Goal: Information Seeking & Learning: Learn about a topic

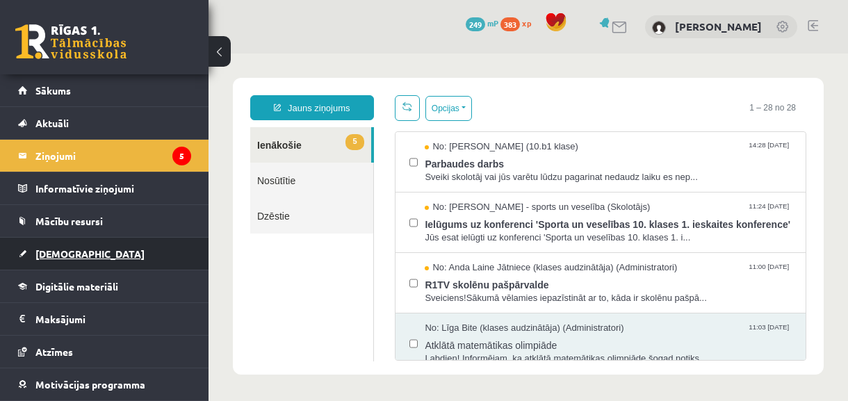
click at [49, 251] on span "[DEMOGRAPHIC_DATA]" at bounding box center [89, 253] width 109 height 13
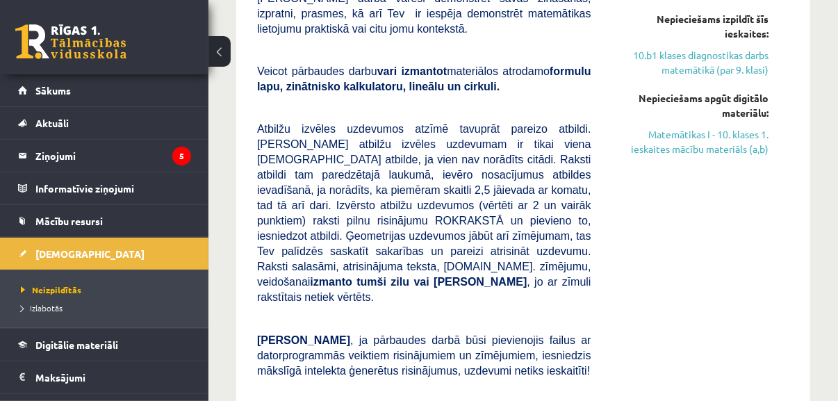
scroll to position [312, 0]
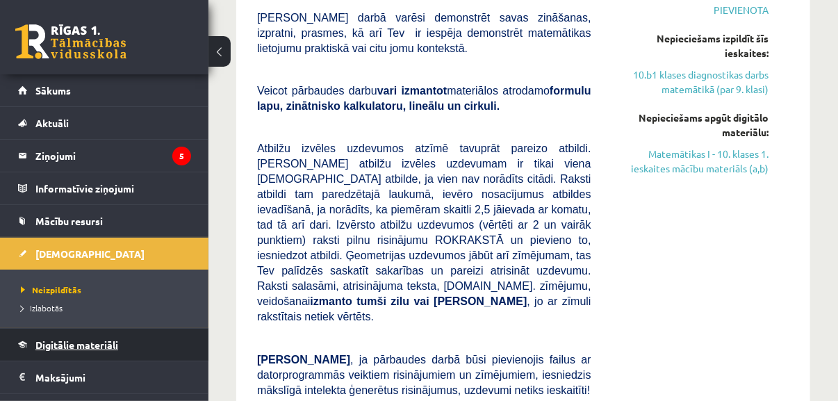
click at [90, 343] on span "Digitālie materiāli" at bounding box center [76, 344] width 83 height 13
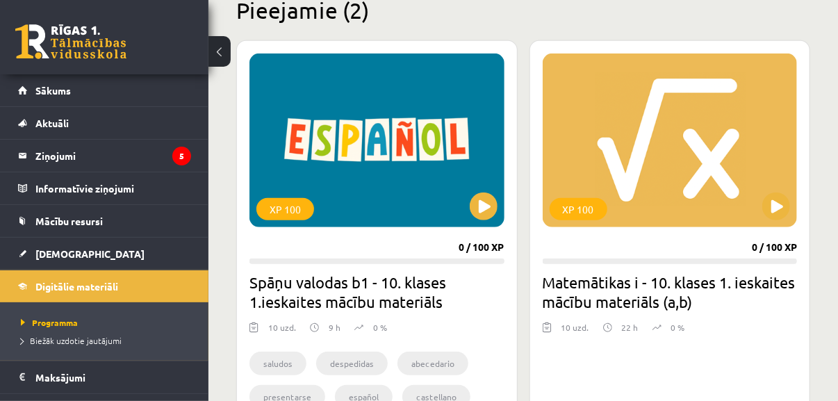
scroll to position [360, 0]
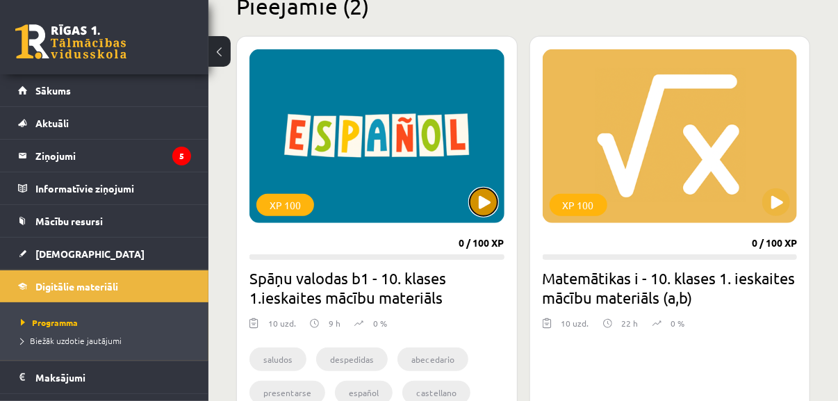
click at [479, 202] on button at bounding box center [484, 202] width 28 height 28
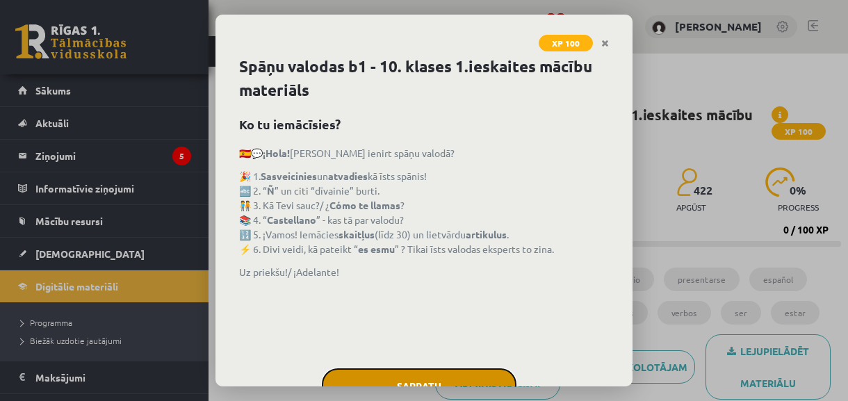
click at [459, 381] on button "Sapratu" at bounding box center [419, 385] width 195 height 35
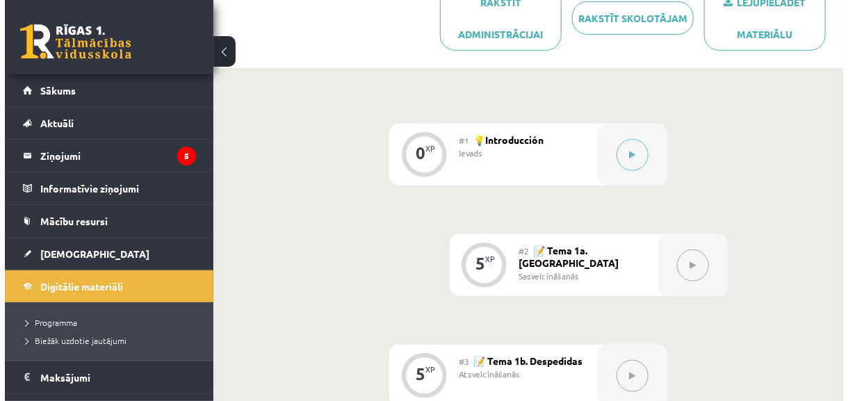
scroll to position [348, 0]
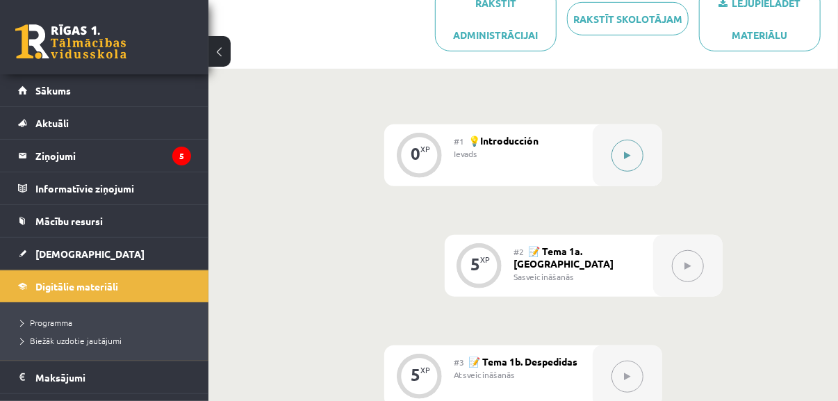
click at [625, 155] on icon at bounding box center [628, 155] width 6 height 8
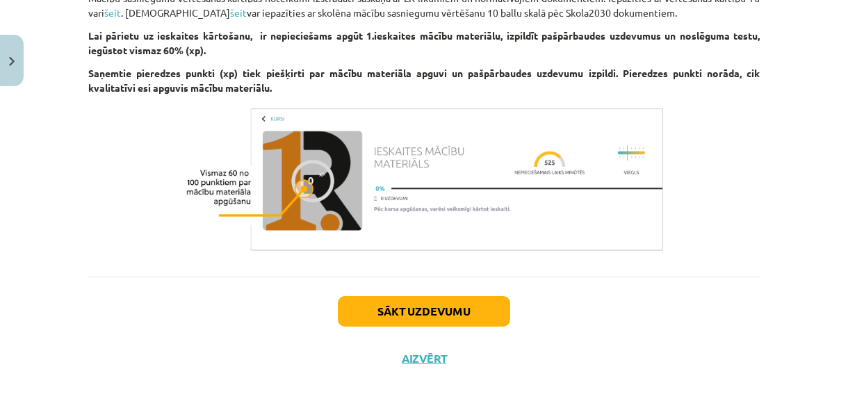
scroll to position [1335, 0]
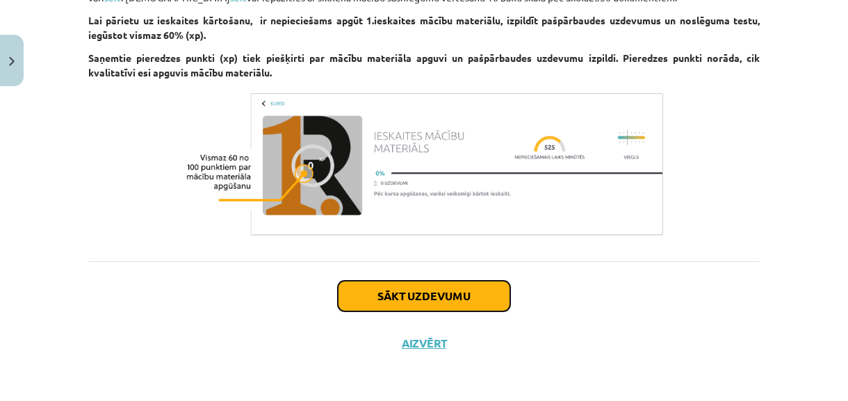
click at [445, 306] on button "Sākt uzdevumu" at bounding box center [424, 296] width 172 height 31
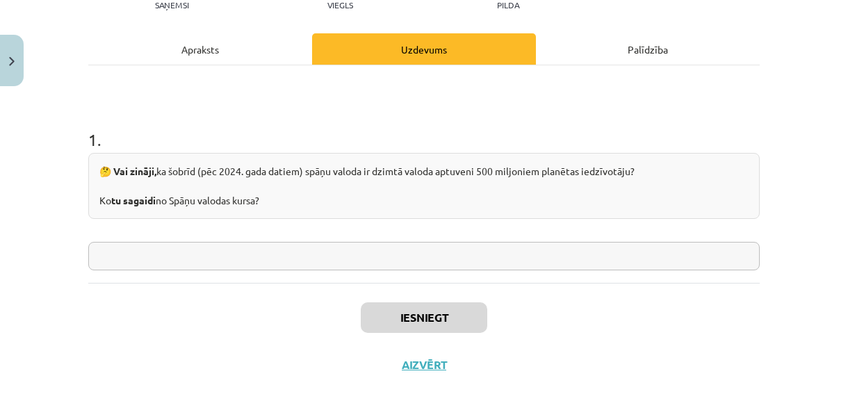
scroll to position [192, 0]
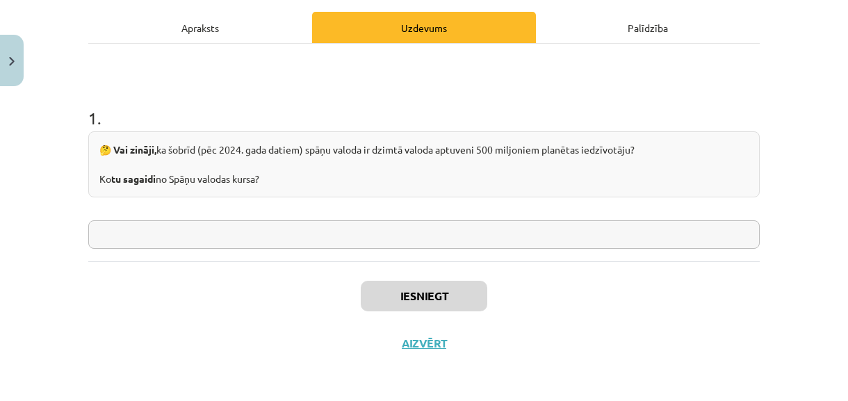
click at [513, 236] on input "text" at bounding box center [423, 234] width 671 height 28
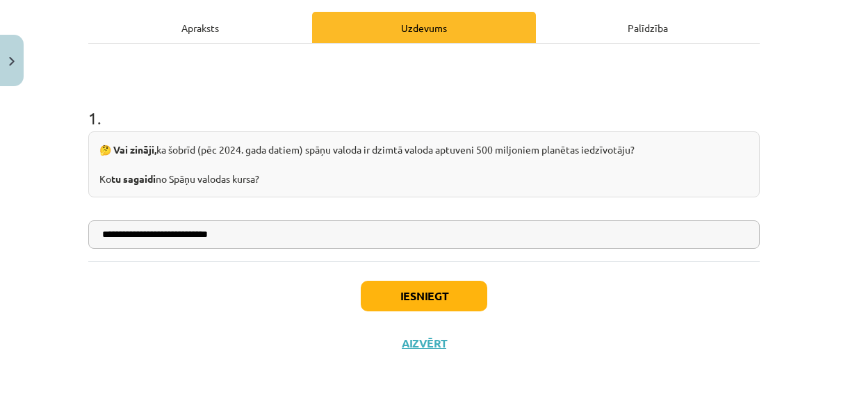
type input "**********"
click at [459, 295] on button "Iesniegt" at bounding box center [424, 296] width 126 height 31
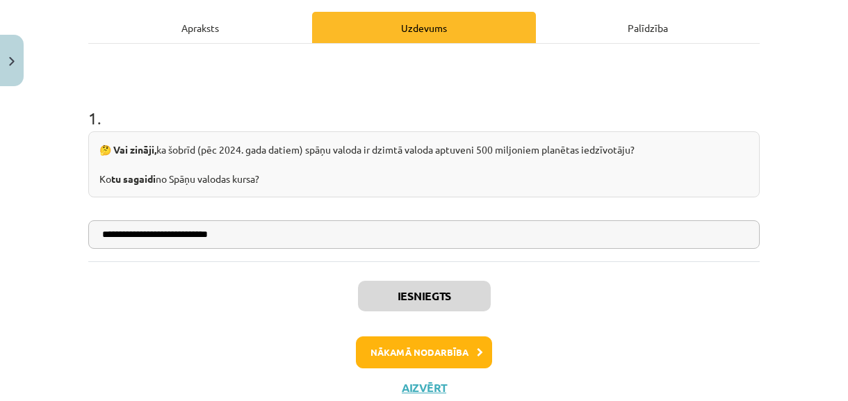
scroll to position [349, 0]
click at [447, 344] on button "Nākamā nodarbība" at bounding box center [424, 352] width 136 height 32
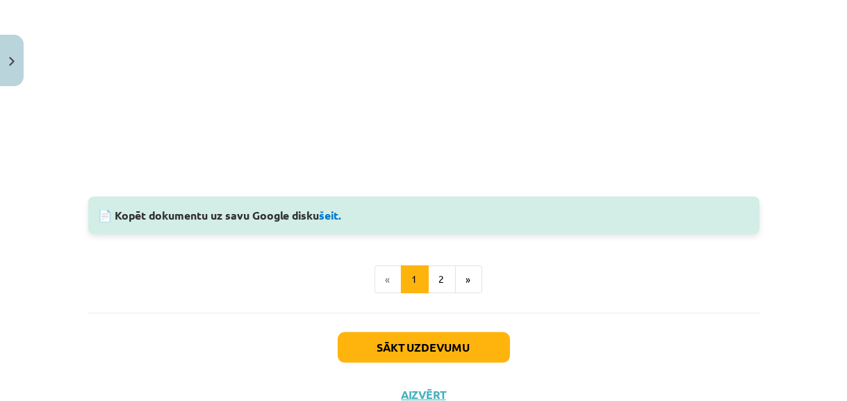
scroll to position [1325, 0]
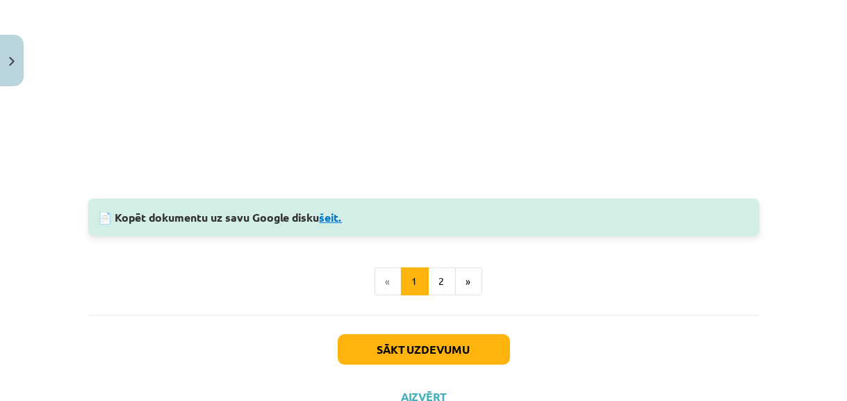
click at [336, 215] on link "šeit." at bounding box center [331, 217] width 23 height 15
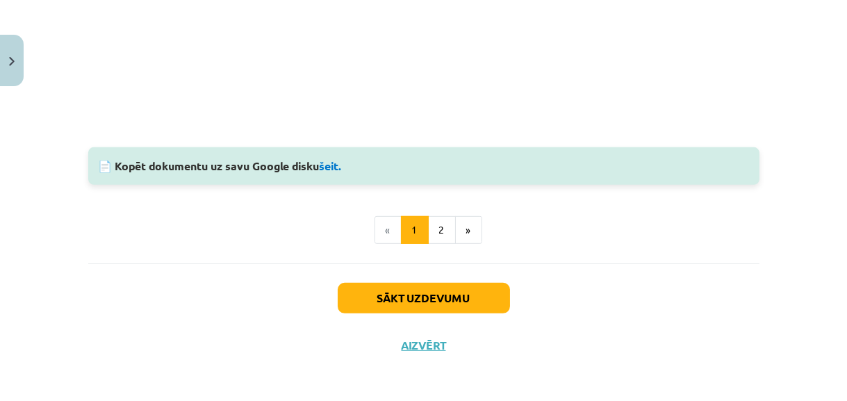
scroll to position [1378, 0]
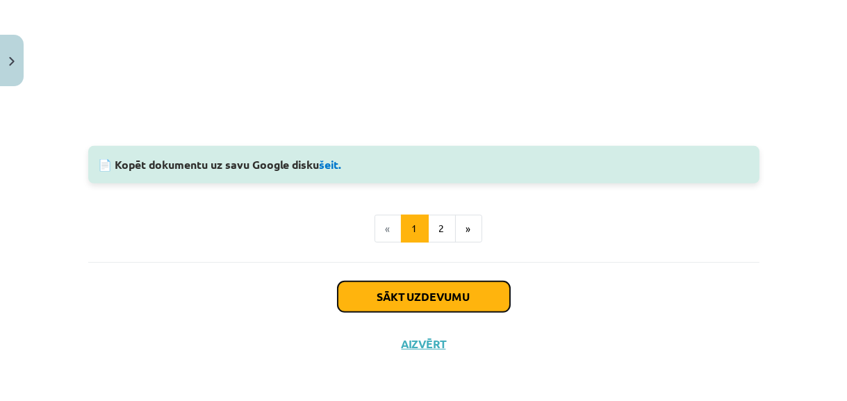
click at [436, 297] on button "Sākt uzdevumu" at bounding box center [424, 296] width 172 height 31
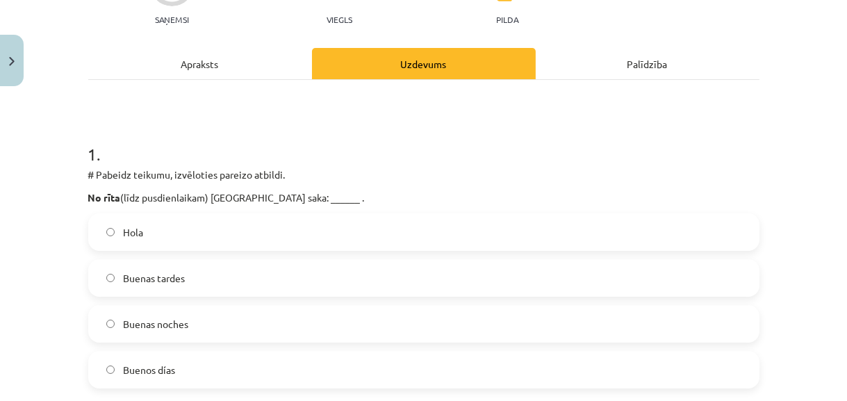
scroll to position [224, 0]
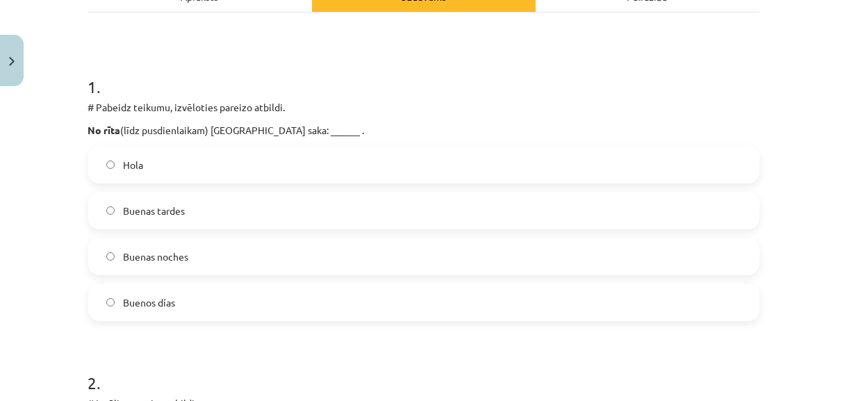
click at [163, 302] on span "Buenos días" at bounding box center [149, 302] width 52 height 15
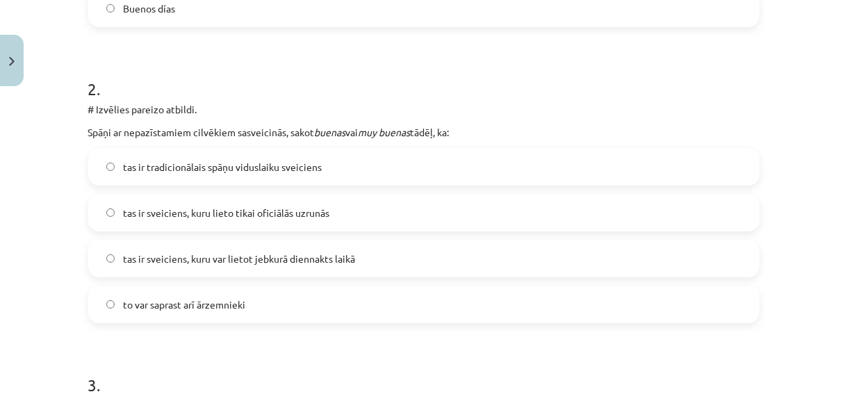
scroll to position [540, 0]
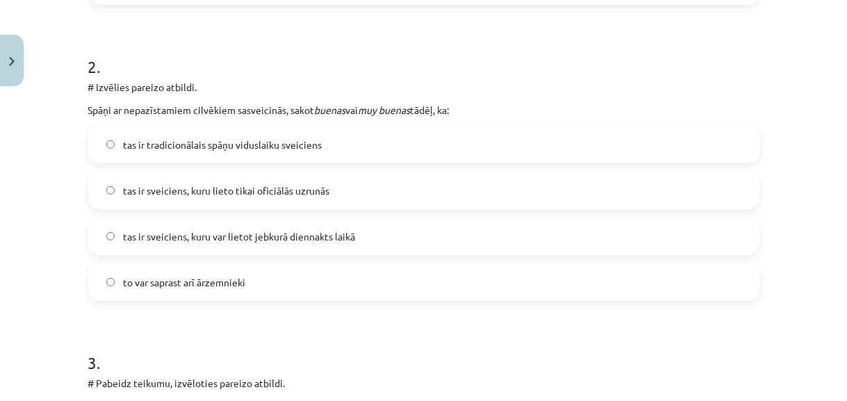
click at [281, 236] on span "tas ir sveiciens, kuru var lietot jebkurā diennakts laikā" at bounding box center [239, 236] width 232 height 15
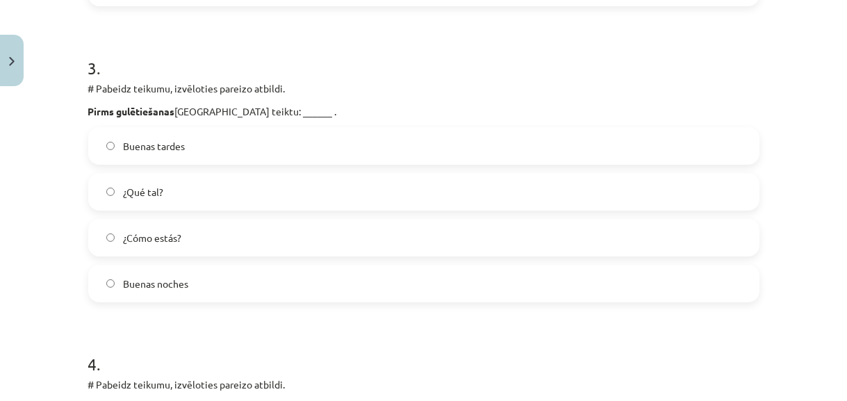
scroll to position [855, 0]
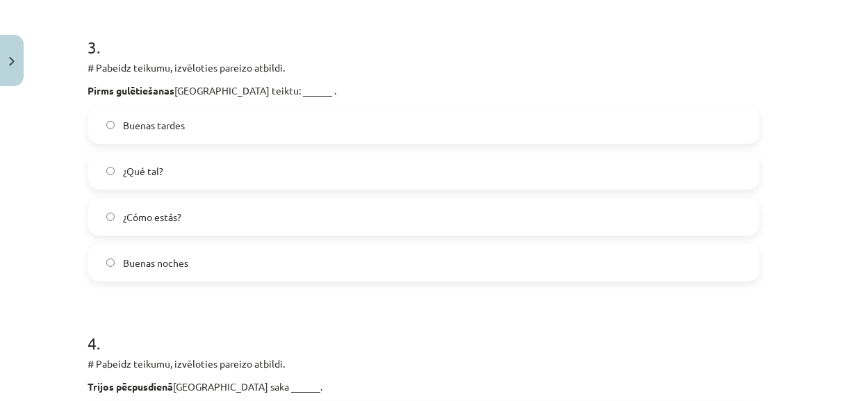
click at [220, 261] on label "Buenas noches" at bounding box center [424, 262] width 668 height 35
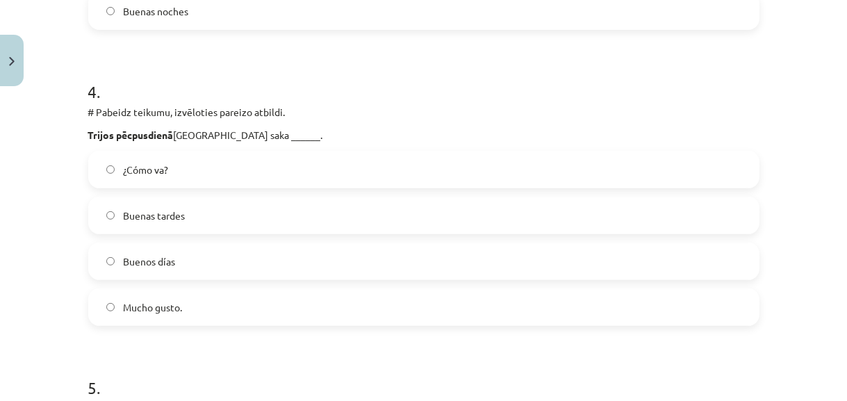
scroll to position [1108, 0]
click at [233, 220] on label "Buenas tardes" at bounding box center [424, 214] width 668 height 35
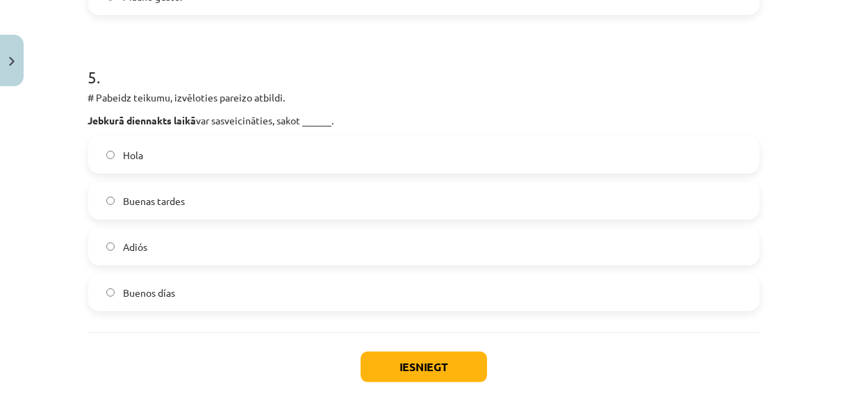
scroll to position [1424, 0]
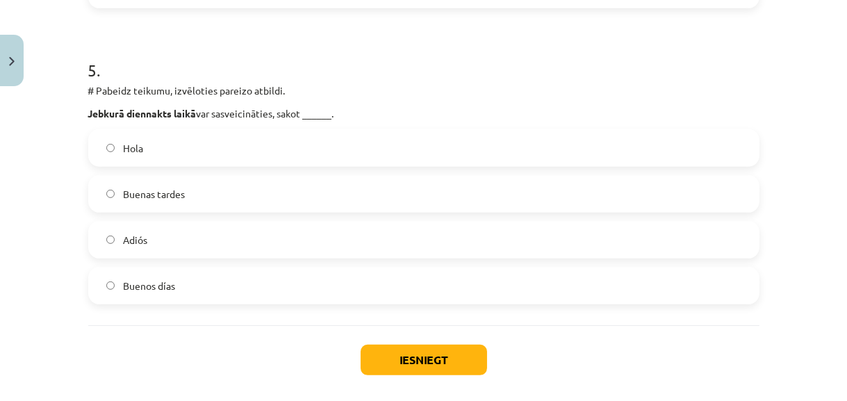
click at [264, 147] on label "Hola" at bounding box center [424, 148] width 668 height 35
click at [387, 360] on button "Iesniegt" at bounding box center [424, 360] width 126 height 31
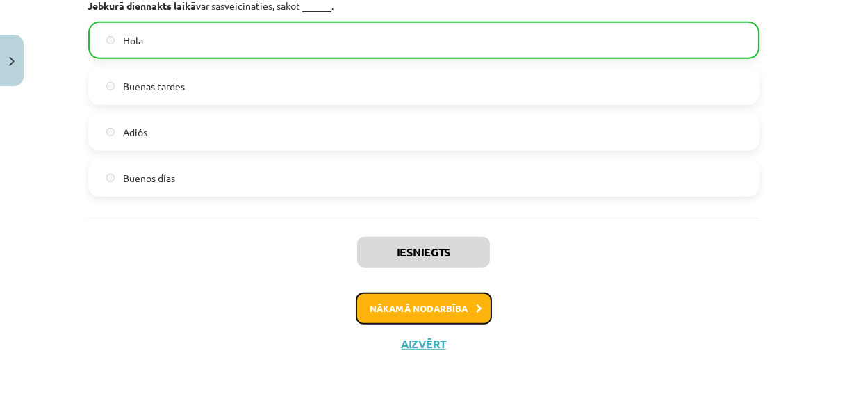
click at [381, 313] on button "Nākamā nodarbība" at bounding box center [424, 309] width 136 height 32
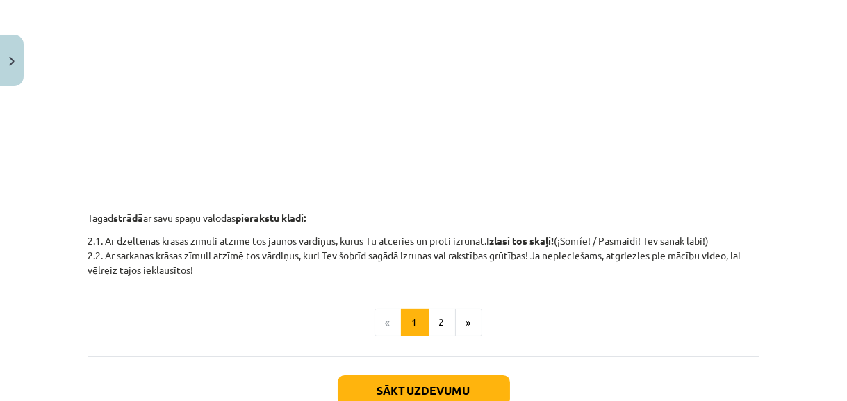
scroll to position [598, 0]
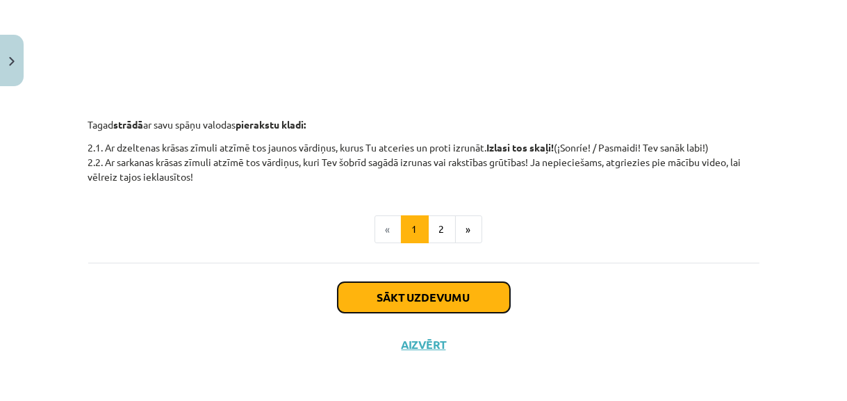
click at [489, 292] on button "Sākt uzdevumu" at bounding box center [424, 297] width 172 height 31
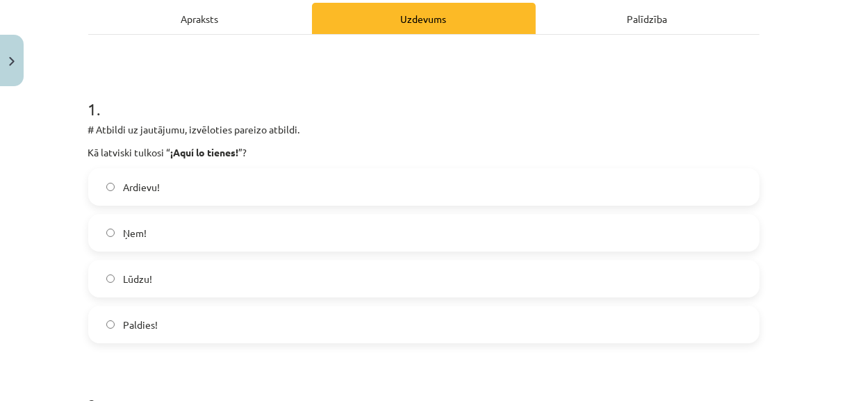
scroll to position [224, 0]
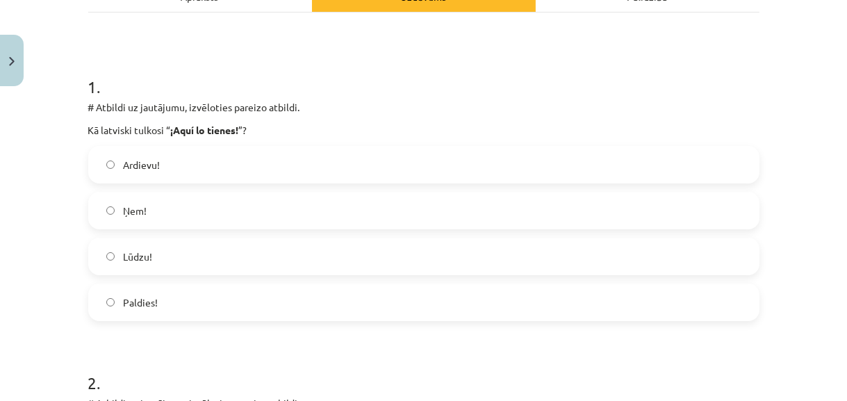
click at [302, 247] on label "Lūdzu!" at bounding box center [424, 256] width 668 height 35
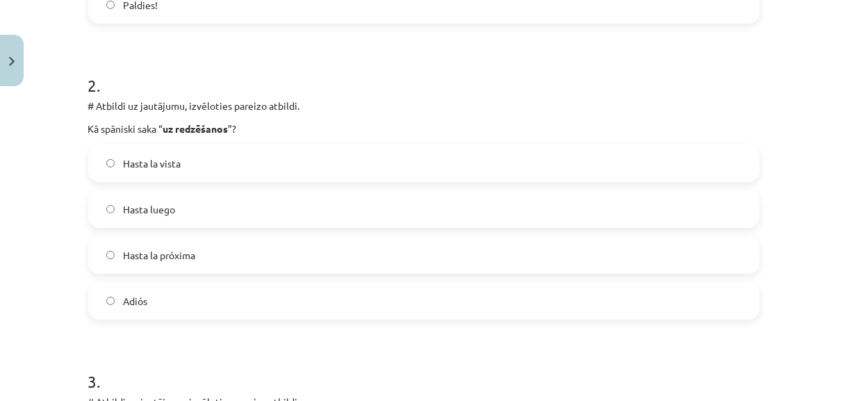
scroll to position [540, 0]
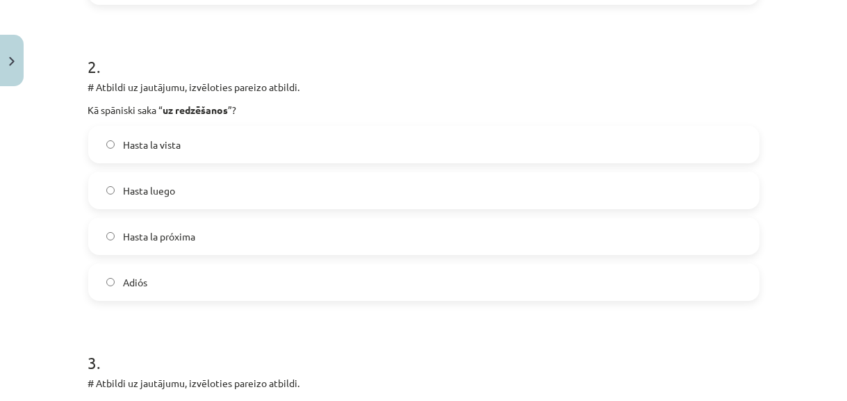
click at [433, 185] on label "Hasta luego" at bounding box center [424, 190] width 668 height 35
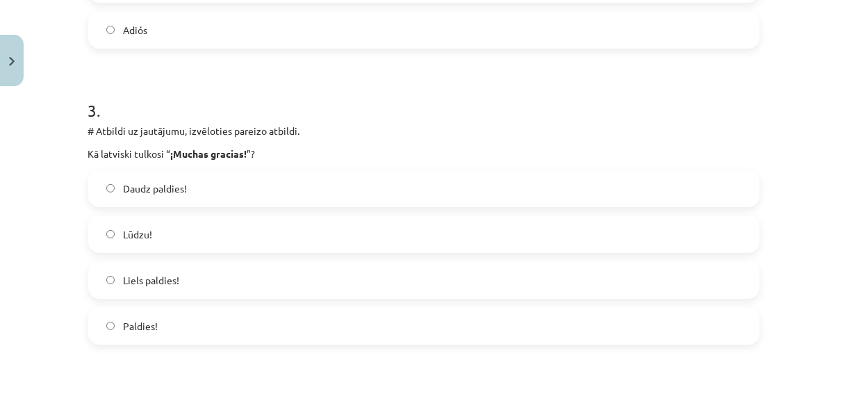
scroll to position [855, 0]
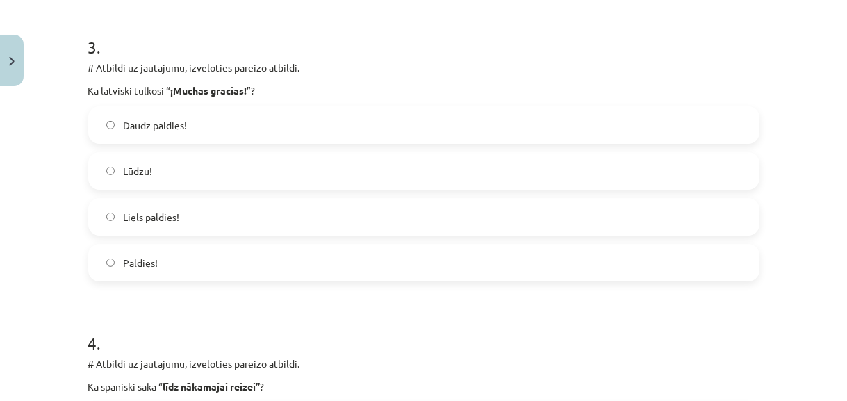
click at [459, 220] on label "Liels paldies!" at bounding box center [424, 216] width 668 height 35
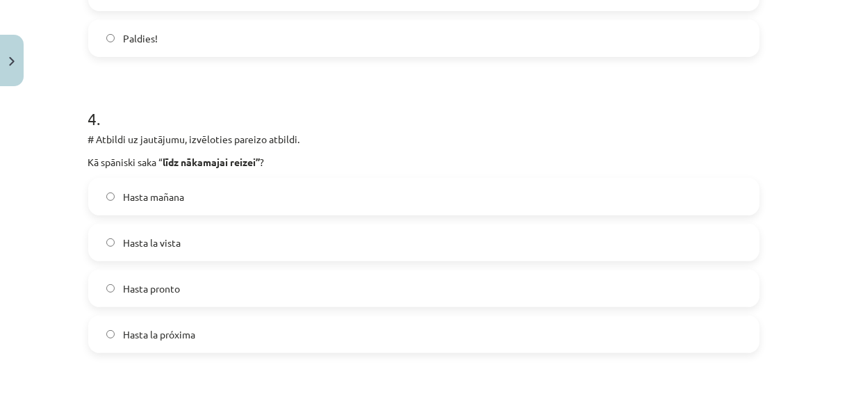
scroll to position [1108, 0]
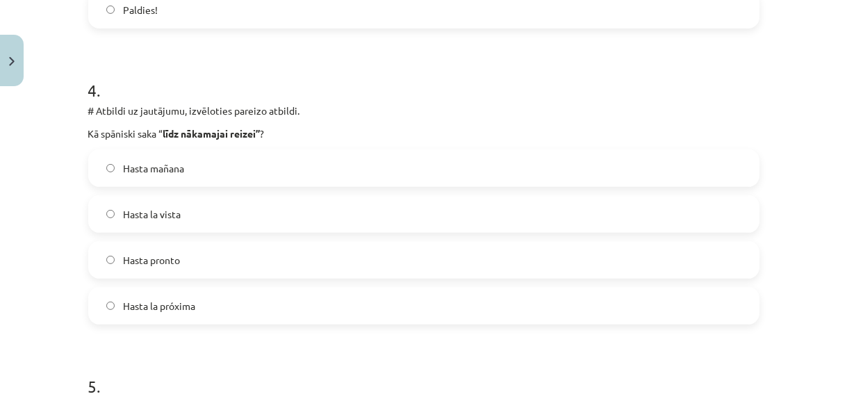
click at [395, 305] on label "Hasta la próxima" at bounding box center [424, 305] width 668 height 35
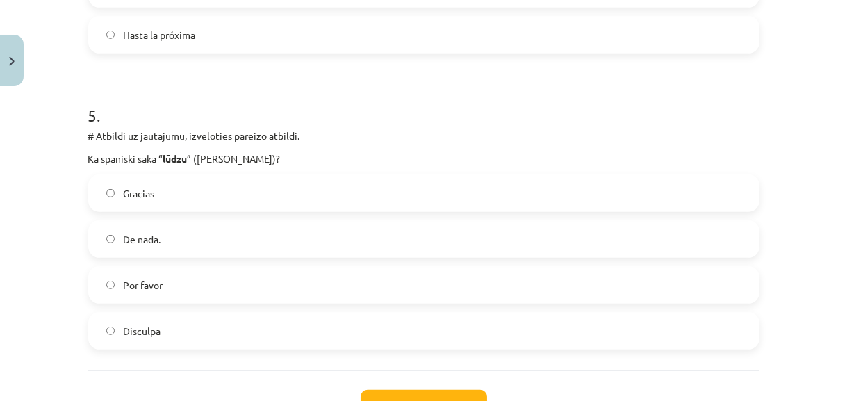
scroll to position [1424, 0]
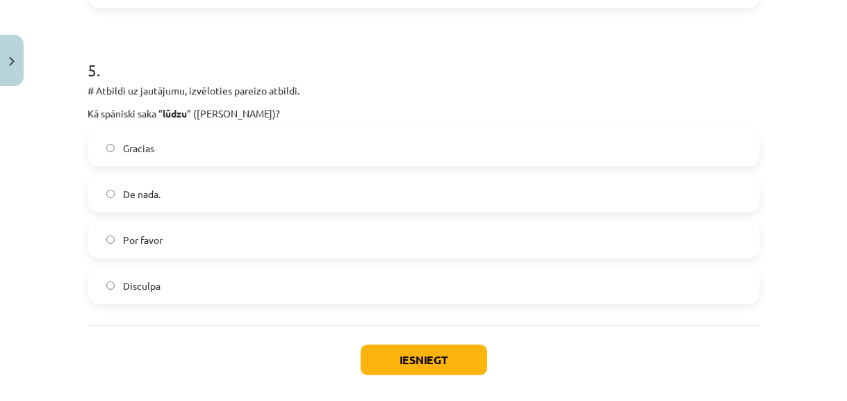
click at [452, 240] on label "Por favor" at bounding box center [424, 239] width 668 height 35
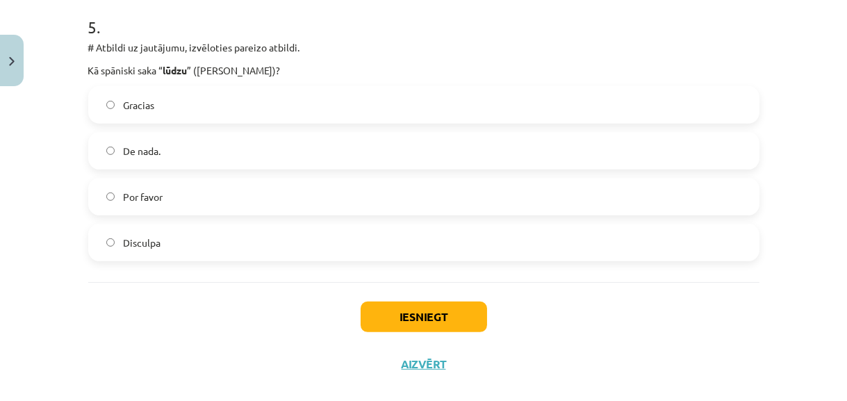
scroll to position [1488, 0]
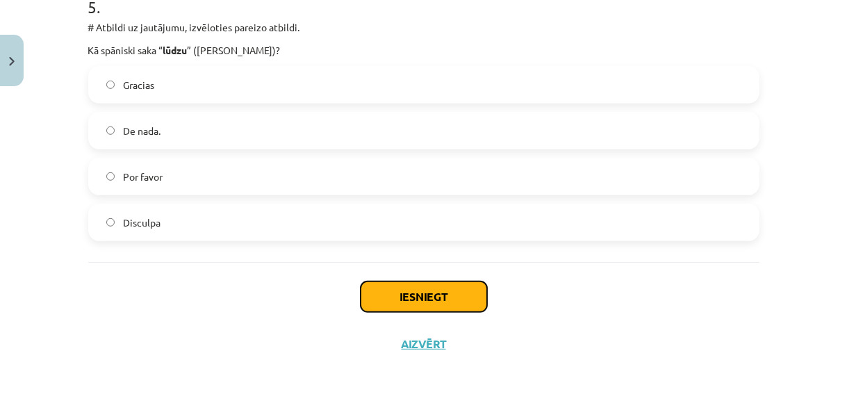
click at [452, 294] on button "Iesniegt" at bounding box center [424, 296] width 126 height 31
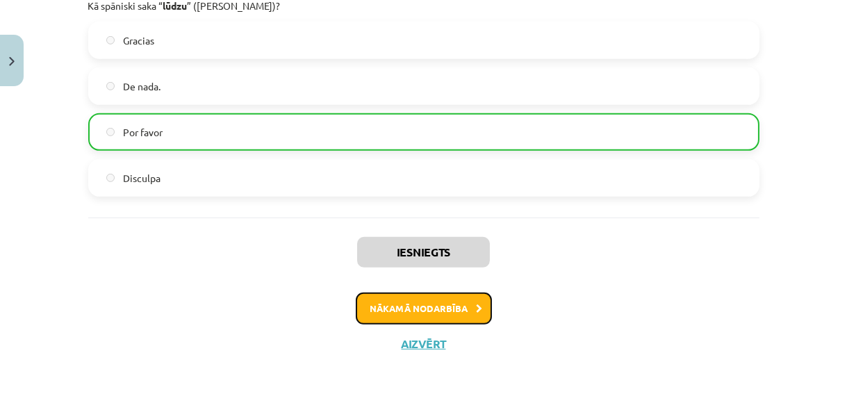
click at [449, 306] on button "Nākamā nodarbība" at bounding box center [424, 309] width 136 height 32
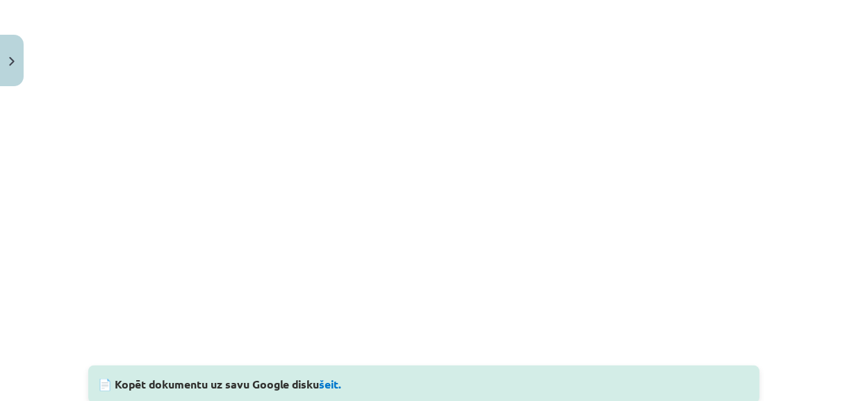
scroll to position [1172, 0]
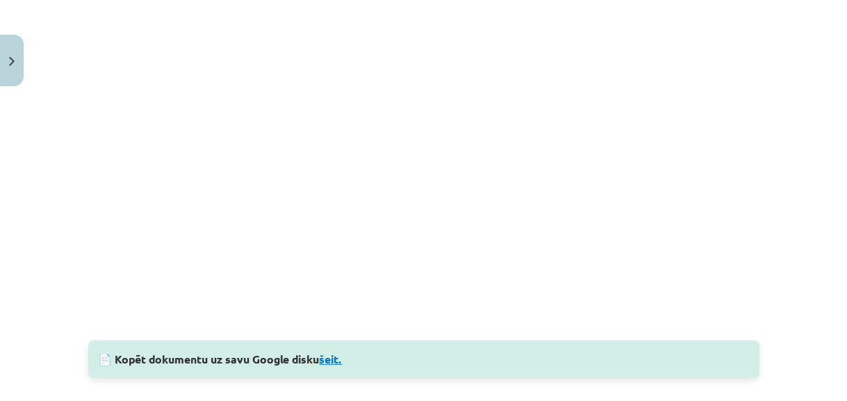
click at [333, 359] on link "šeit." at bounding box center [331, 359] width 23 height 15
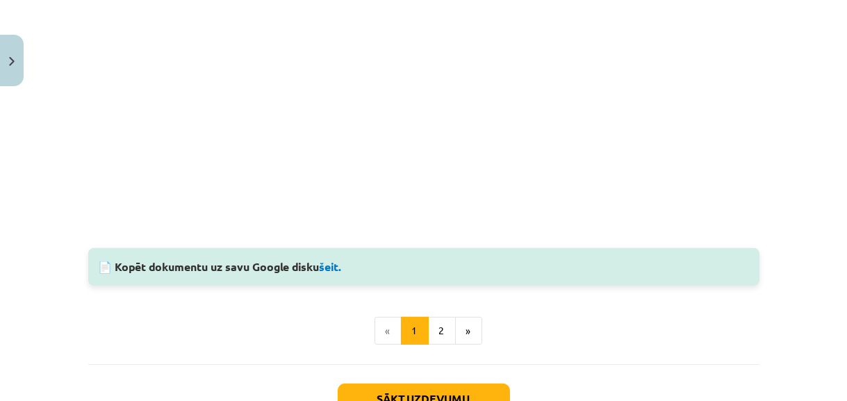
scroll to position [1366, 0]
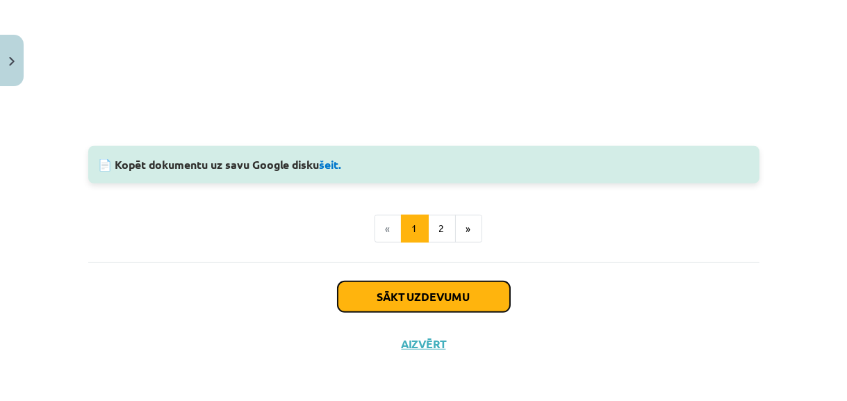
click at [484, 291] on button "Sākt uzdevumu" at bounding box center [424, 296] width 172 height 31
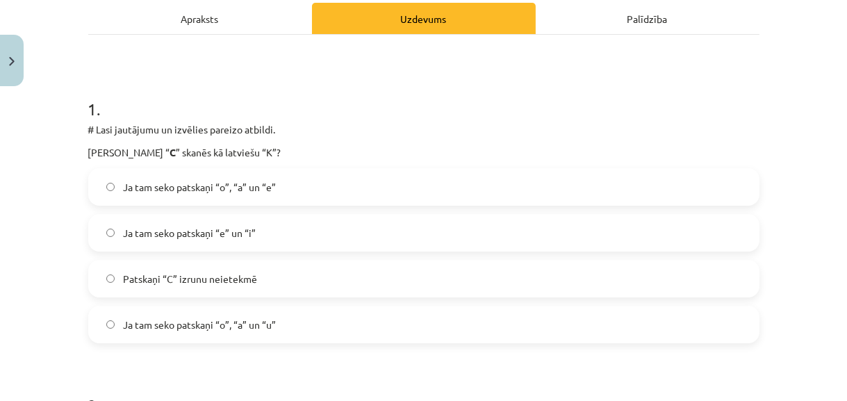
scroll to position [224, 0]
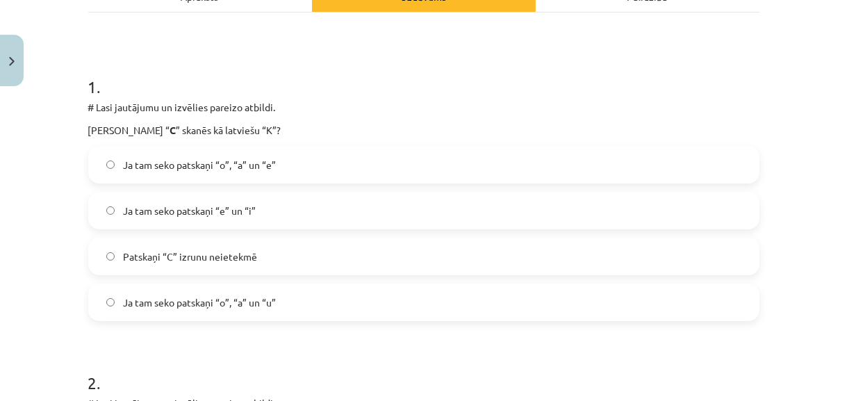
click at [161, 307] on span "Ja tam seko patskaņi “o”, “a” un “u”" at bounding box center [199, 302] width 153 height 15
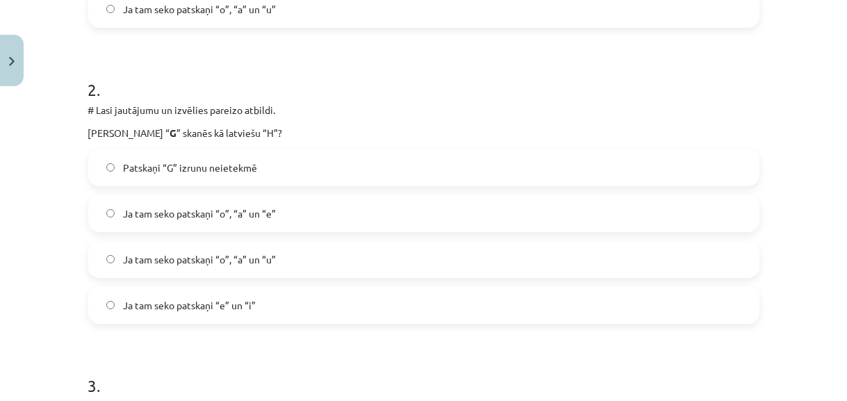
scroll to position [540, 0]
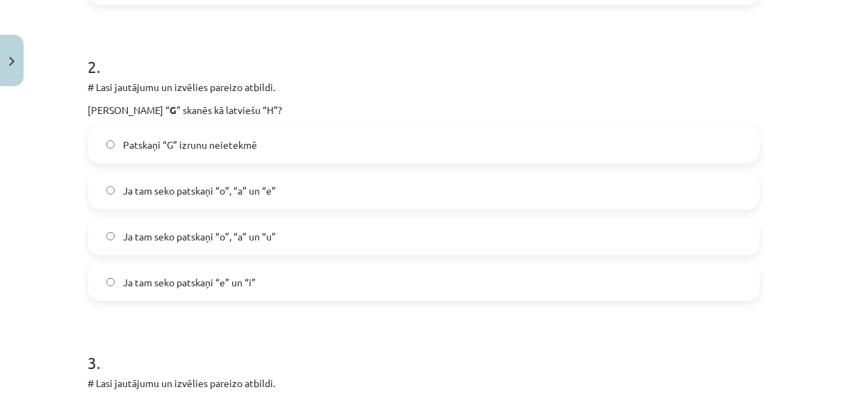
click at [220, 240] on span "Ja tam seko patskaņi “o”, “a” un “u”" at bounding box center [199, 236] width 153 height 15
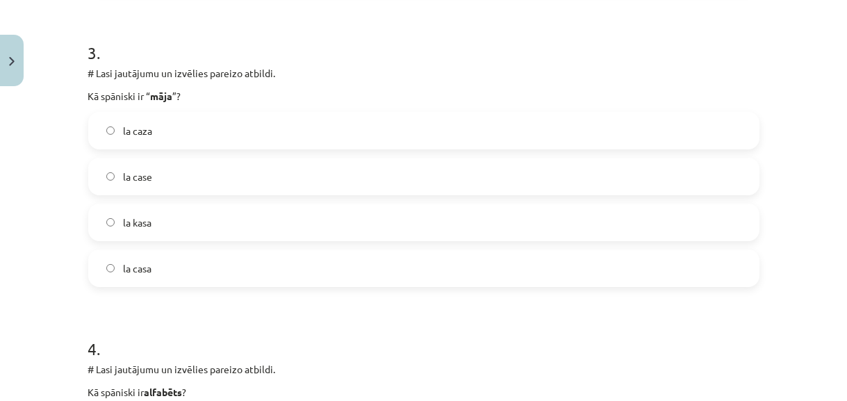
scroll to position [855, 0]
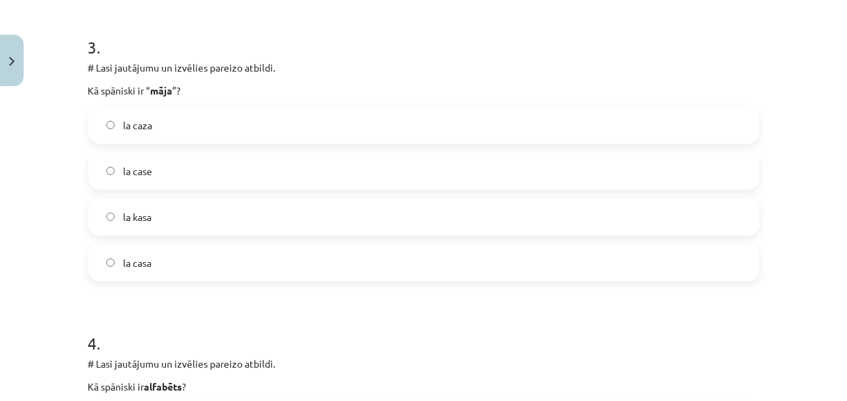
click at [199, 206] on label "la kasa" at bounding box center [424, 216] width 668 height 35
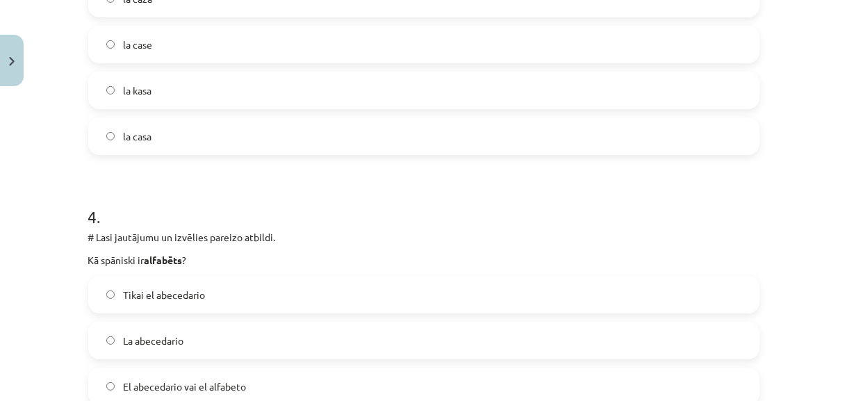
scroll to position [919, 0]
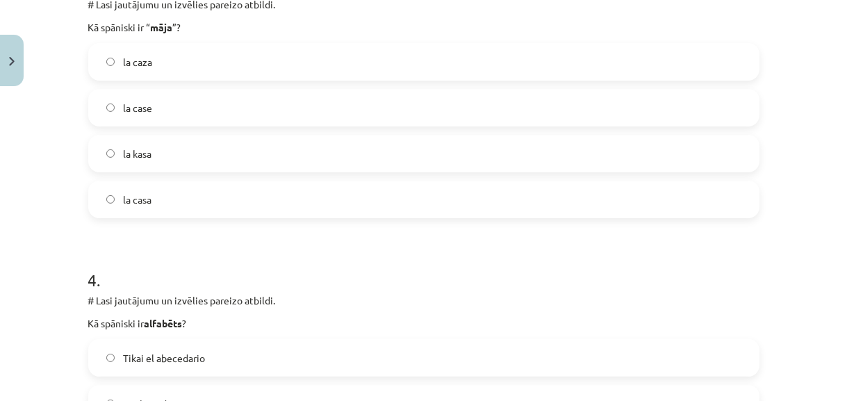
click at [202, 195] on label "la casa" at bounding box center [424, 199] width 668 height 35
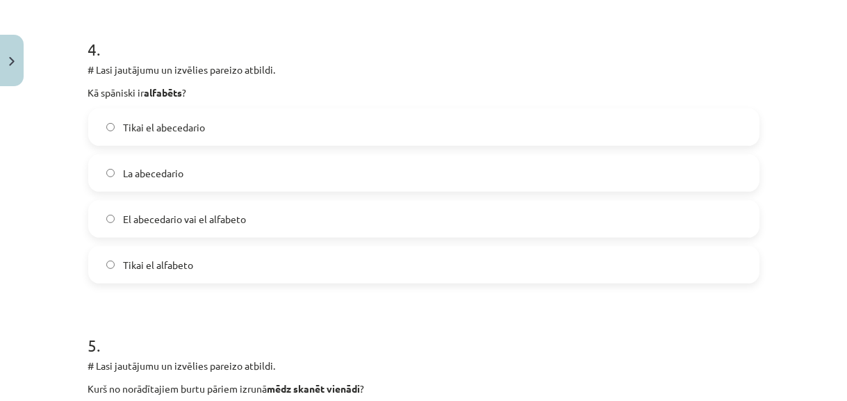
scroll to position [1172, 0]
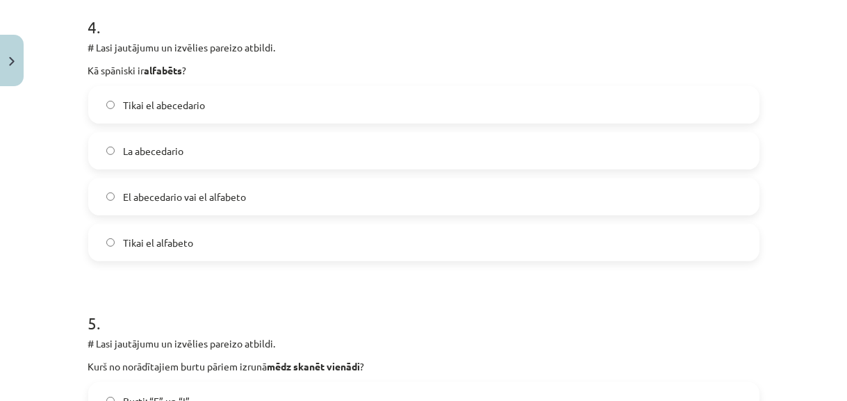
click at [250, 202] on label "El abecedario vai el alfabeto" at bounding box center [424, 196] width 668 height 35
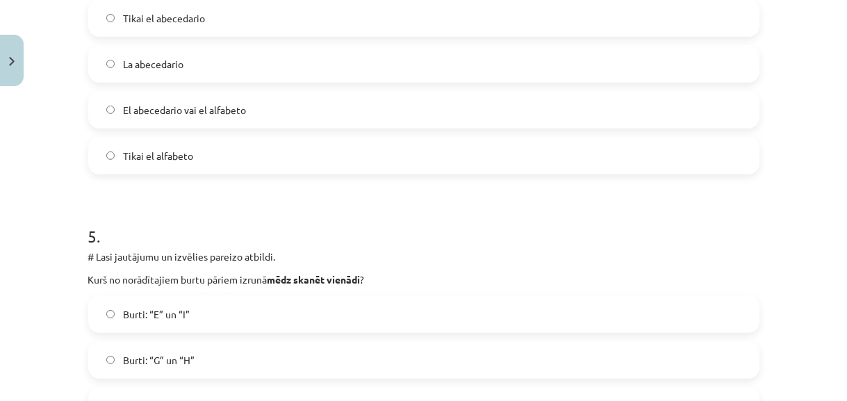
scroll to position [1424, 0]
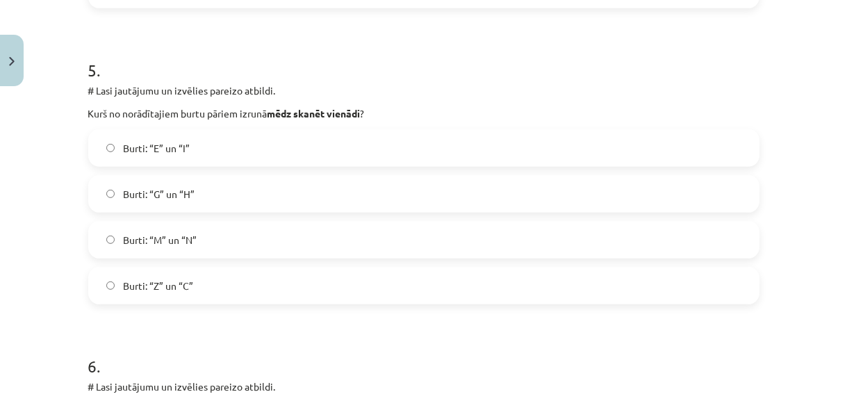
click at [251, 195] on label "Burti: “G” un “H”" at bounding box center [424, 193] width 668 height 35
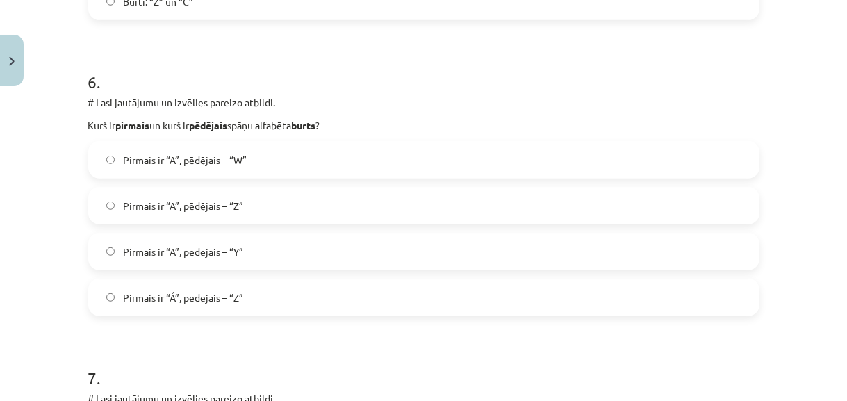
scroll to position [1740, 0]
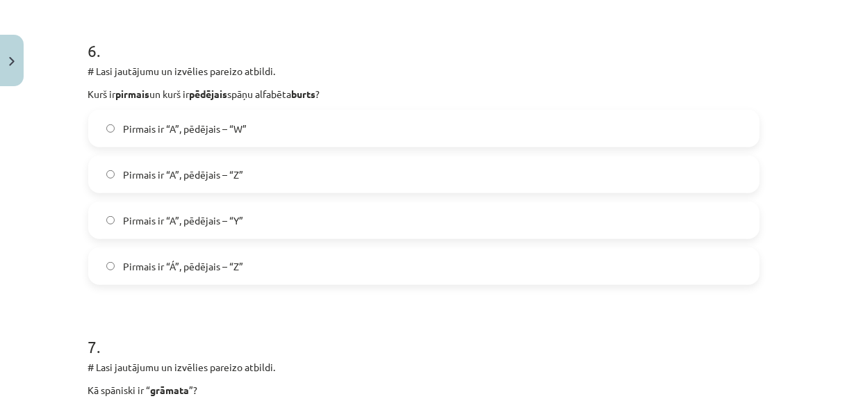
click at [264, 181] on label "Pirmais ir “A”, pēdējais – “Z”" at bounding box center [424, 174] width 668 height 35
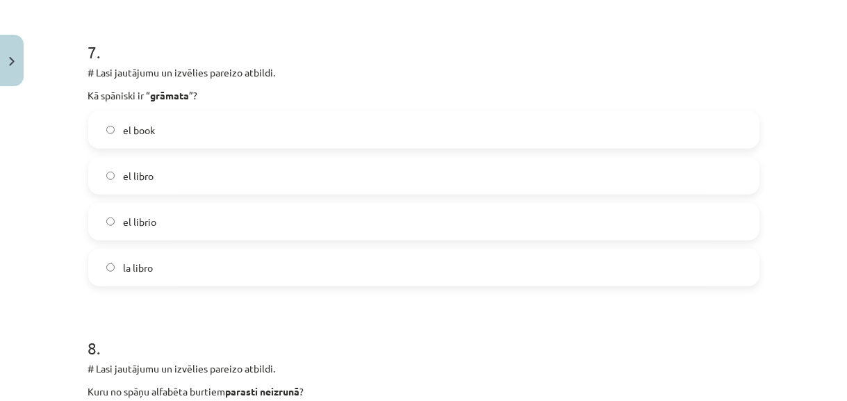
scroll to position [2119, 0]
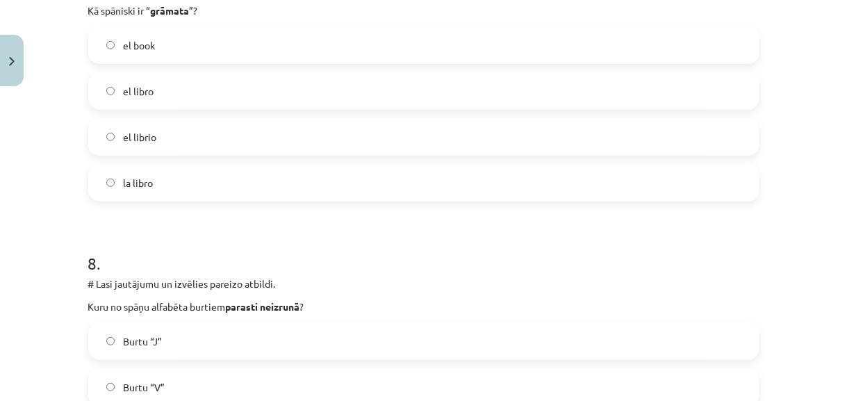
click at [250, 169] on label "la libro" at bounding box center [424, 182] width 668 height 35
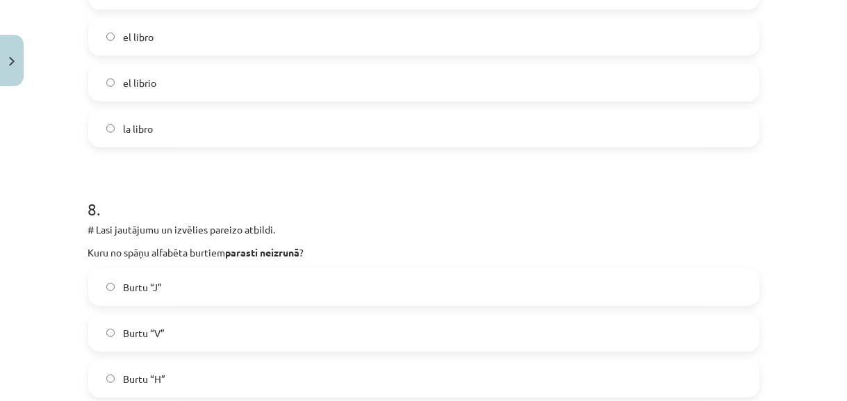
scroll to position [2308, 0]
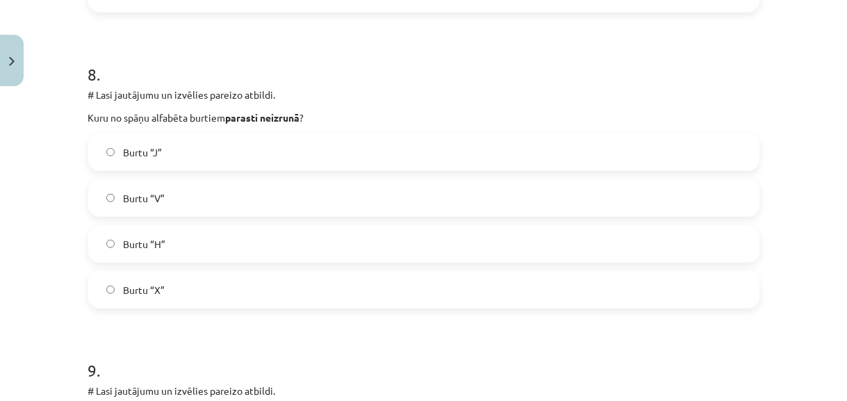
click at [274, 236] on label "Burtu “H”" at bounding box center [424, 244] width 668 height 35
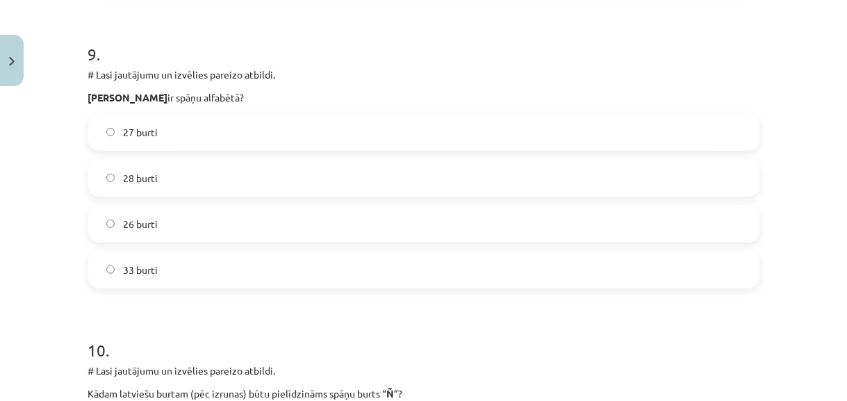
click at [254, 134] on label "27 burti" at bounding box center [424, 132] width 668 height 35
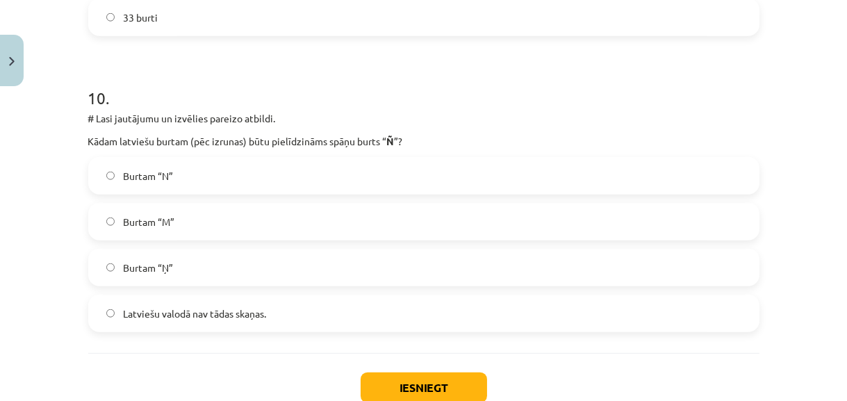
scroll to position [2940, 0]
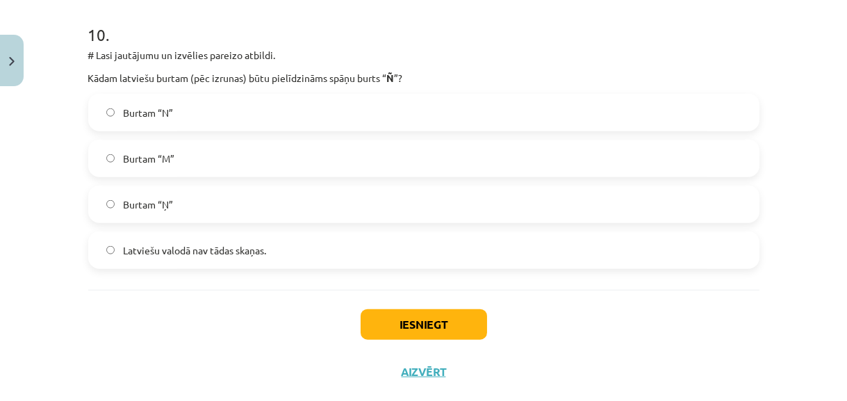
click at [254, 199] on label "Burtam “Ņ”" at bounding box center [424, 204] width 668 height 35
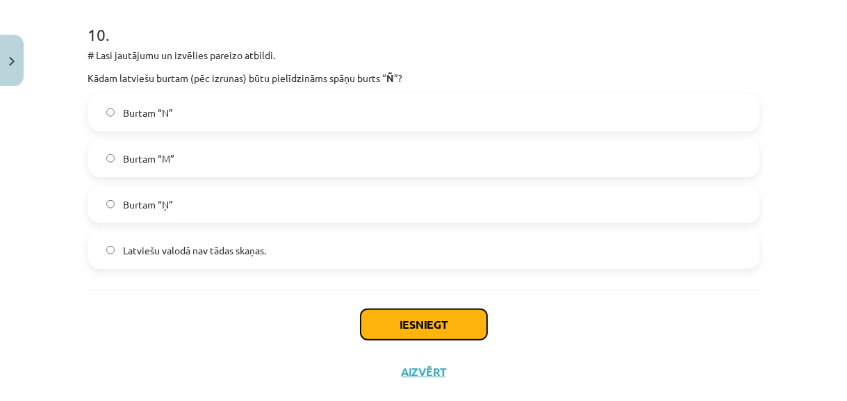
click at [405, 324] on button "Iesniegt" at bounding box center [424, 324] width 126 height 31
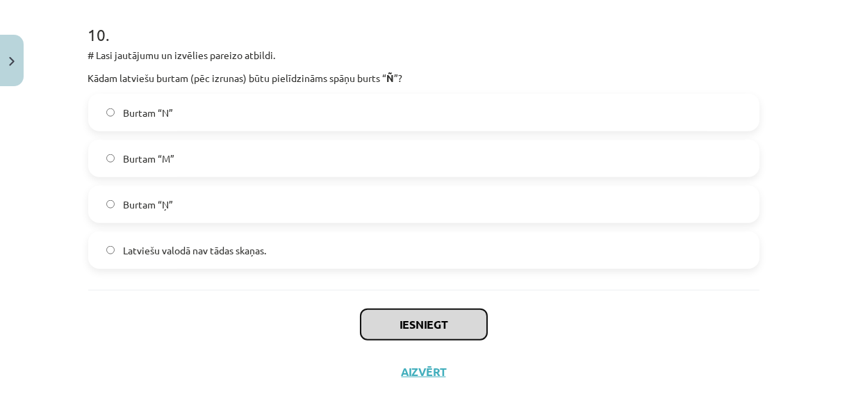
click at [405, 324] on button "Iesniegt" at bounding box center [424, 324] width 126 height 31
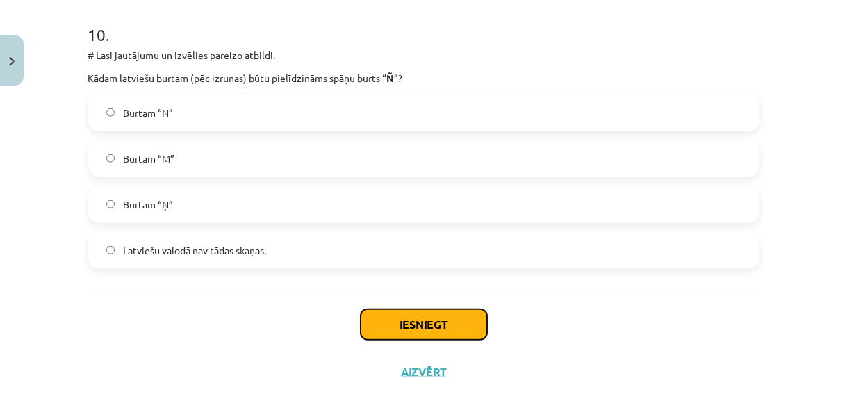
click at [403, 325] on button "Iesniegt" at bounding box center [424, 324] width 126 height 31
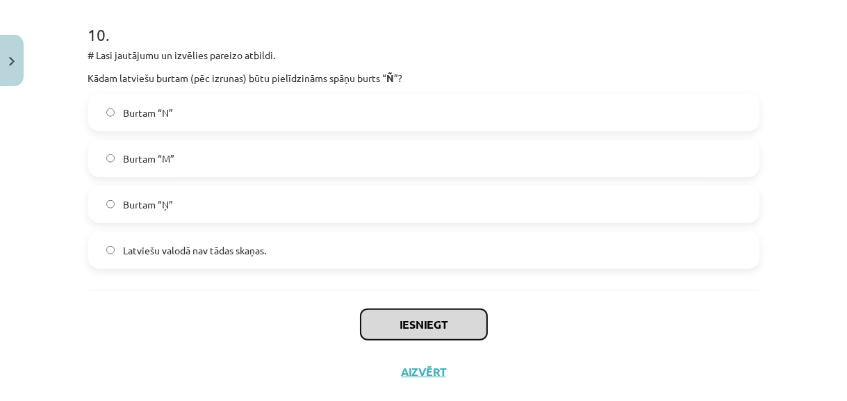
click at [403, 325] on button "Iesniegt" at bounding box center [424, 324] width 126 height 31
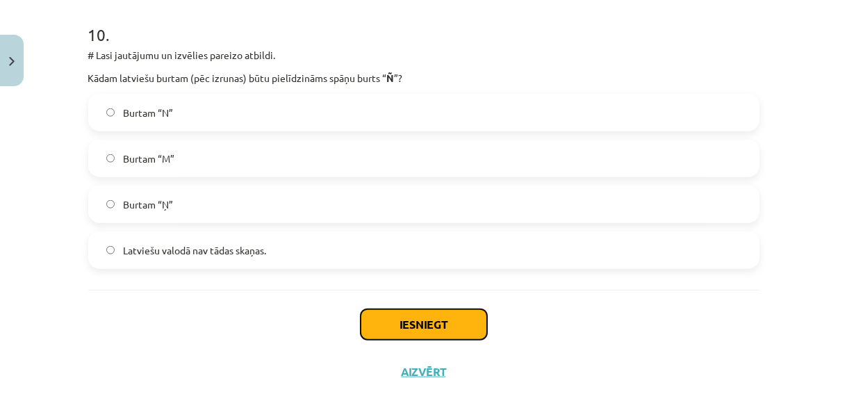
click at [409, 324] on button "Iesniegt" at bounding box center [424, 324] width 126 height 31
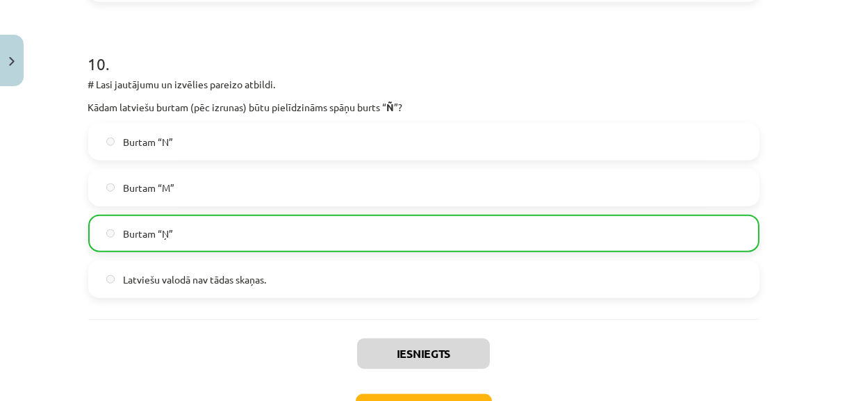
scroll to position [3011, 0]
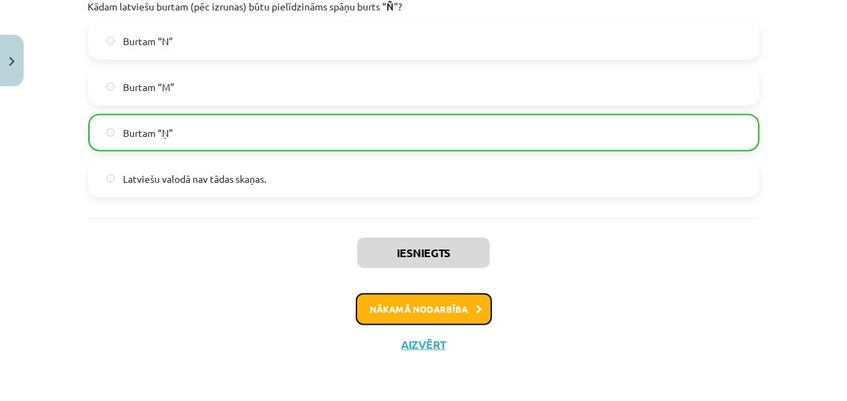
click at [405, 308] on button "Nākamā nodarbība" at bounding box center [424, 309] width 136 height 32
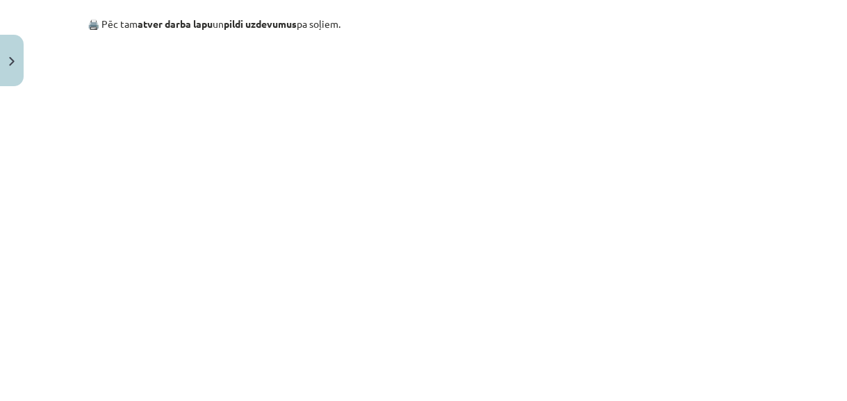
scroll to position [1280, 0]
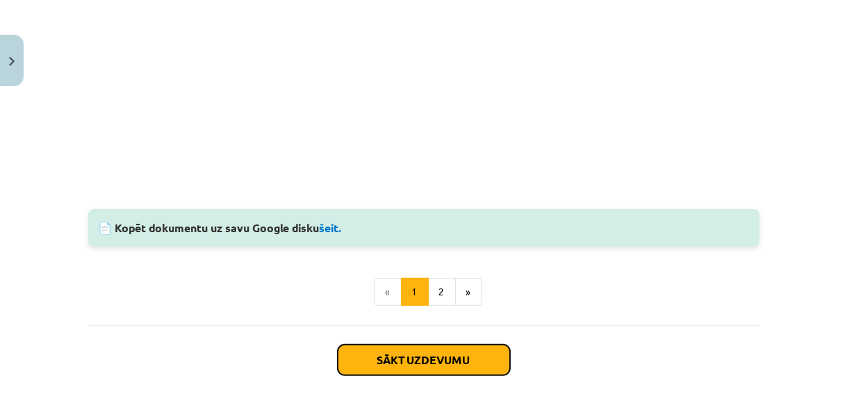
click at [474, 363] on button "Sākt uzdevumu" at bounding box center [424, 360] width 172 height 31
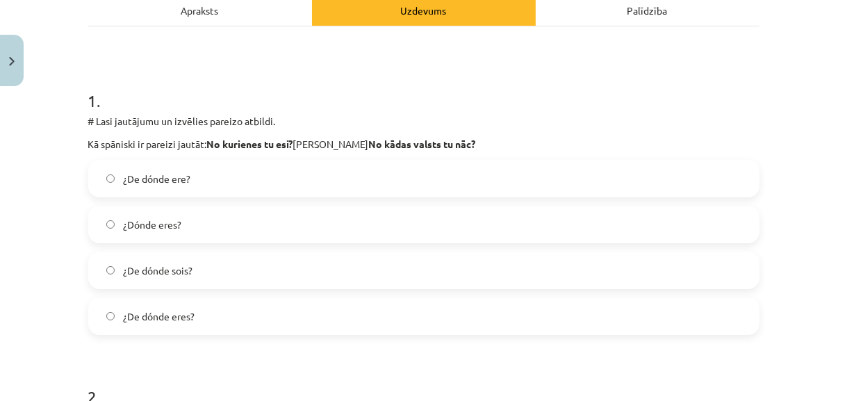
scroll to position [224, 0]
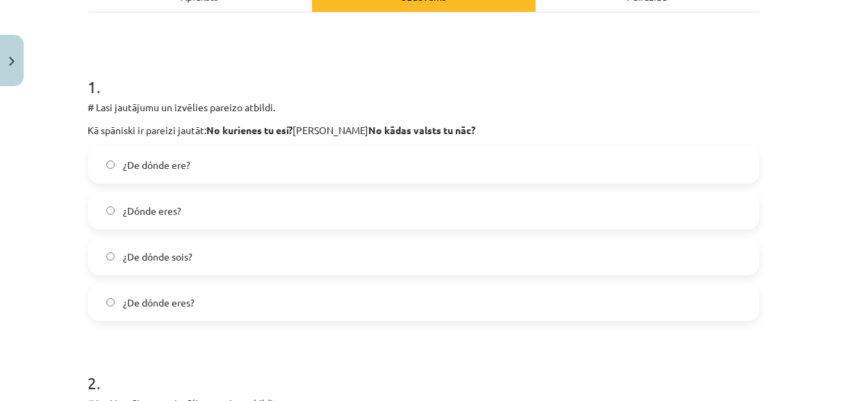
click at [294, 304] on label "¿De dónde eres?" at bounding box center [424, 302] width 668 height 35
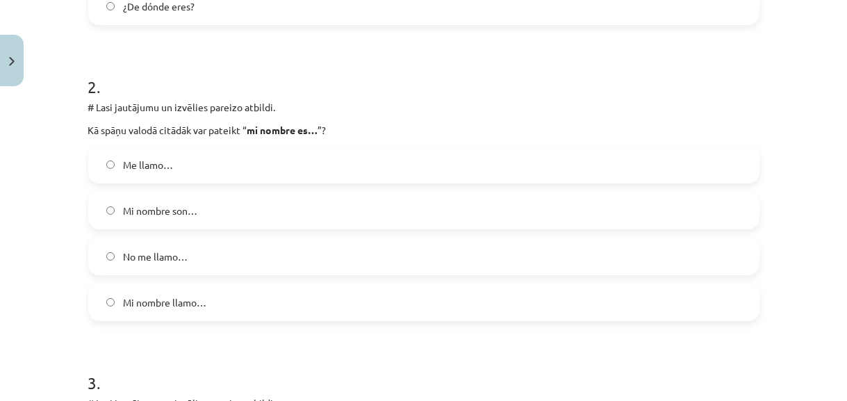
scroll to position [540, 0]
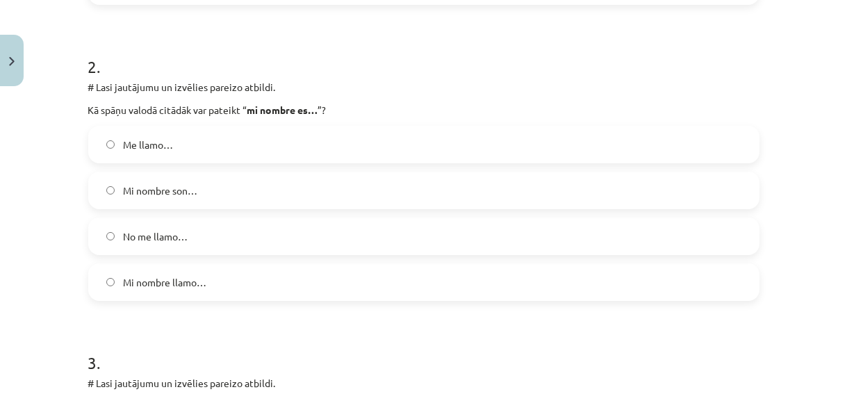
click at [295, 202] on label "Mi nombre son…" at bounding box center [424, 190] width 668 height 35
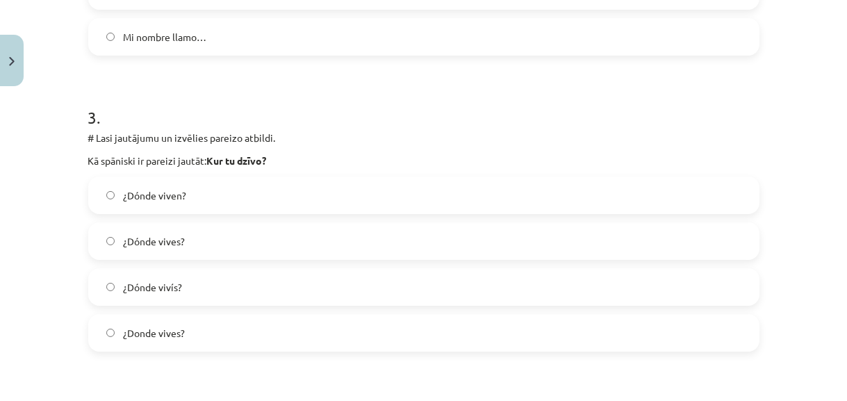
scroll to position [792, 0]
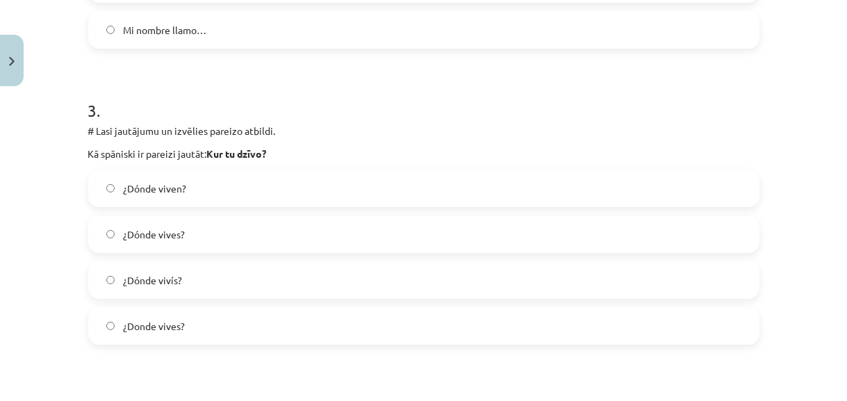
click at [229, 229] on label "¿Dónde vives?" at bounding box center [424, 234] width 668 height 35
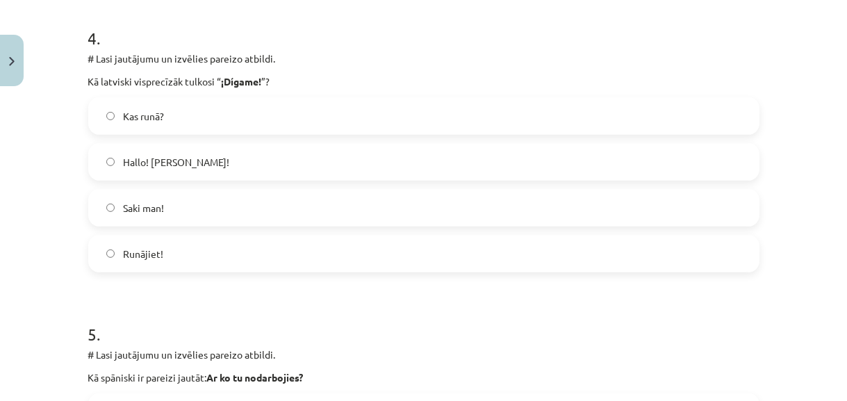
scroll to position [1172, 0]
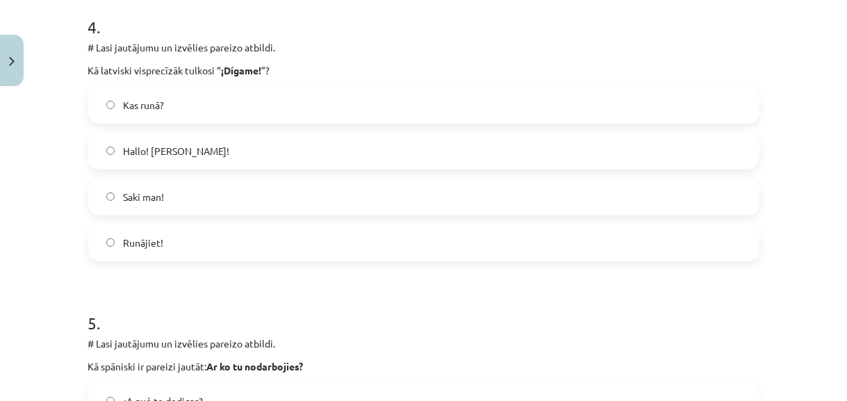
click at [241, 189] on label "Saki man!" at bounding box center [424, 196] width 668 height 35
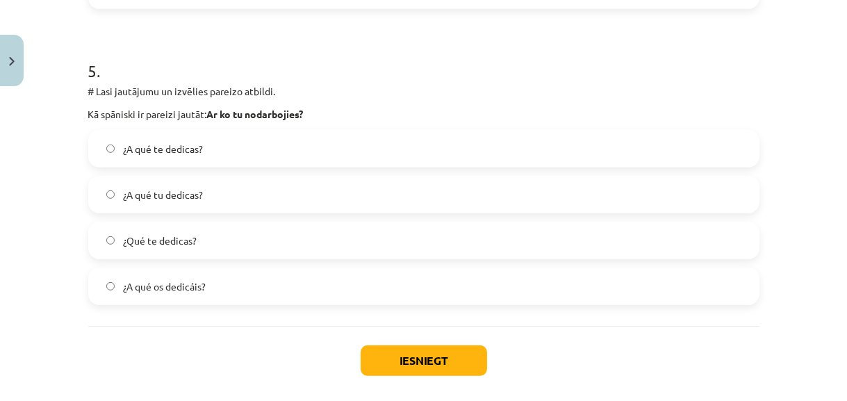
scroll to position [1424, 0]
click at [249, 188] on label "¿A qué tu dedicas?" at bounding box center [424, 193] width 668 height 35
click at [393, 361] on button "Iesniegt" at bounding box center [424, 360] width 126 height 31
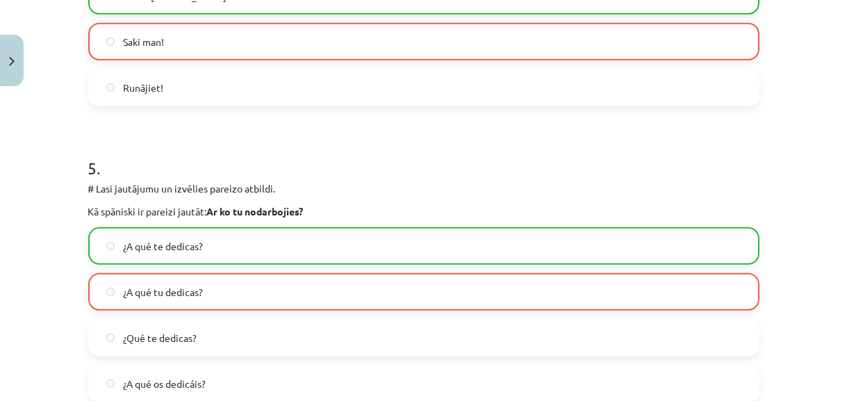
scroll to position [1532, 0]
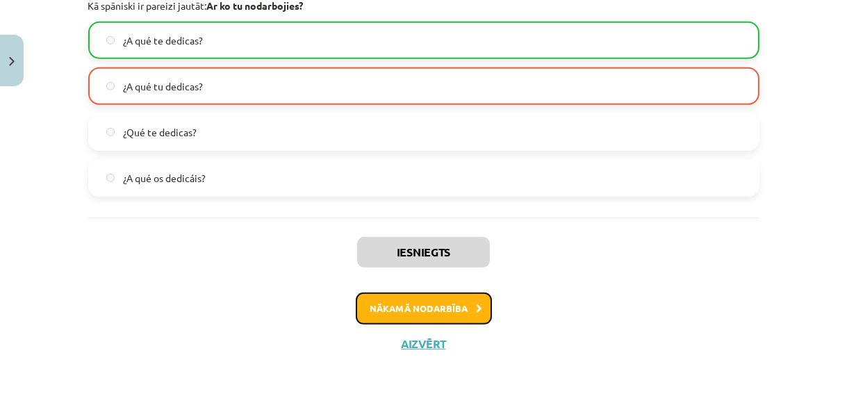
click at [410, 305] on button "Nākamā nodarbība" at bounding box center [424, 309] width 136 height 32
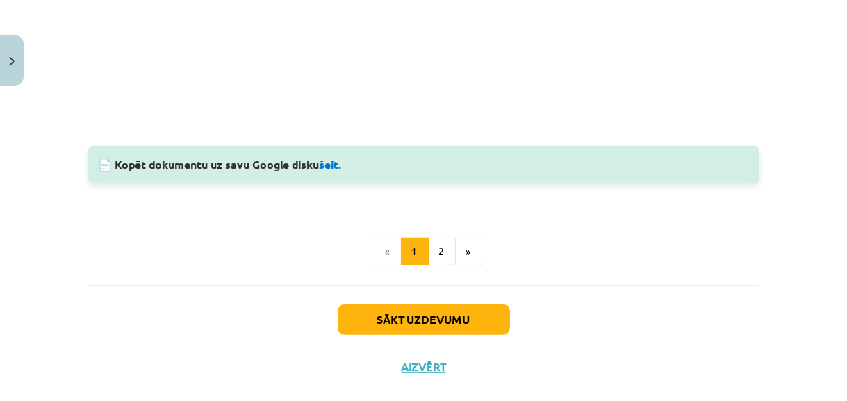
scroll to position [1120, 0]
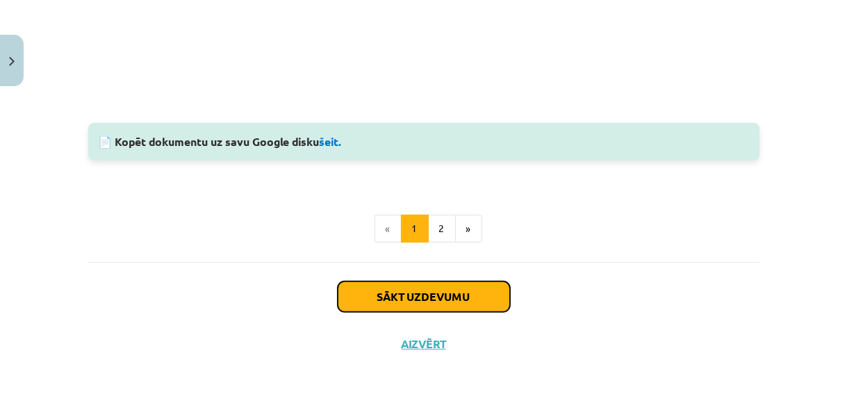
click at [498, 305] on button "Sākt uzdevumu" at bounding box center [424, 296] width 172 height 31
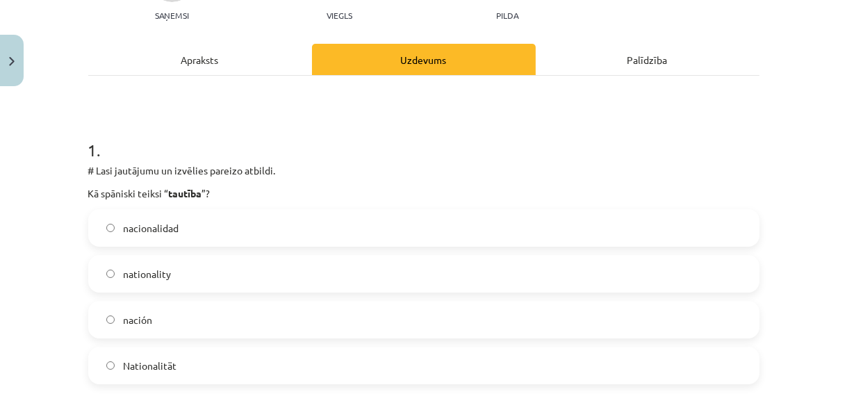
scroll to position [224, 0]
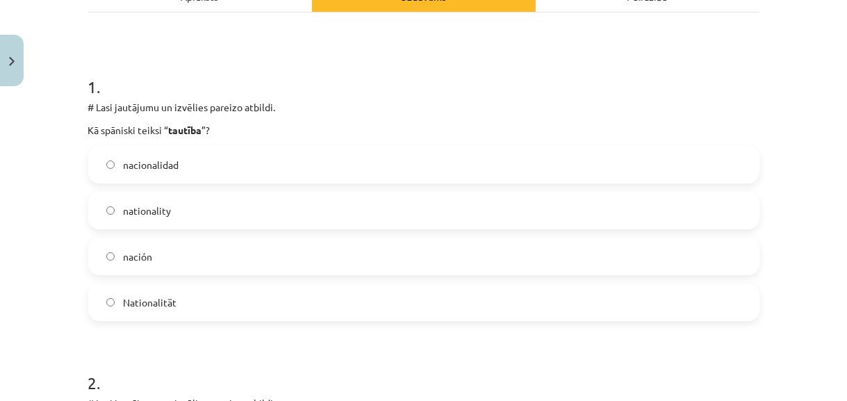
click at [482, 165] on label "nacionalidad" at bounding box center [424, 164] width 668 height 35
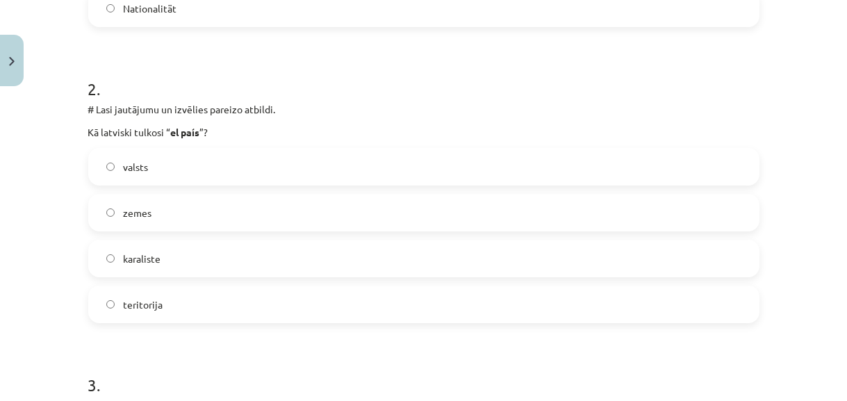
scroll to position [540, 0]
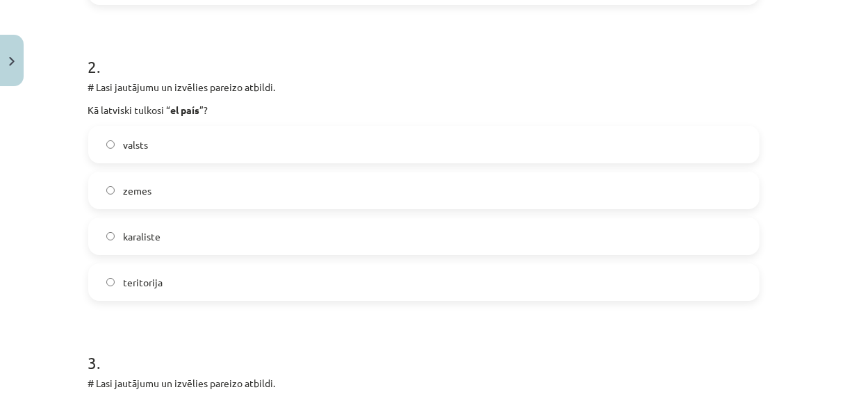
click at [370, 147] on label "valsts" at bounding box center [424, 144] width 668 height 35
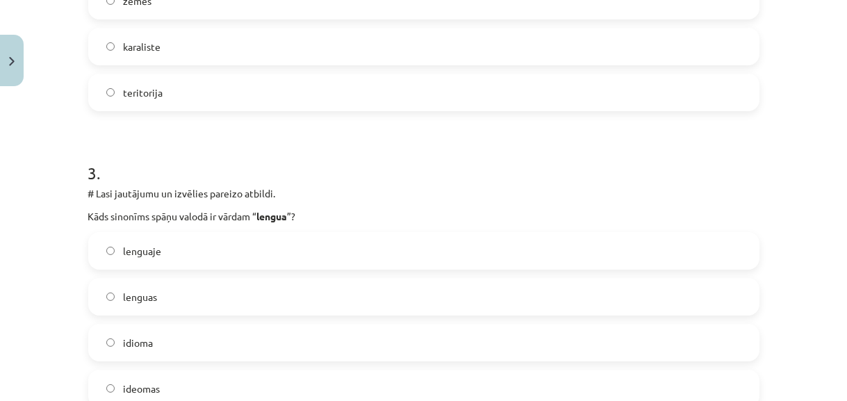
scroll to position [855, 0]
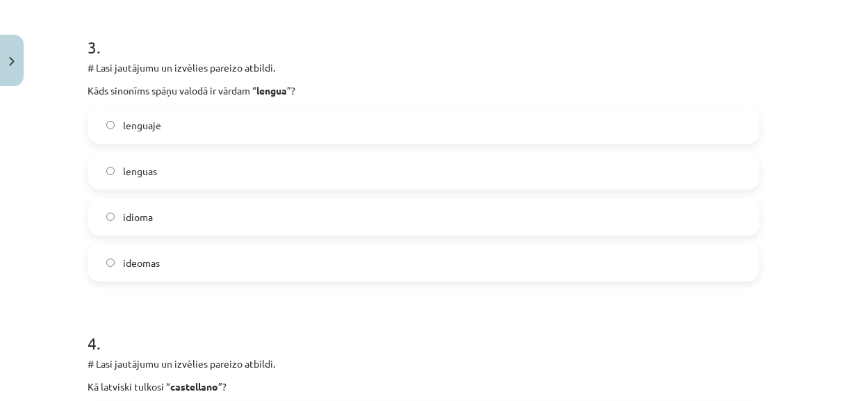
click at [336, 161] on label "lenguas" at bounding box center [424, 171] width 668 height 35
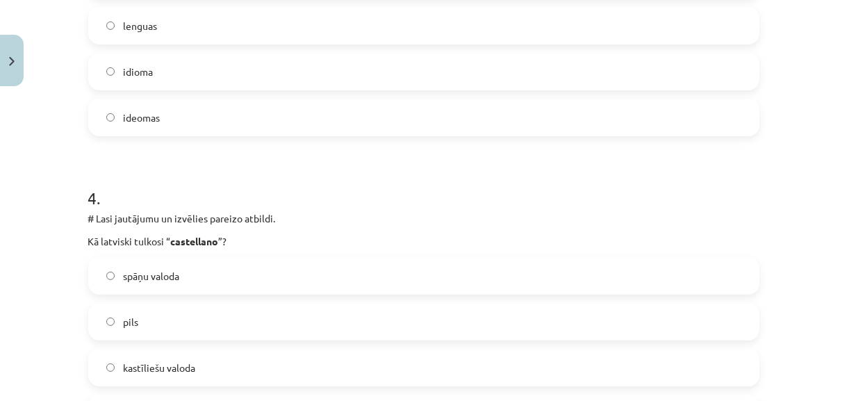
scroll to position [1108, 0]
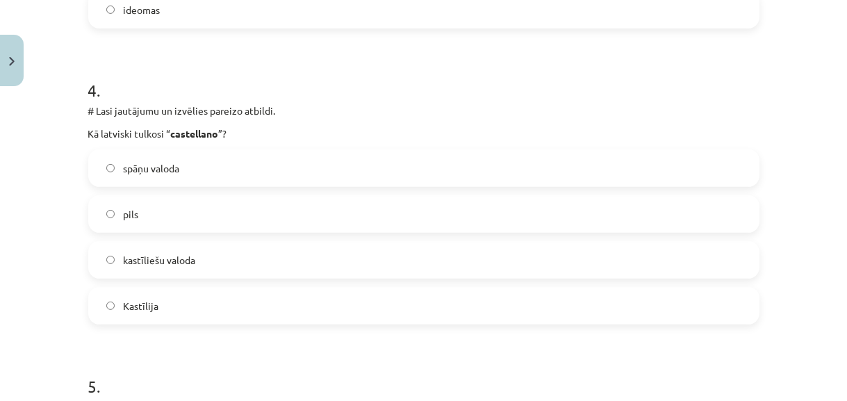
click at [318, 255] on label "kastīliešu valoda" at bounding box center [424, 260] width 668 height 35
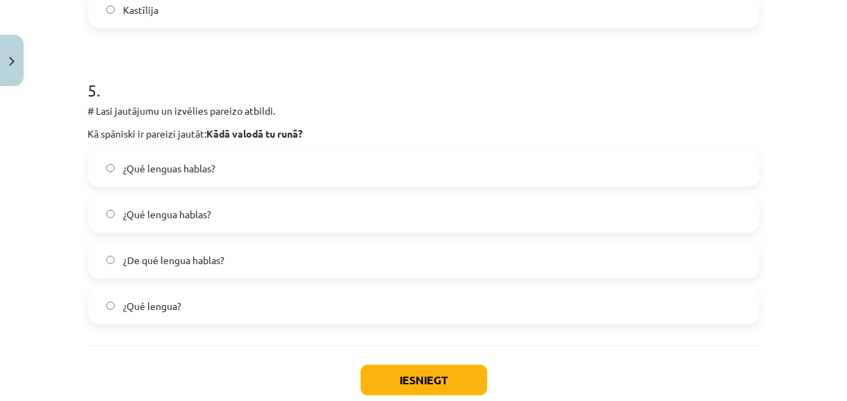
scroll to position [1424, 0]
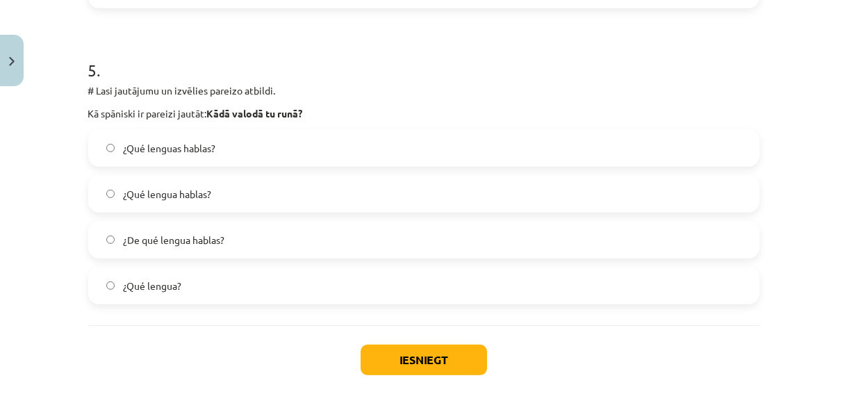
click at [317, 188] on label "¿Qué lengua hablas?" at bounding box center [424, 193] width 668 height 35
click at [441, 370] on button "Iesniegt" at bounding box center [424, 360] width 126 height 31
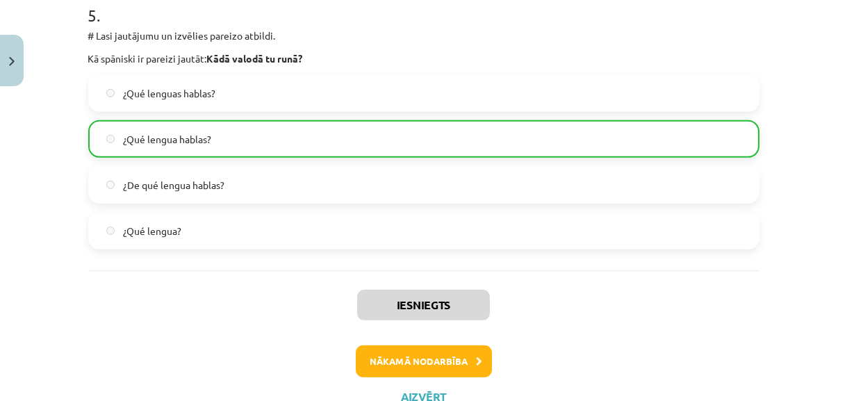
scroll to position [1532, 0]
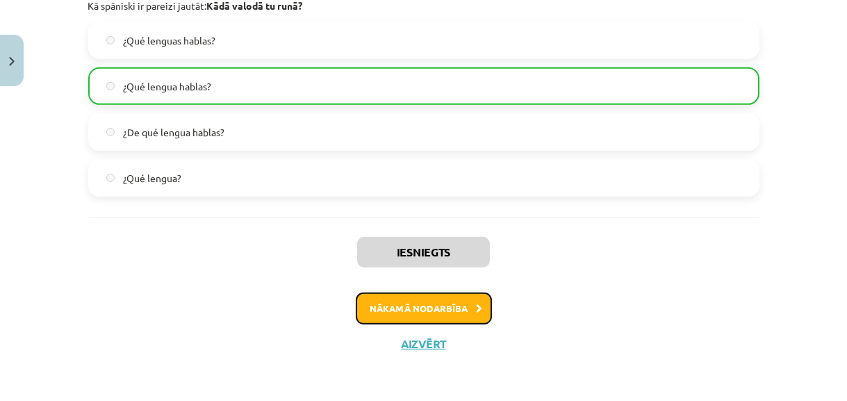
click at [467, 311] on button "Nākamā nodarbība" at bounding box center [424, 309] width 136 height 32
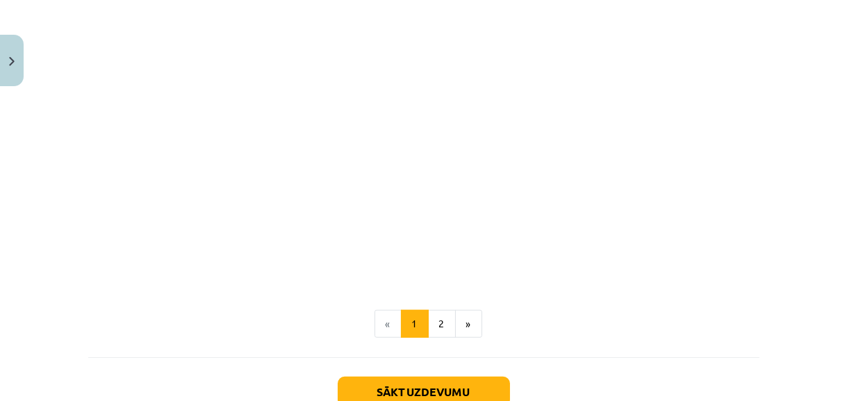
scroll to position [1827, 0]
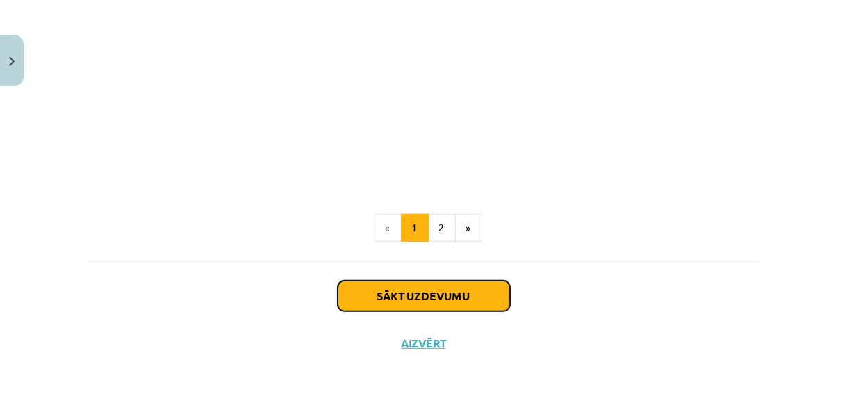
click at [463, 299] on button "Sākt uzdevumu" at bounding box center [424, 296] width 172 height 31
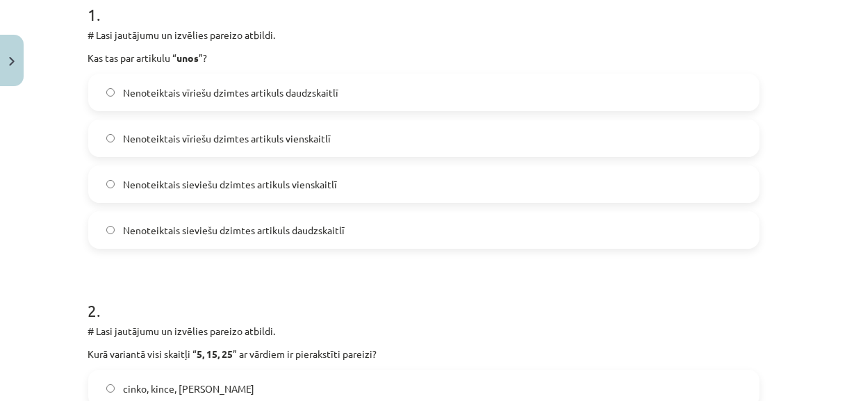
scroll to position [315, 0]
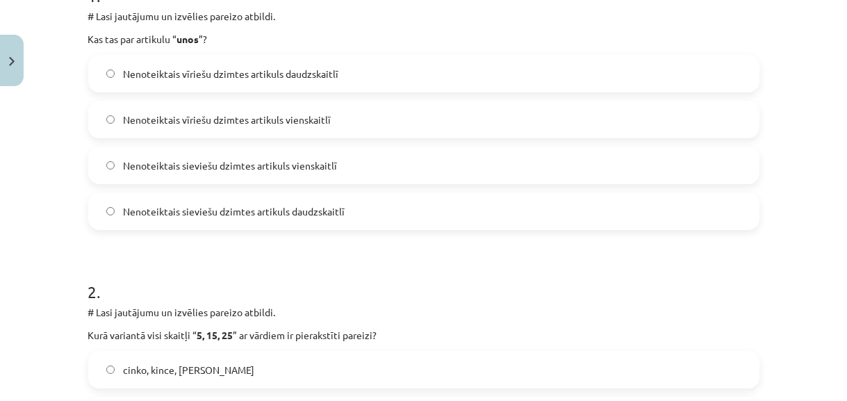
click at [342, 116] on label "Nenoteiktais vīriešu dzimtes artikuls vienskaitlī" at bounding box center [424, 119] width 668 height 35
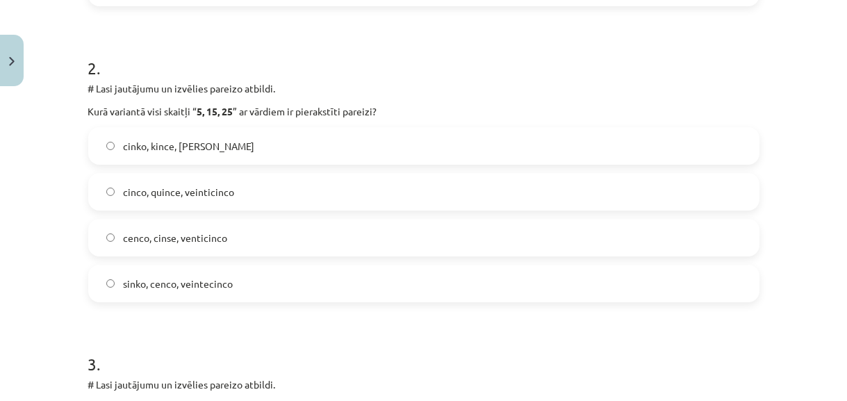
scroll to position [568, 0]
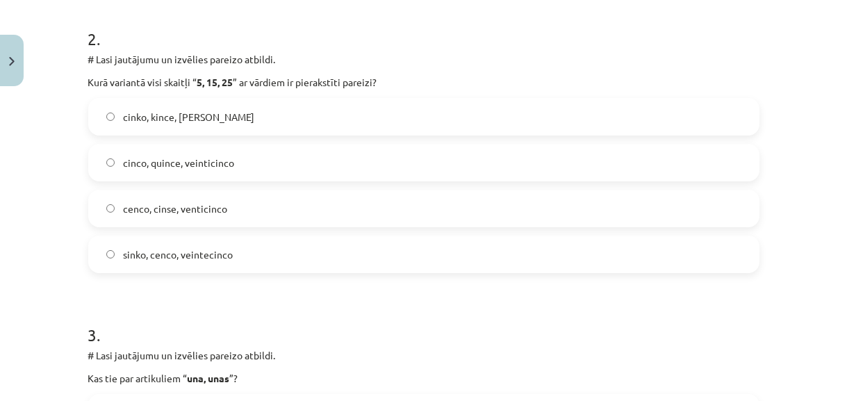
click at [355, 158] on label "cinco, quince, veinticinco" at bounding box center [424, 162] width 668 height 35
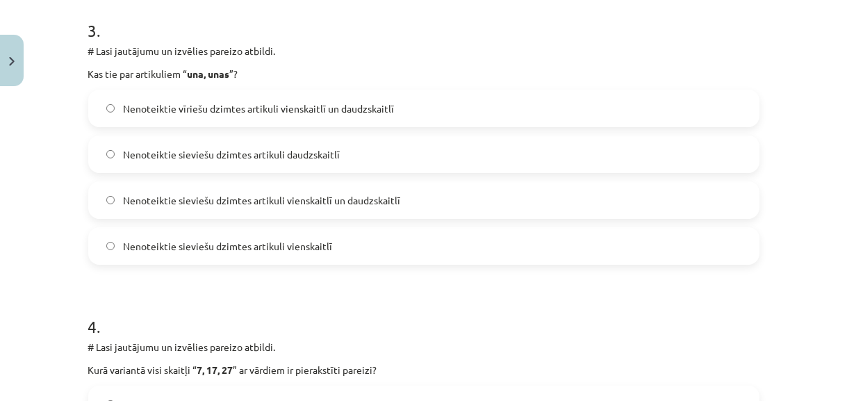
scroll to position [883, 0]
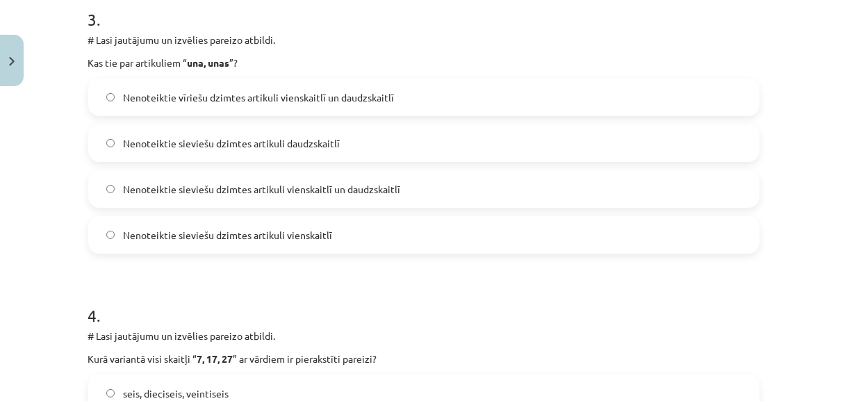
click at [327, 193] on span "Nenoteiktie sieviešu dzimtes artikuli vienskaitlī un daudzskaitlī" at bounding box center [261, 189] width 277 height 15
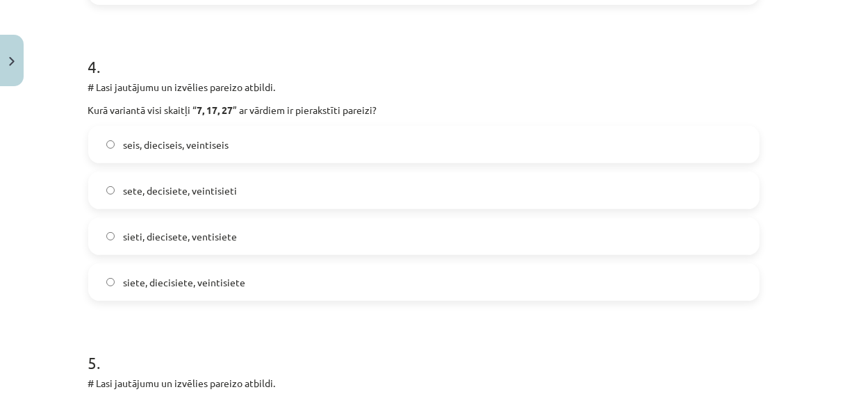
scroll to position [1136, 0]
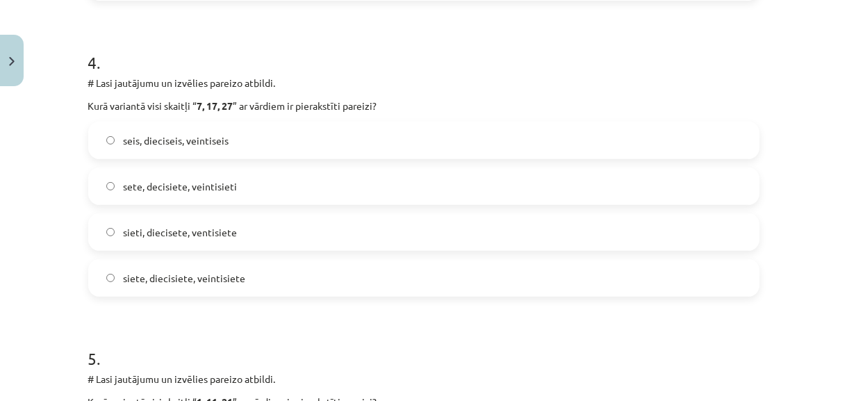
click at [293, 274] on label "siete, diecisiete, veintisiete" at bounding box center [424, 278] width 668 height 35
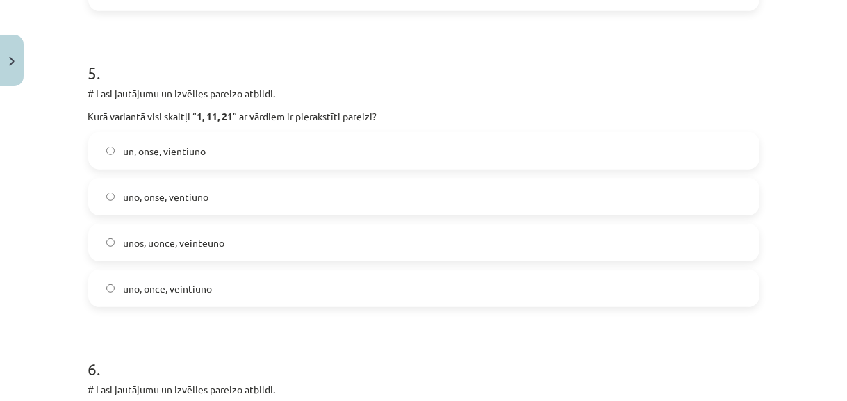
scroll to position [1452, 0]
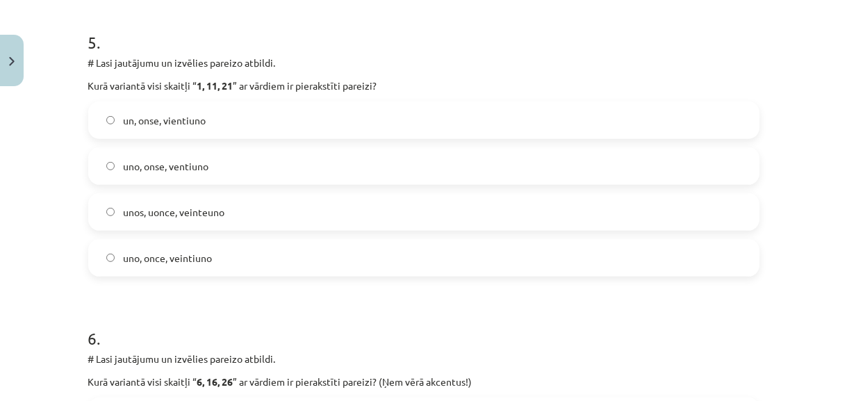
click at [293, 258] on label "uno, once, veintiuno" at bounding box center [424, 257] width 668 height 35
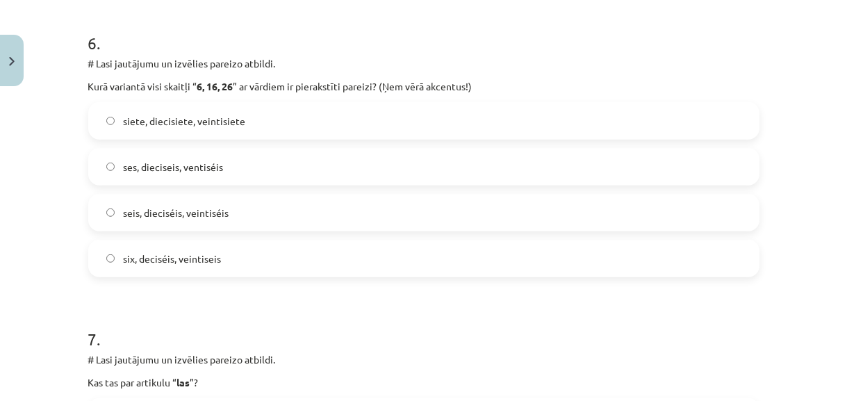
scroll to position [1768, 0]
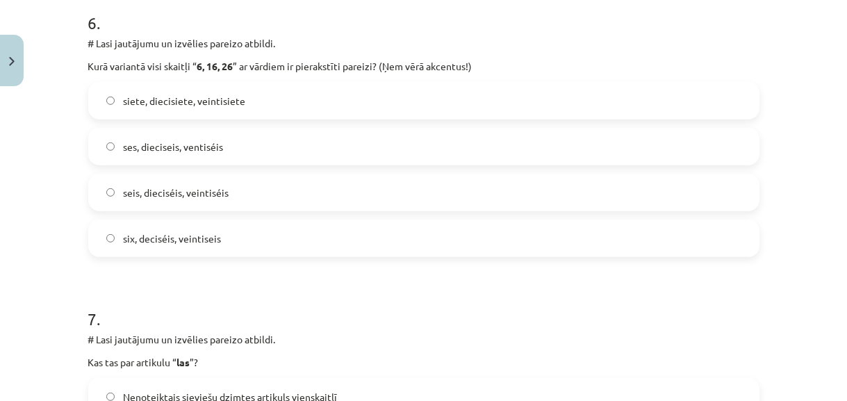
click at [319, 197] on label "seis, dieciséis, veintiséis" at bounding box center [424, 192] width 668 height 35
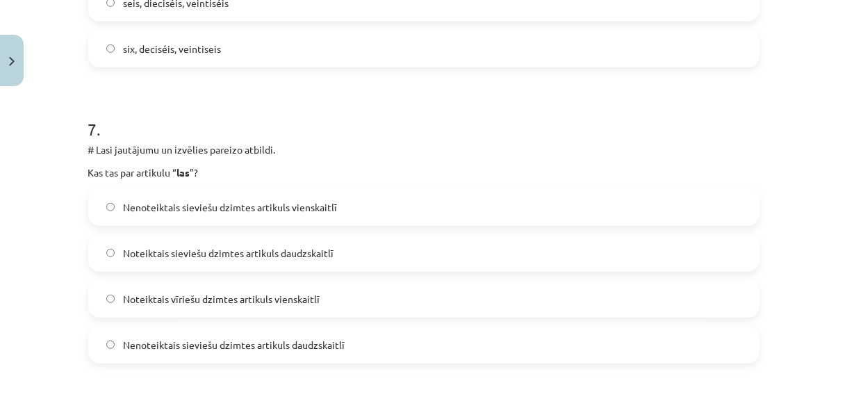
scroll to position [2021, 0]
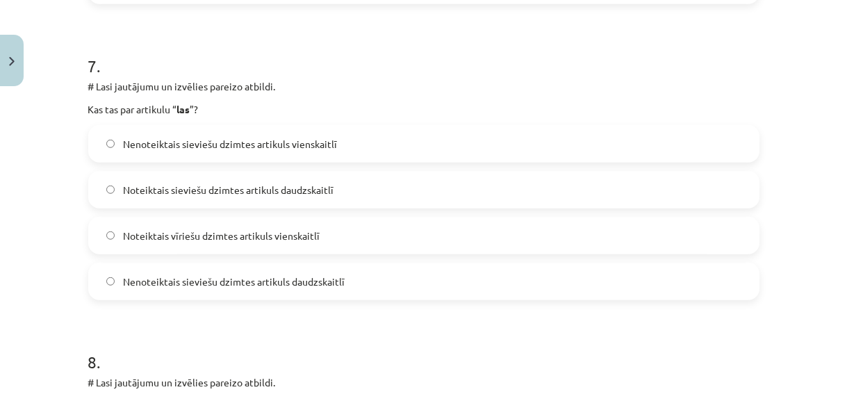
click at [286, 195] on span "Noteiktais sieviešu dzimtes artikuls daudzskaitlī" at bounding box center [228, 190] width 211 height 15
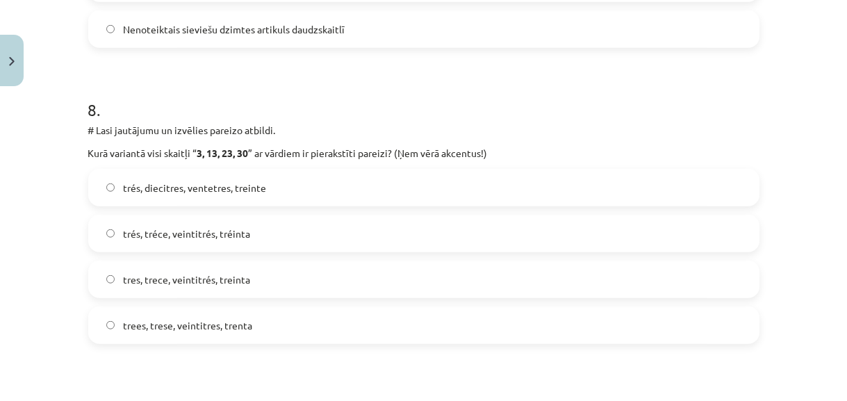
scroll to position [2336, 0]
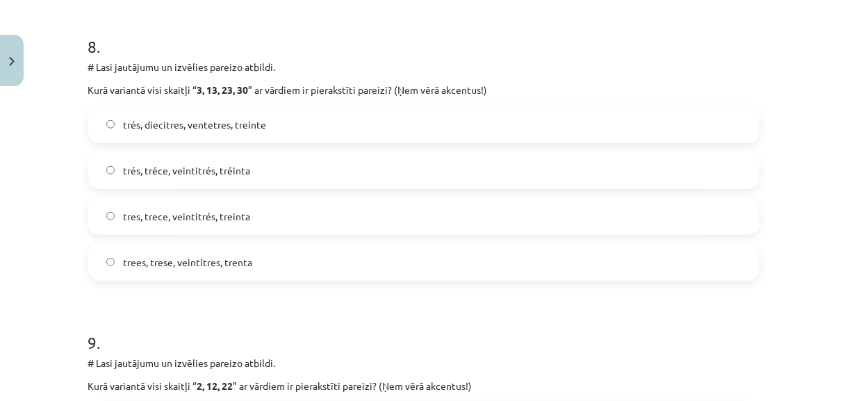
click at [319, 220] on label "tres, trece, veintitrés, treinta" at bounding box center [424, 216] width 668 height 35
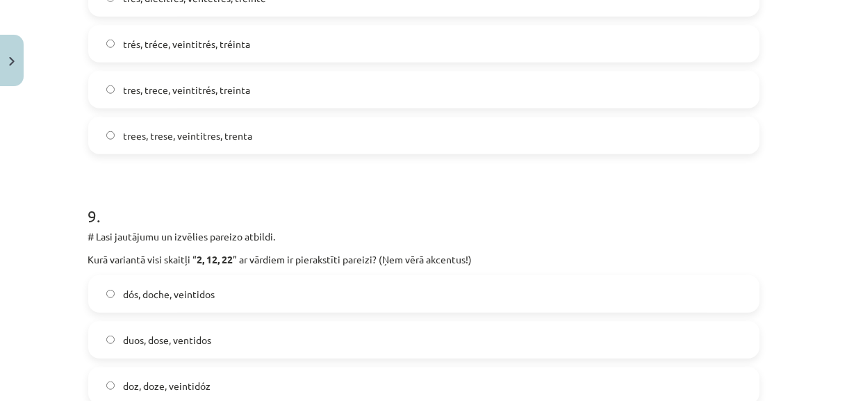
scroll to position [2589, 0]
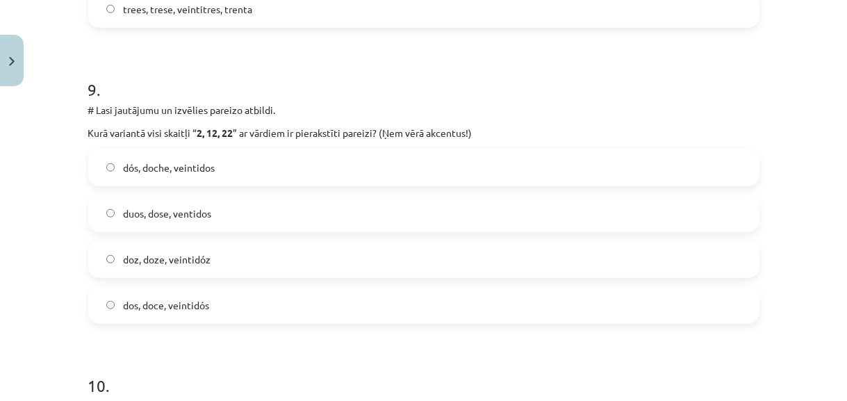
click at [278, 311] on label "dos, doce, veintidós" at bounding box center [424, 305] width 668 height 35
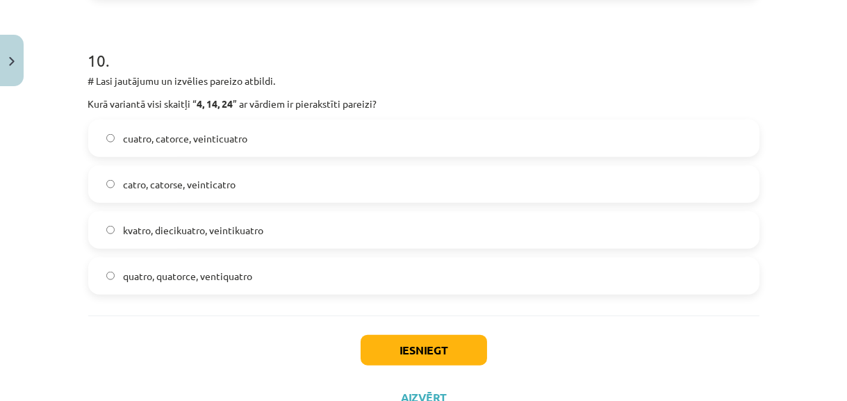
scroll to position [2904, 0]
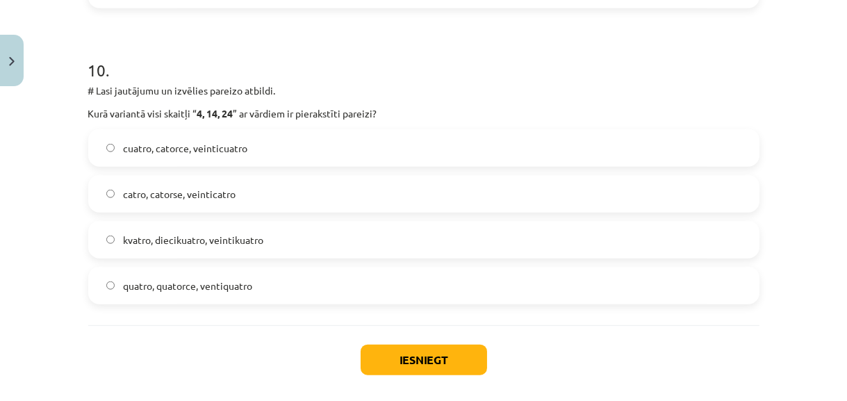
click at [249, 152] on label "cuatro, catorce, veinticuatro" at bounding box center [424, 148] width 668 height 35
click at [404, 357] on button "Iesniegt" at bounding box center [424, 360] width 126 height 31
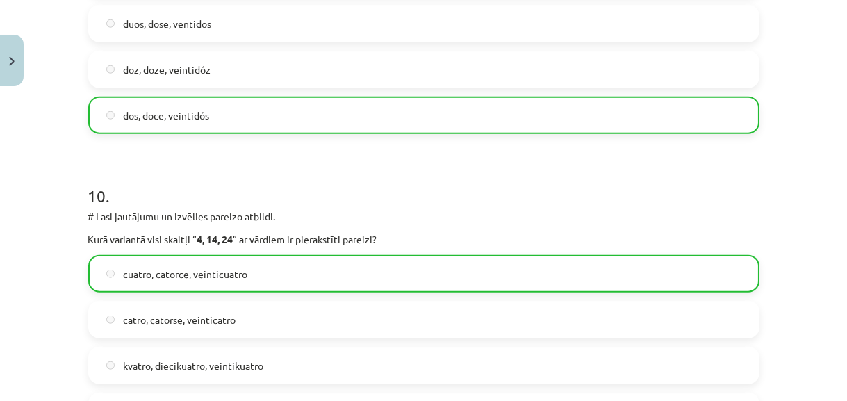
scroll to position [3011, 0]
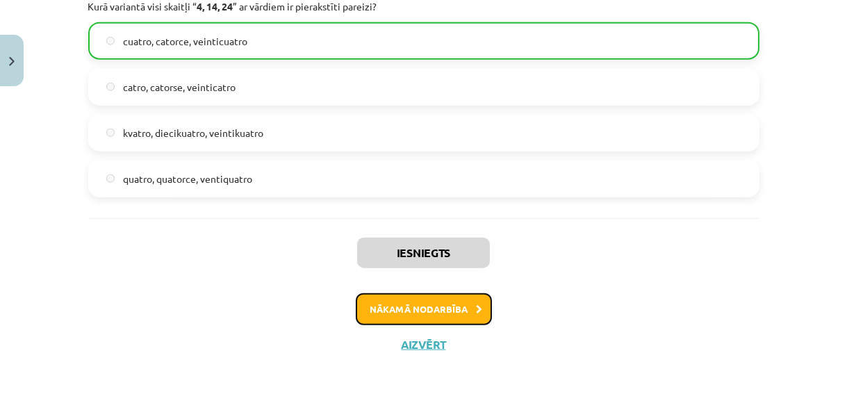
click at [434, 308] on button "Nākamā nodarbība" at bounding box center [424, 309] width 136 height 32
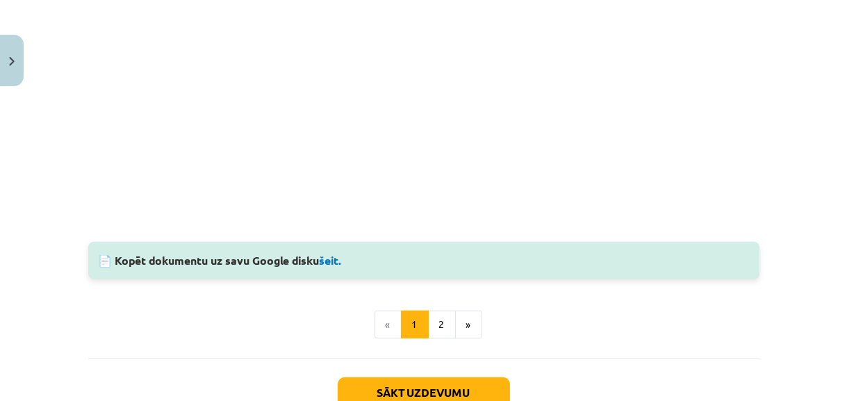
scroll to position [1374, 0]
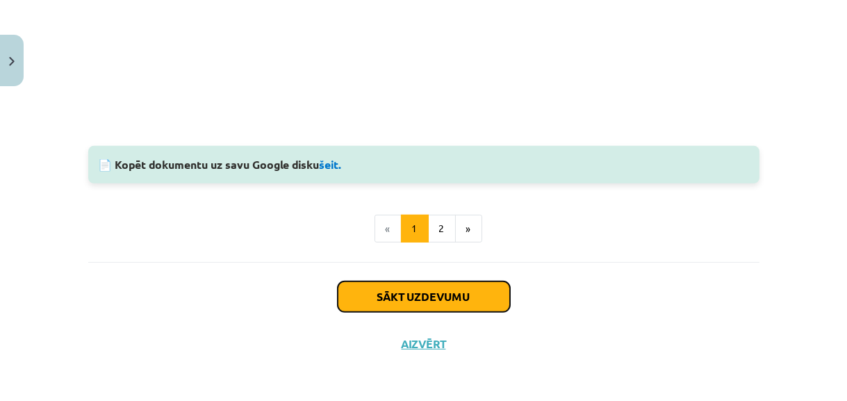
click at [443, 292] on button "Sākt uzdevumu" at bounding box center [424, 296] width 172 height 31
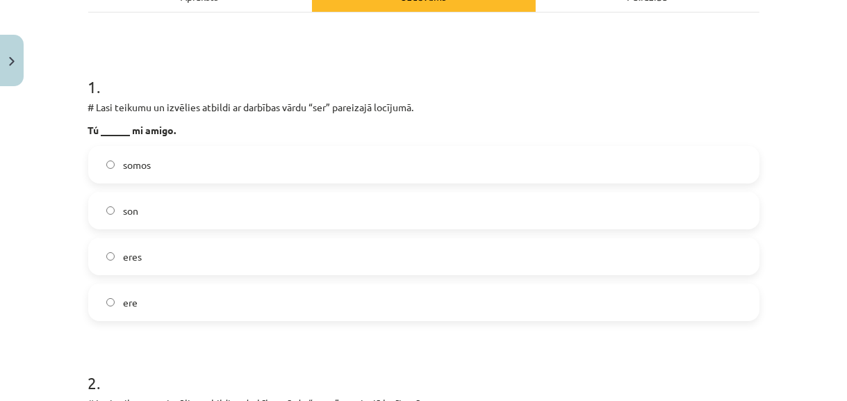
scroll to position [287, 0]
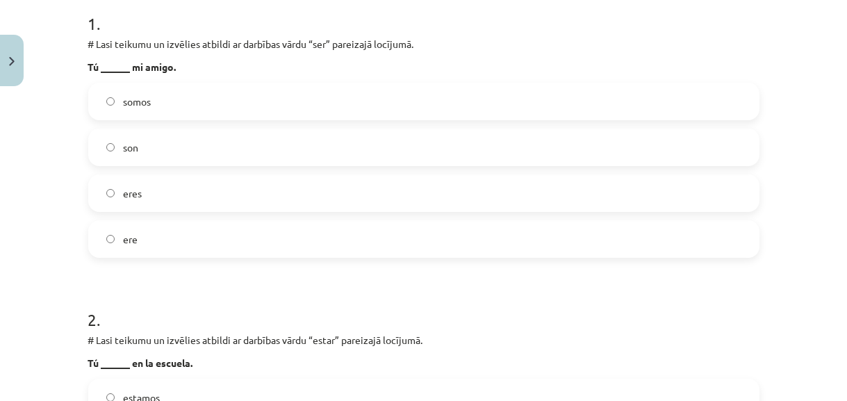
click at [283, 187] on label "eres" at bounding box center [424, 193] width 668 height 35
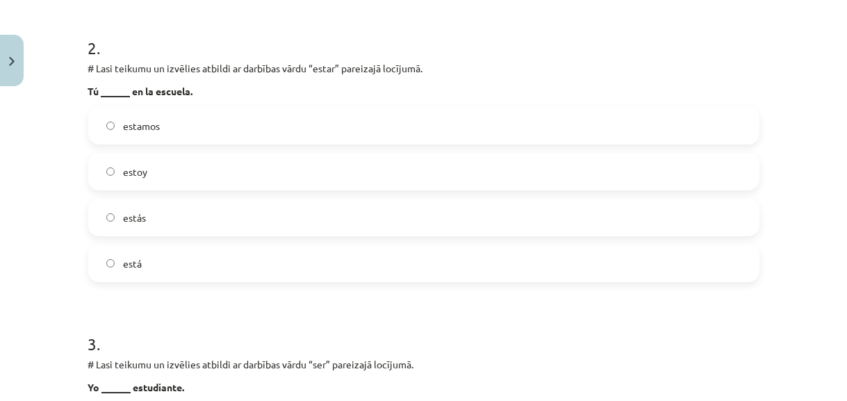
scroll to position [540, 0]
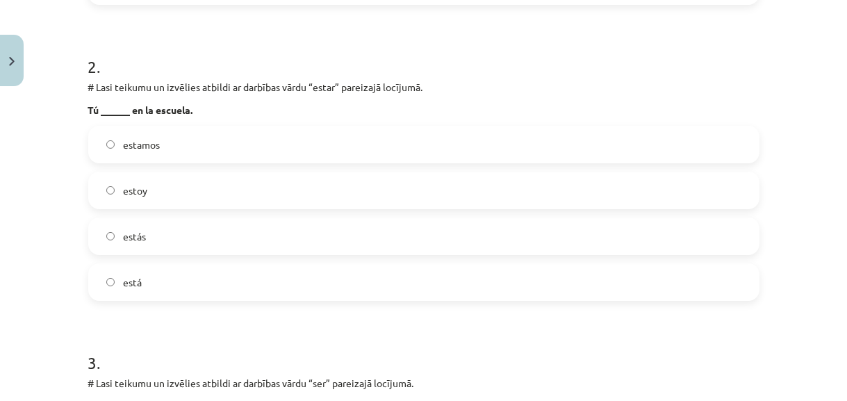
click at [346, 229] on label "estás" at bounding box center [424, 236] width 668 height 35
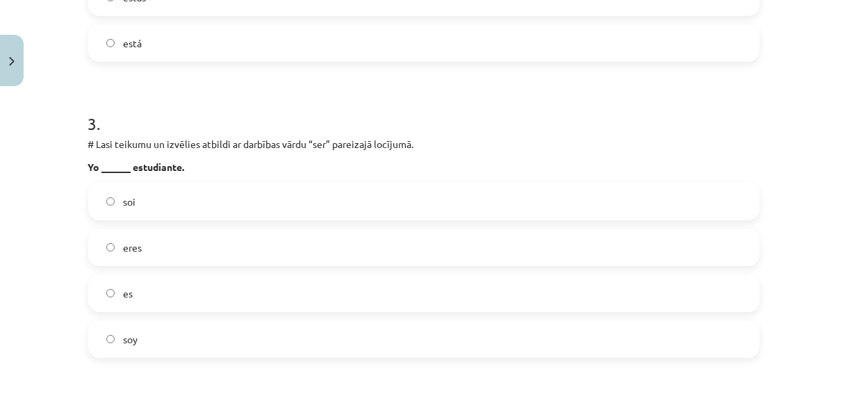
scroll to position [855, 0]
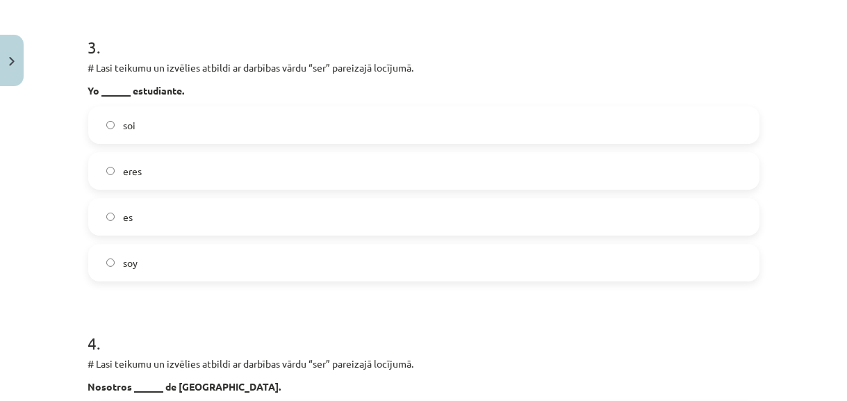
click at [347, 268] on label "soy" at bounding box center [424, 262] width 668 height 35
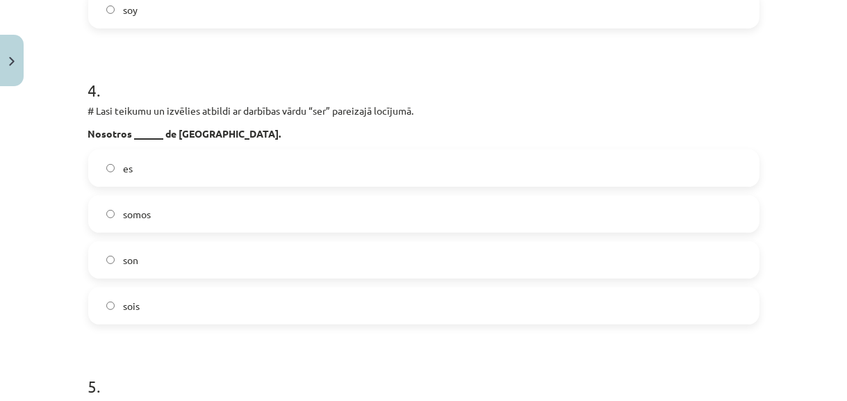
scroll to position [1172, 0]
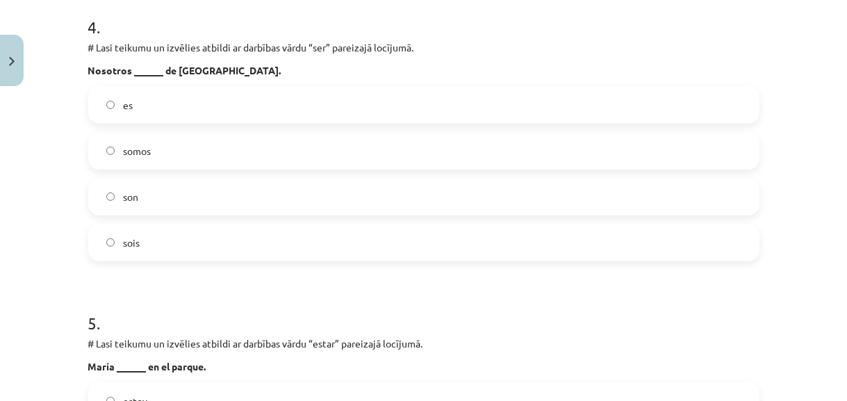
click at [245, 154] on label "somos" at bounding box center [424, 150] width 668 height 35
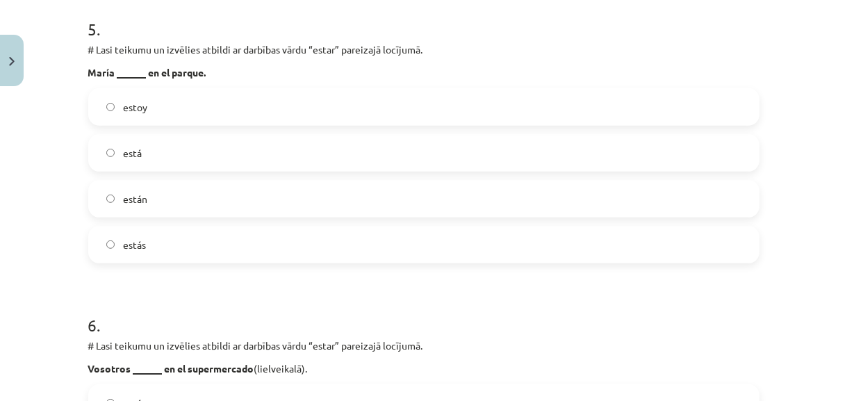
scroll to position [1487, 0]
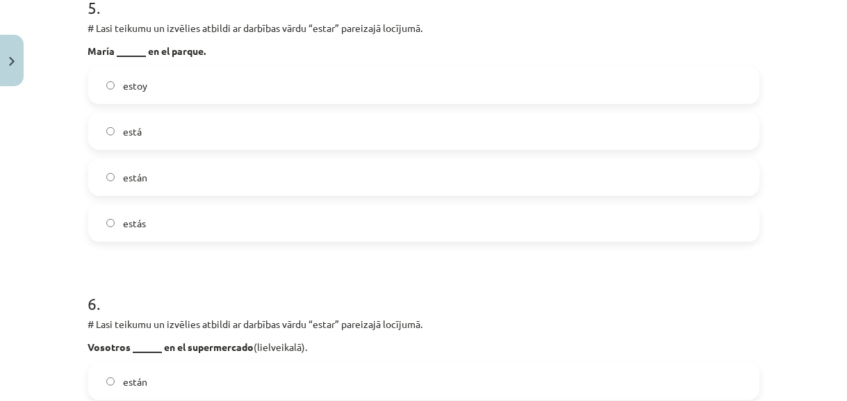
click at [246, 170] on label "están" at bounding box center [424, 177] width 668 height 35
click at [246, 140] on label "está" at bounding box center [424, 131] width 668 height 35
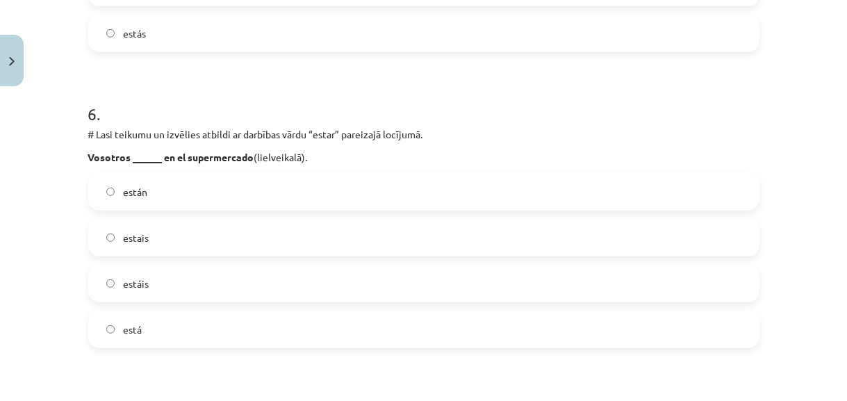
scroll to position [1740, 0]
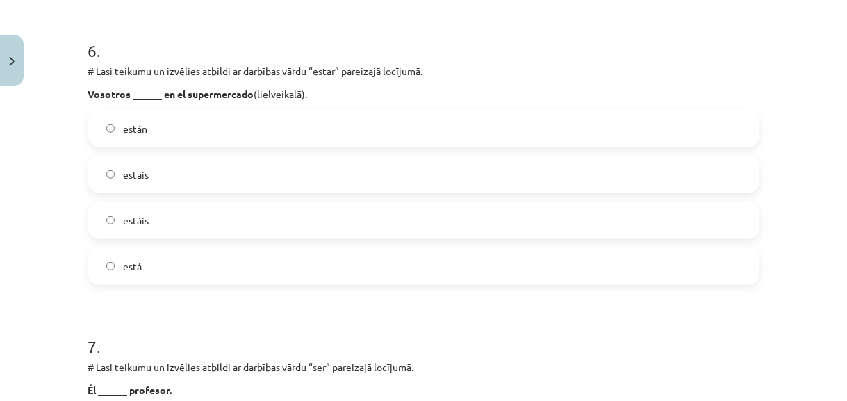
click at [285, 220] on label "estáis" at bounding box center [424, 220] width 668 height 35
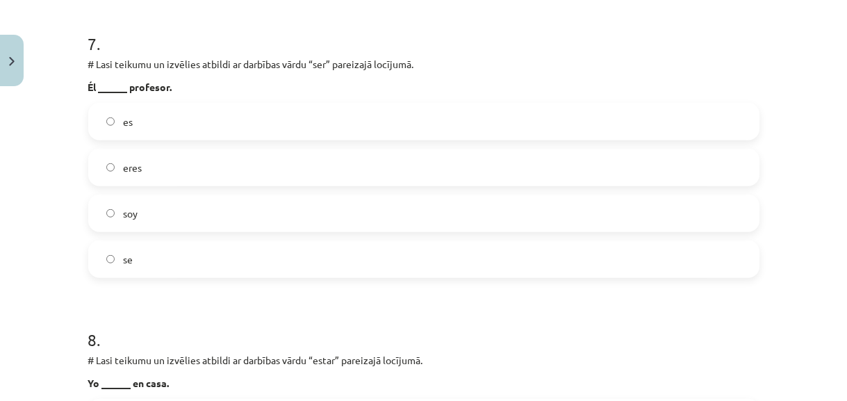
scroll to position [2021, 0]
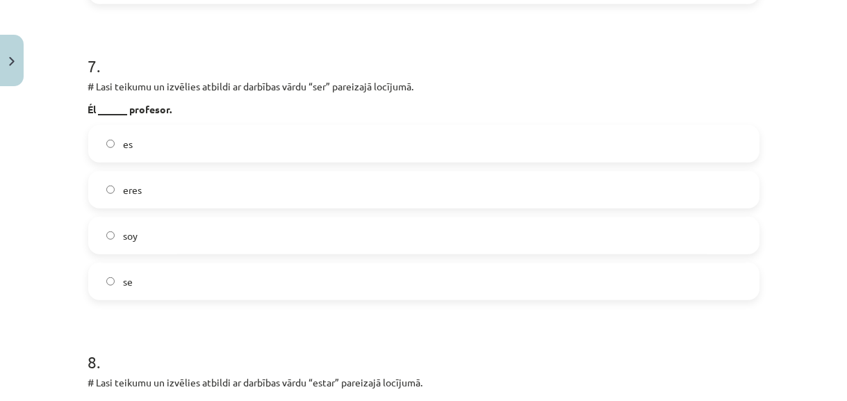
click at [240, 142] on label "es" at bounding box center [424, 143] width 668 height 35
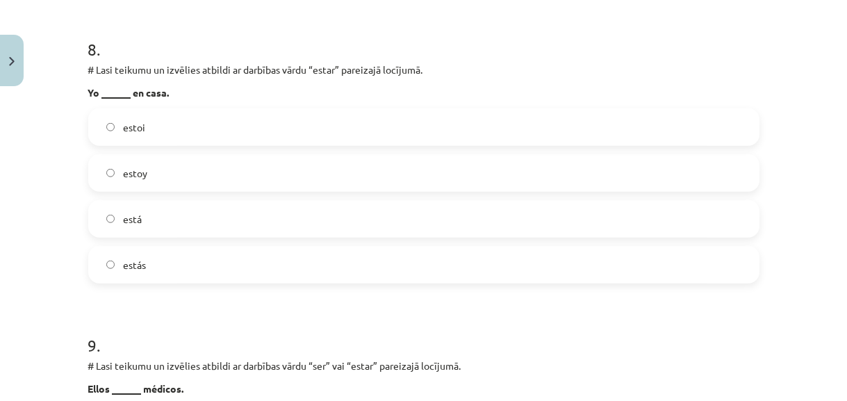
scroll to position [2336, 0]
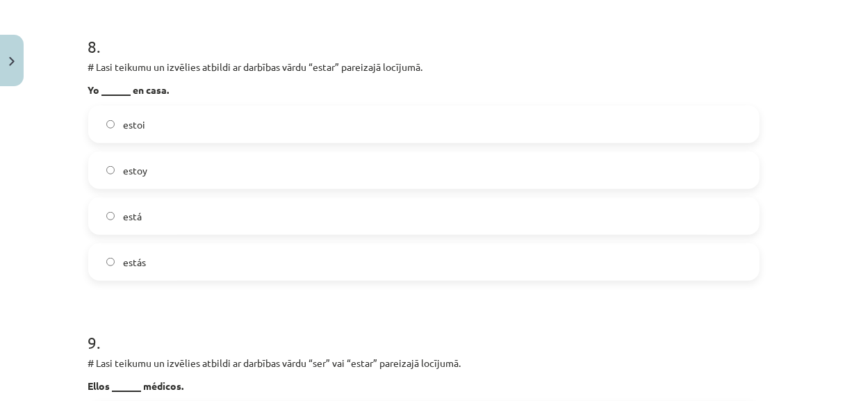
click at [277, 161] on label "estoy" at bounding box center [424, 170] width 668 height 35
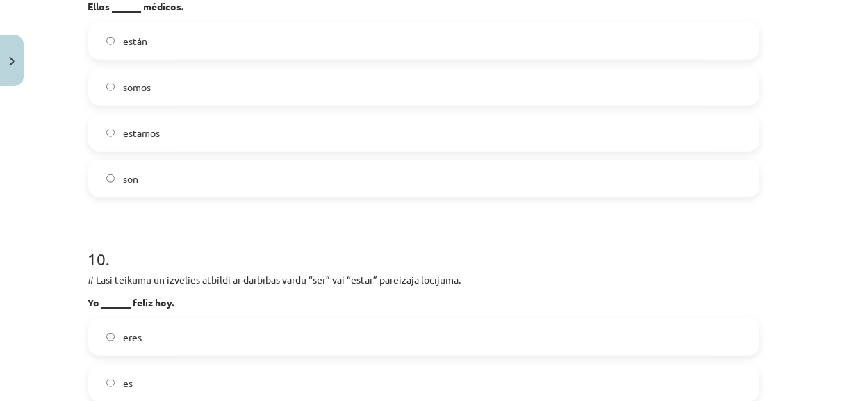
scroll to position [2652, 0]
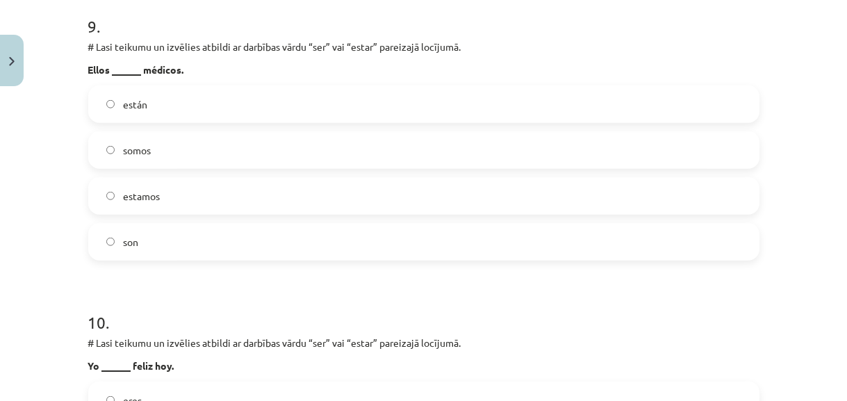
click at [265, 151] on label "somos" at bounding box center [424, 150] width 668 height 35
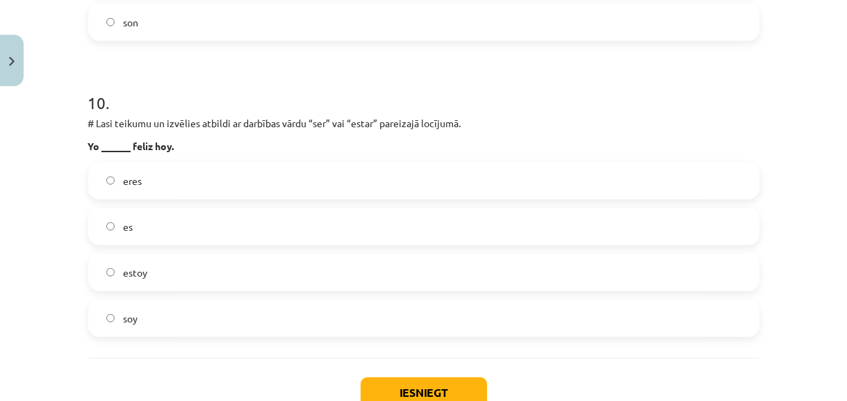
scroll to position [2904, 0]
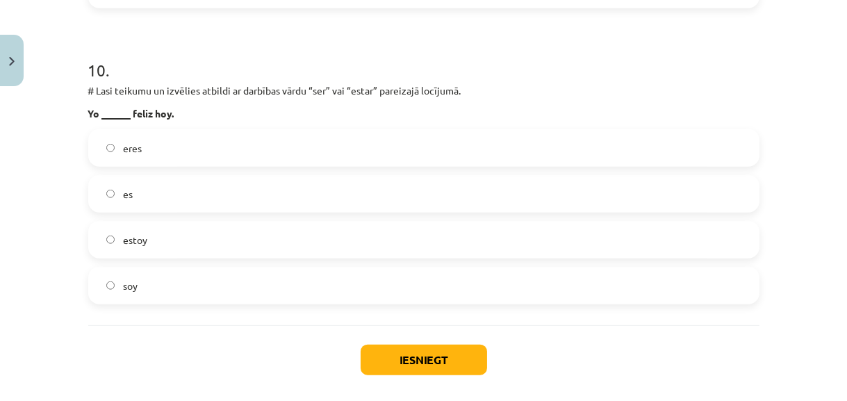
click at [206, 149] on label "eres" at bounding box center [424, 148] width 668 height 35
click at [409, 359] on button "Iesniegt" at bounding box center [424, 360] width 126 height 31
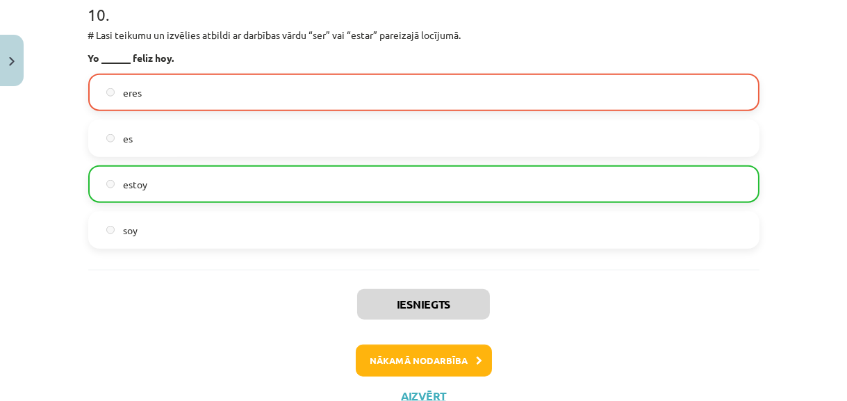
scroll to position [3011, 0]
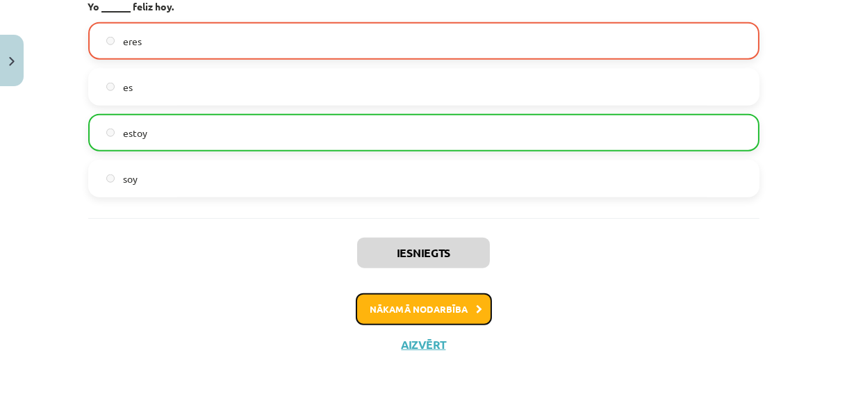
click at [436, 306] on button "Nākamā nodarbība" at bounding box center [424, 309] width 136 height 32
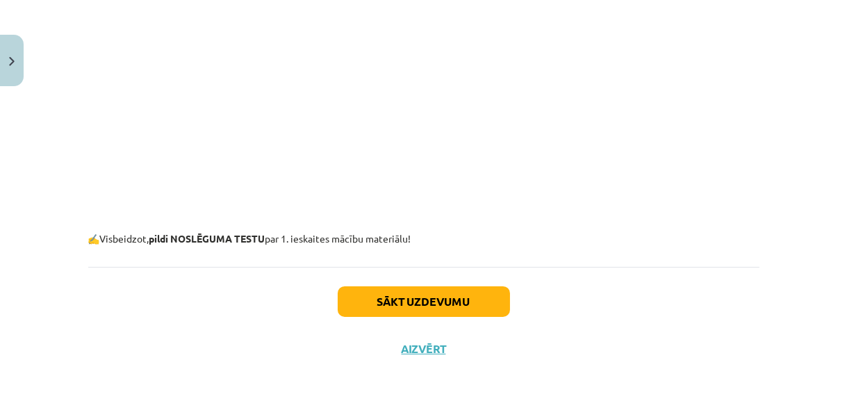
scroll to position [561, 0]
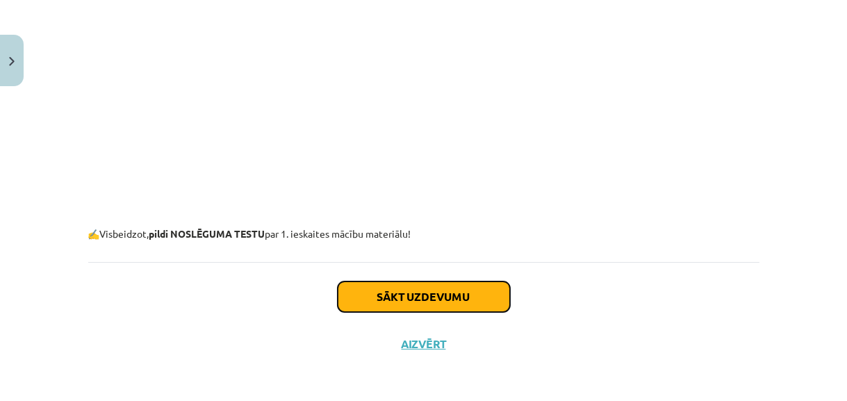
click at [443, 304] on button "Sākt uzdevumu" at bounding box center [424, 296] width 172 height 31
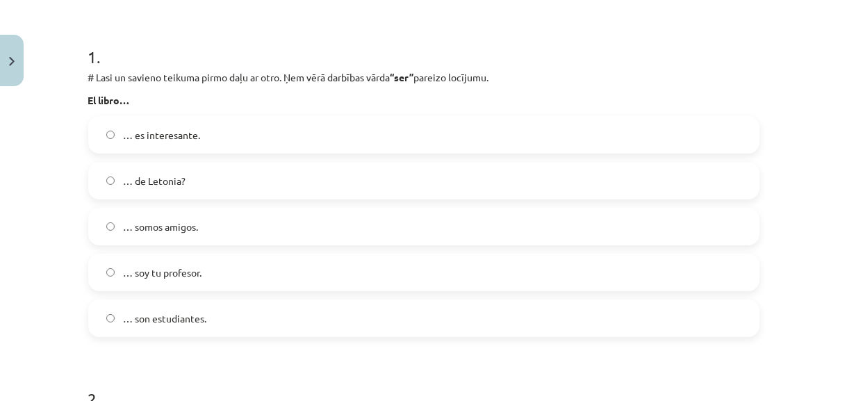
scroll to position [252, 0]
click at [331, 139] on label "… es interesante." at bounding box center [424, 136] width 668 height 35
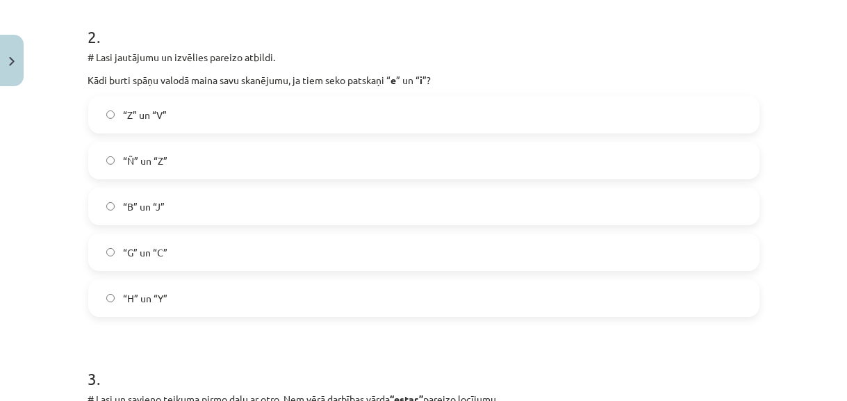
scroll to position [632, 0]
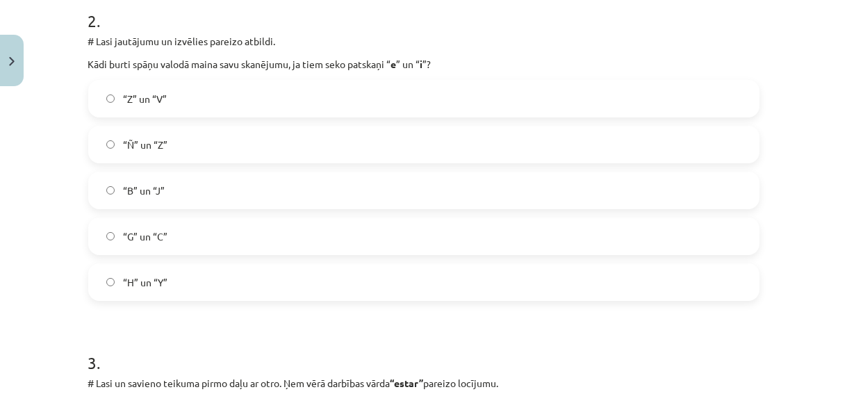
click at [296, 240] on label "“G” un “C”" at bounding box center [424, 236] width 668 height 35
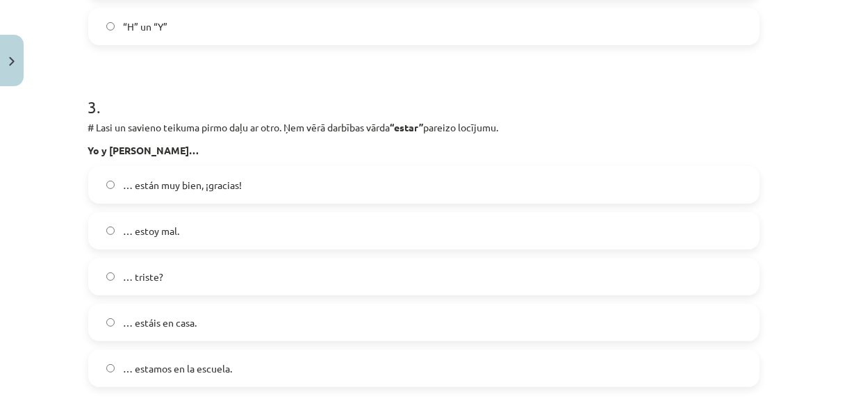
scroll to position [947, 0]
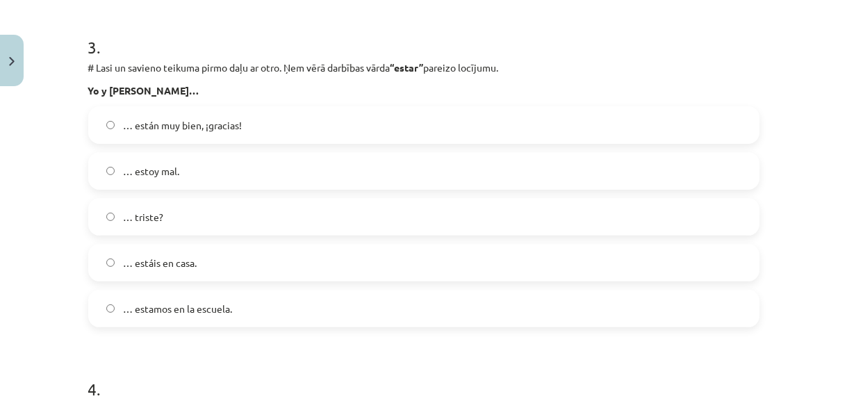
click at [284, 128] on label "… están muy bien, ¡gracias!" at bounding box center [424, 125] width 668 height 35
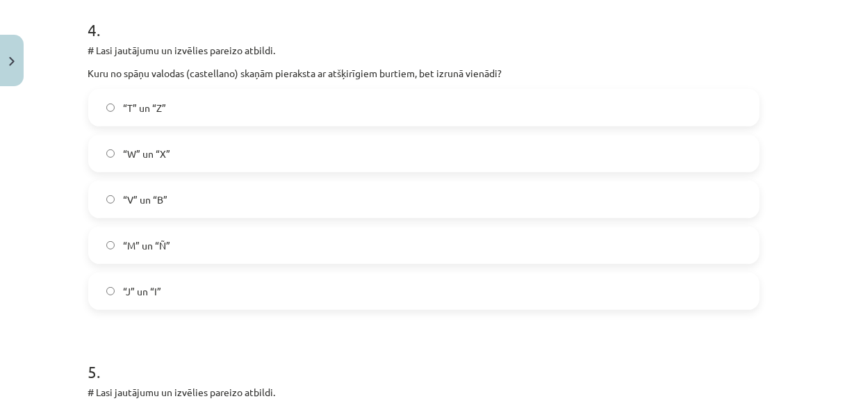
scroll to position [1326, 0]
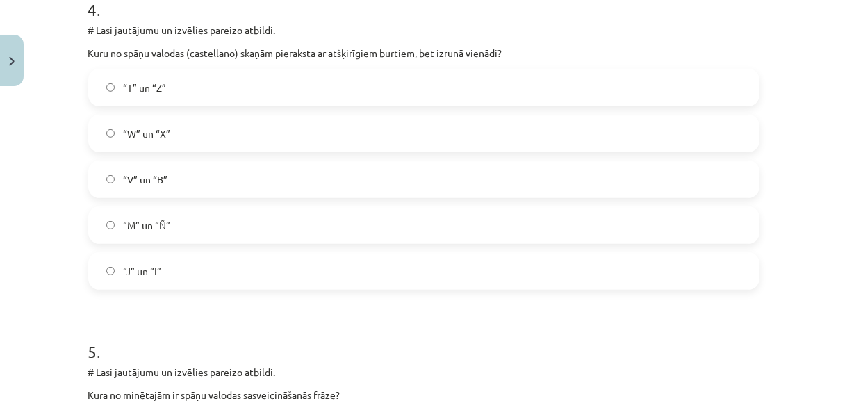
click at [208, 227] on label "“M” un “Ñ”" at bounding box center [424, 225] width 668 height 35
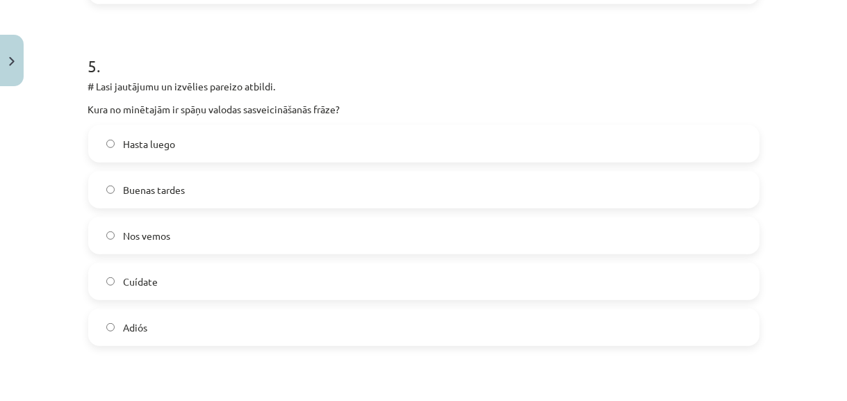
scroll to position [1642, 0]
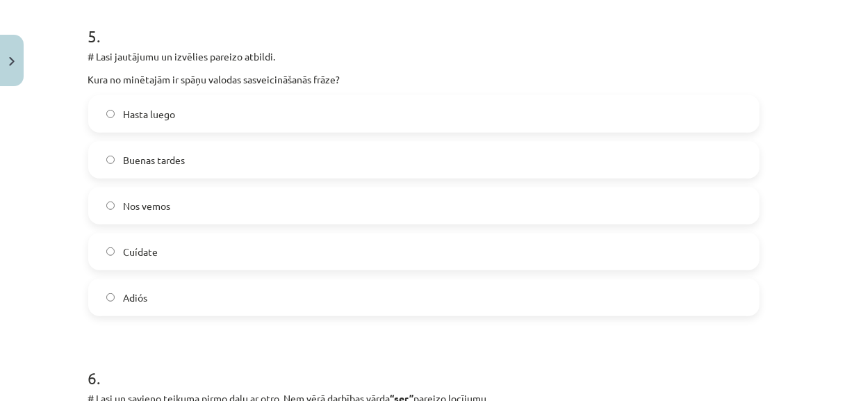
click at [239, 154] on label "Buenas tardes" at bounding box center [424, 159] width 668 height 35
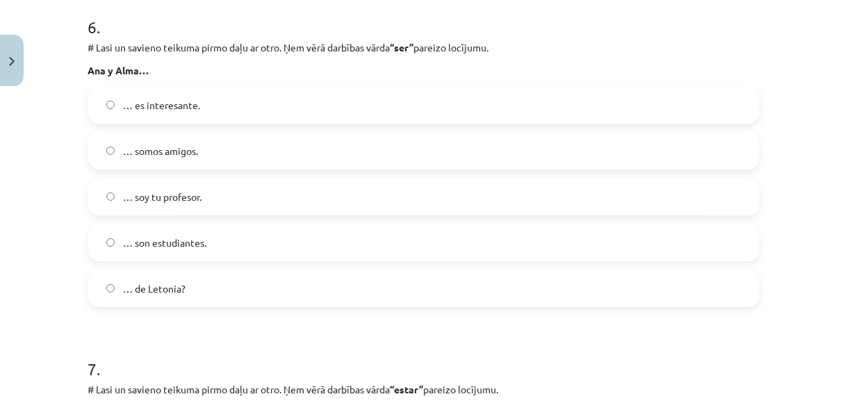
scroll to position [2021, 0]
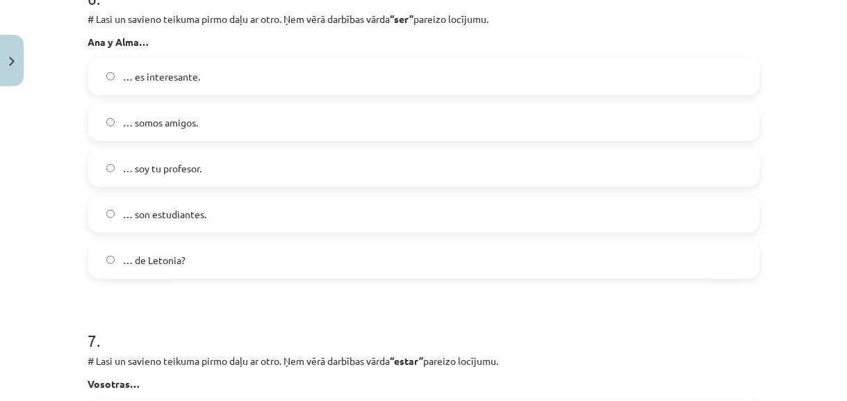
click at [283, 79] on label "… es interesante." at bounding box center [424, 76] width 668 height 35
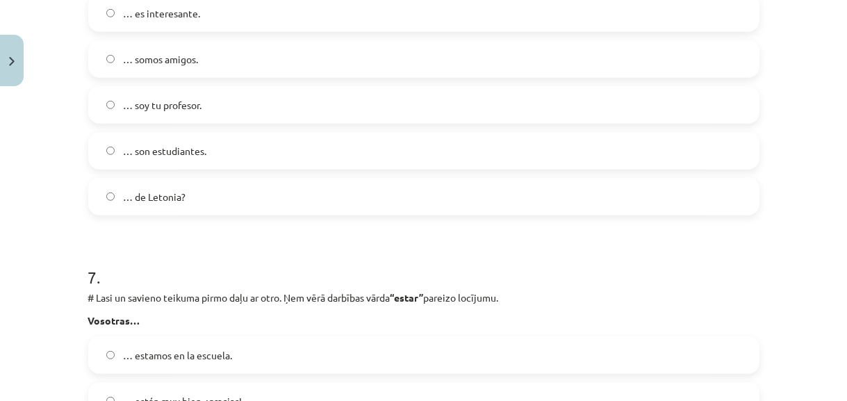
click at [287, 106] on label "… soy tu profesor." at bounding box center [424, 105] width 668 height 35
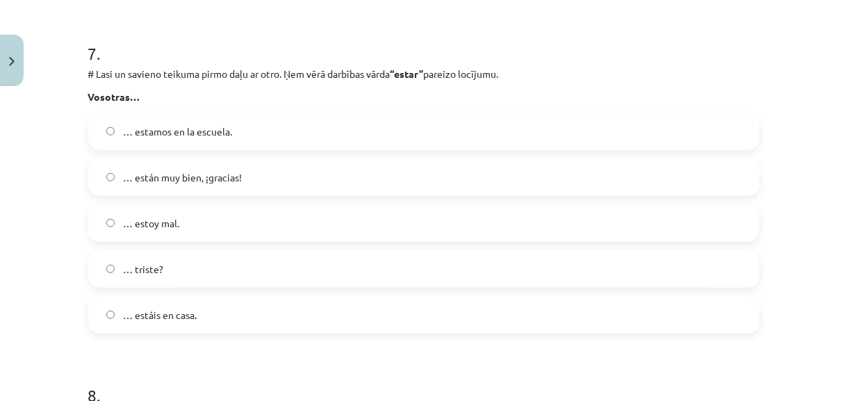
scroll to position [2337, 0]
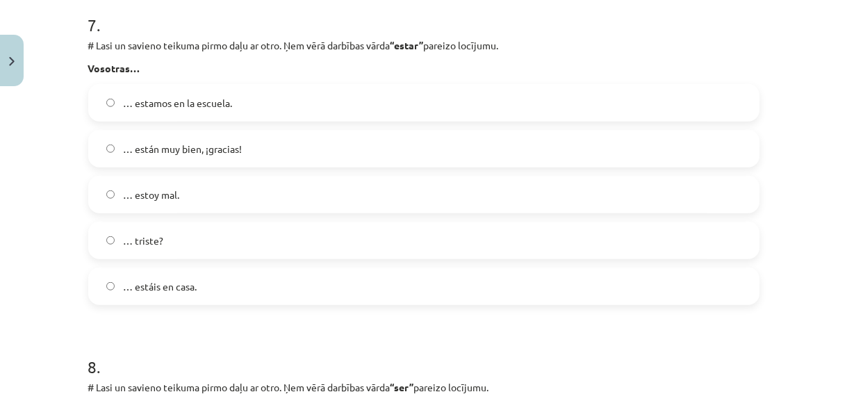
click at [228, 197] on label "… estoy mal." at bounding box center [424, 194] width 668 height 35
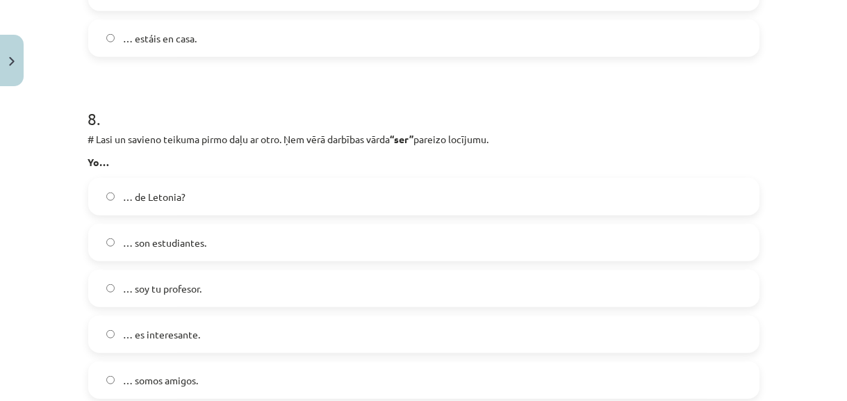
scroll to position [2653, 0]
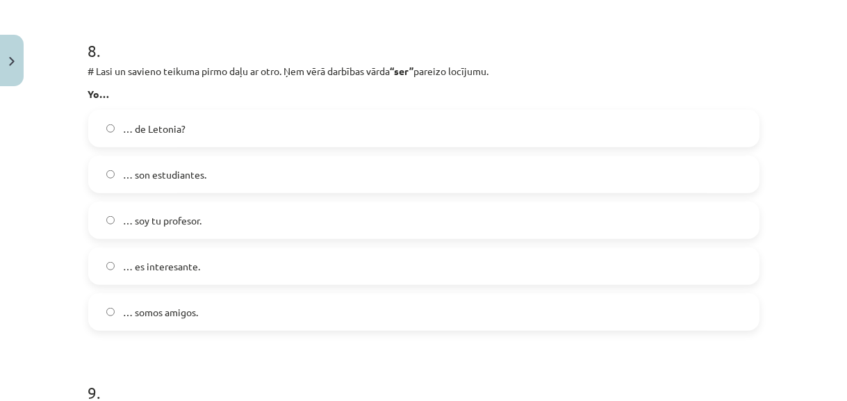
click at [233, 134] on label "… de Letonia?" at bounding box center [424, 128] width 668 height 35
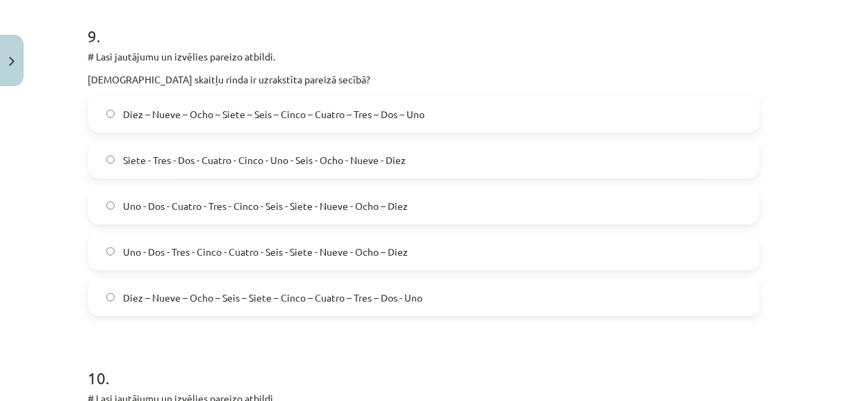
scroll to position [3032, 0]
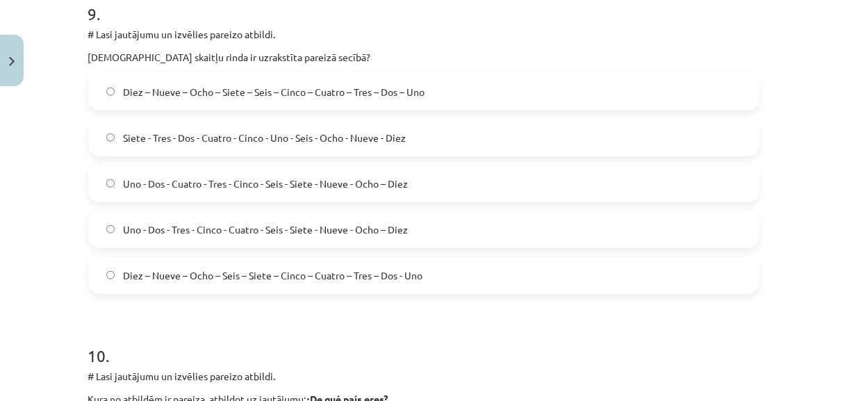
click at [252, 231] on span "Uno - Dos - Tres - Cinco - Cuatro - Seis - Siete - Nueve - Ocho – Diez" at bounding box center [265, 229] width 285 height 15
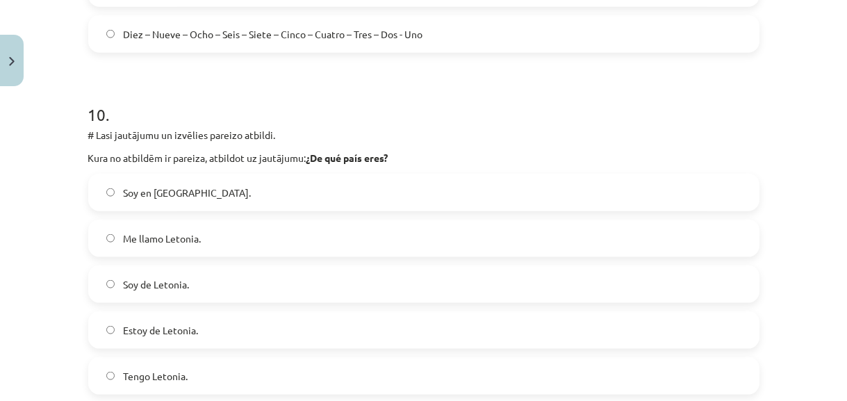
scroll to position [3285, 0]
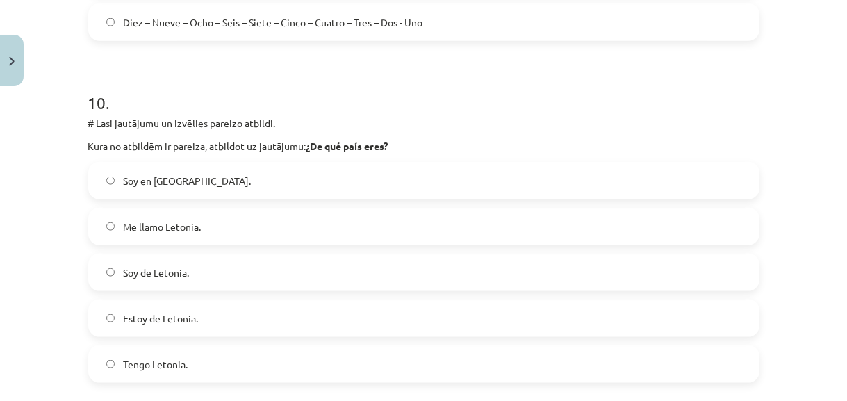
click at [263, 184] on label "Soy en [GEOGRAPHIC_DATA]." at bounding box center [424, 180] width 668 height 35
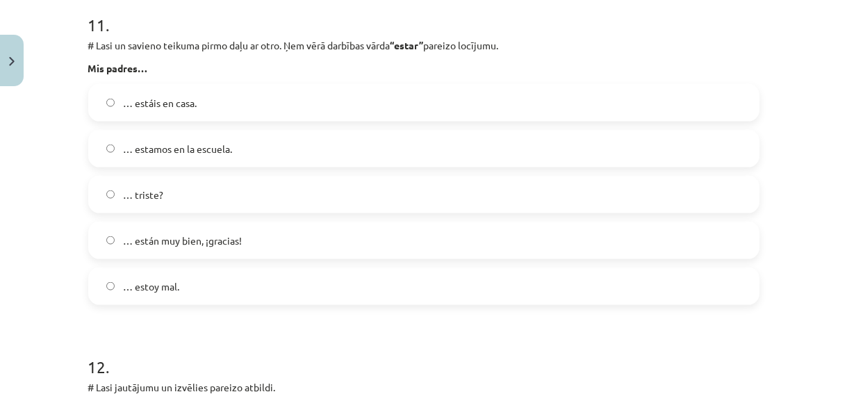
scroll to position [3726, 0]
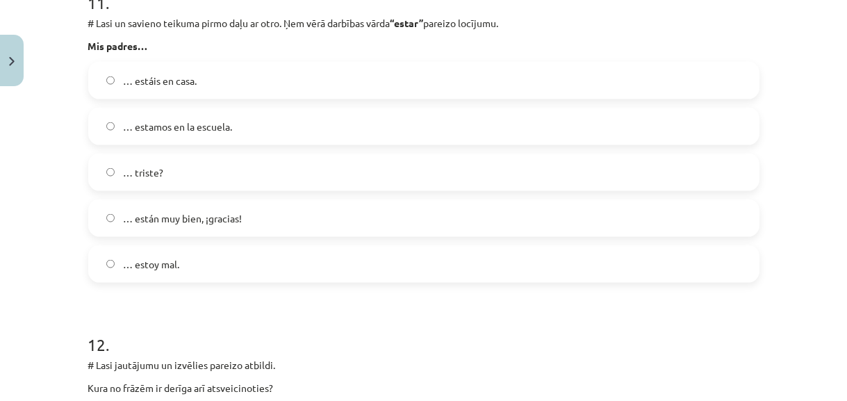
click at [257, 213] on label "… están muy bien, ¡gracias!" at bounding box center [424, 218] width 668 height 35
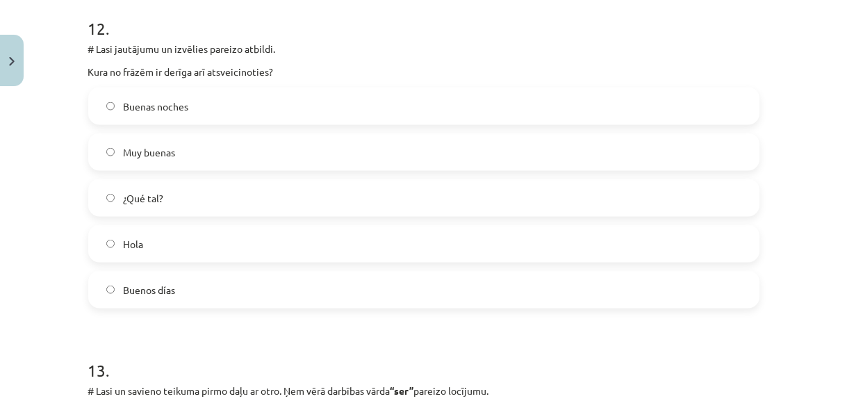
scroll to position [3979, 0]
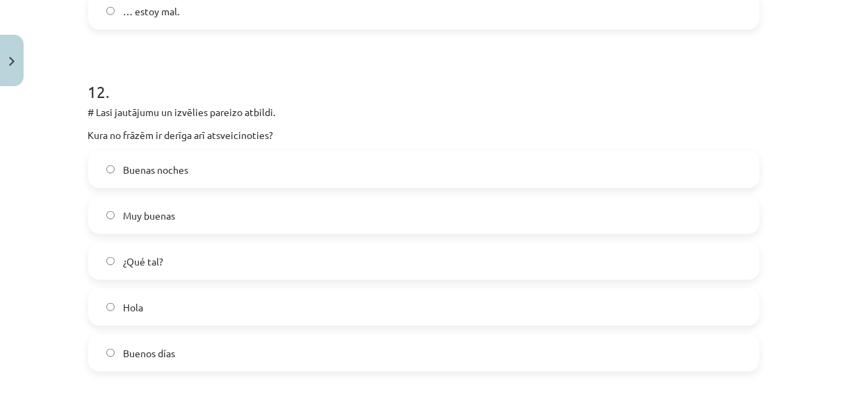
click at [350, 258] on label "¿Qué tal?" at bounding box center [424, 261] width 668 height 35
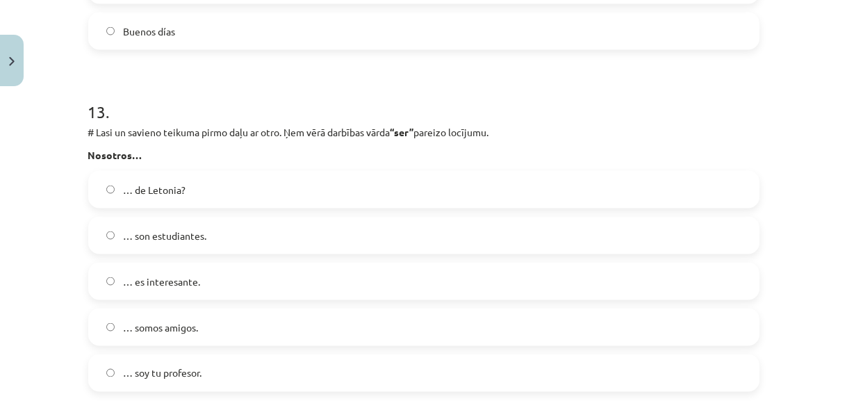
scroll to position [4358, 0]
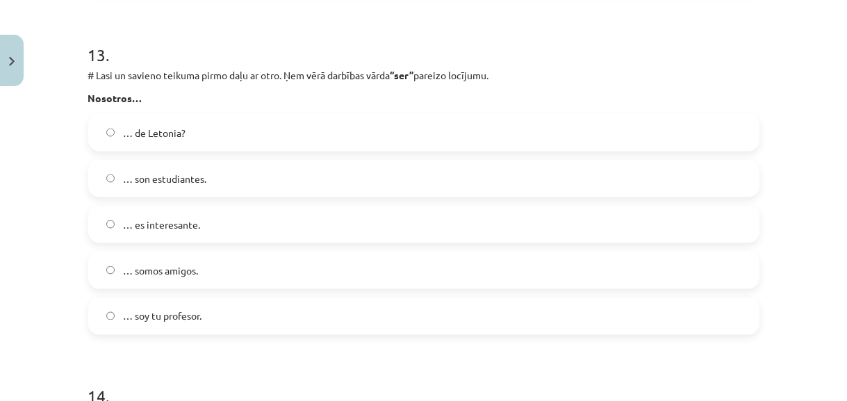
click at [309, 273] on label "… somos amigos." at bounding box center [424, 270] width 668 height 35
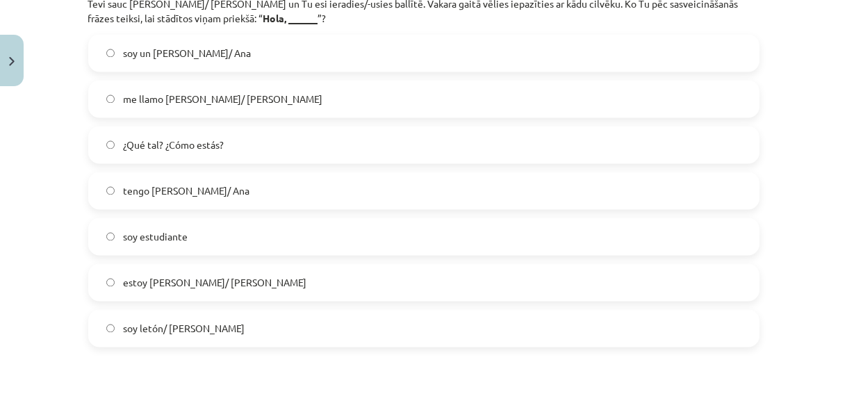
scroll to position [4737, 0]
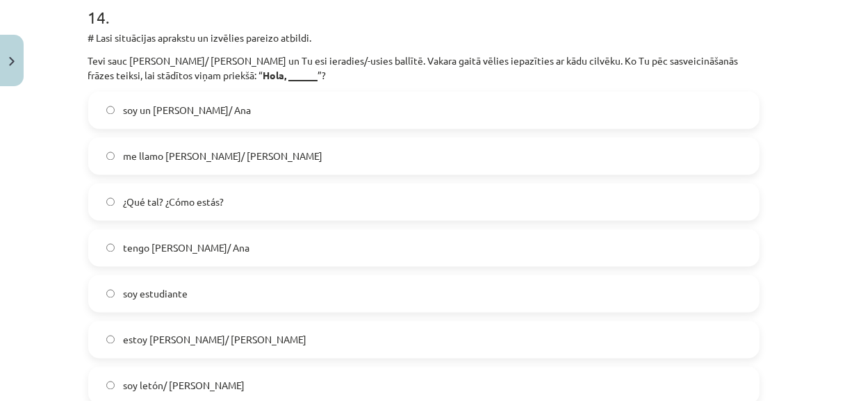
click at [344, 200] on label "¿Qué tal? ¿Cómo estás?" at bounding box center [424, 201] width 668 height 35
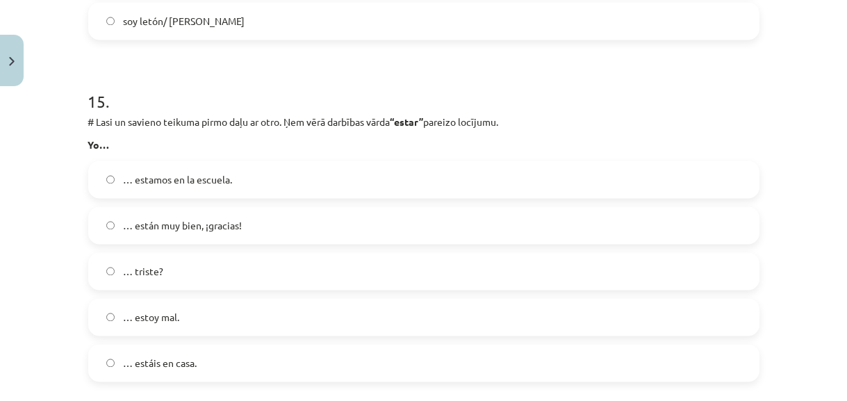
scroll to position [5179, 0]
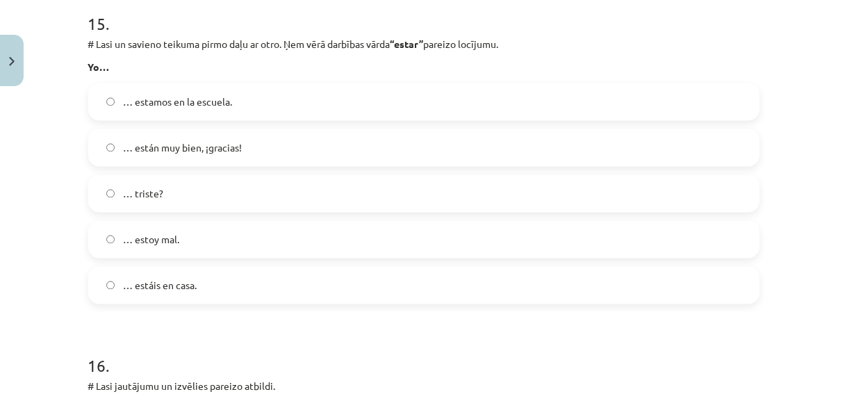
click at [243, 236] on label "… estoy mal." at bounding box center [424, 239] width 668 height 35
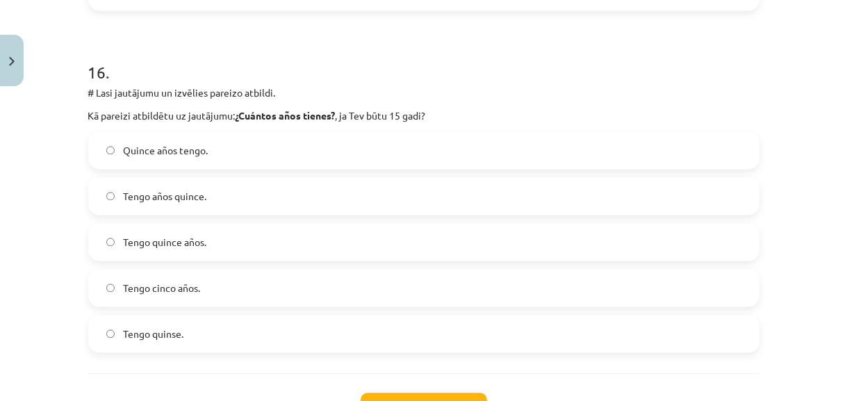
scroll to position [5496, 0]
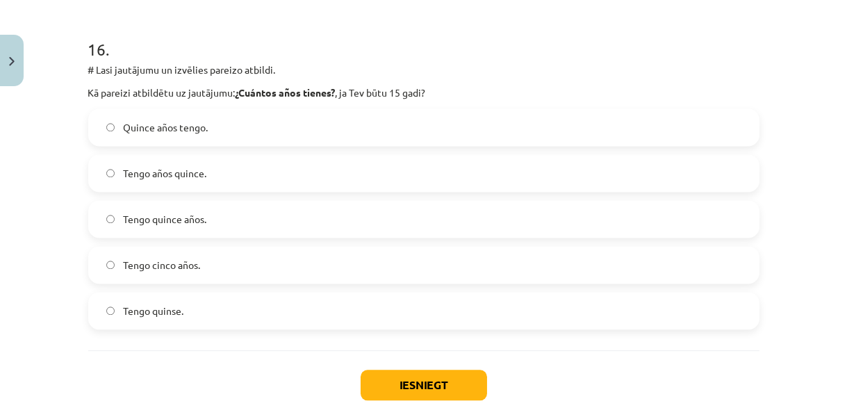
click at [288, 127] on label "Quince años tengo." at bounding box center [424, 127] width 668 height 35
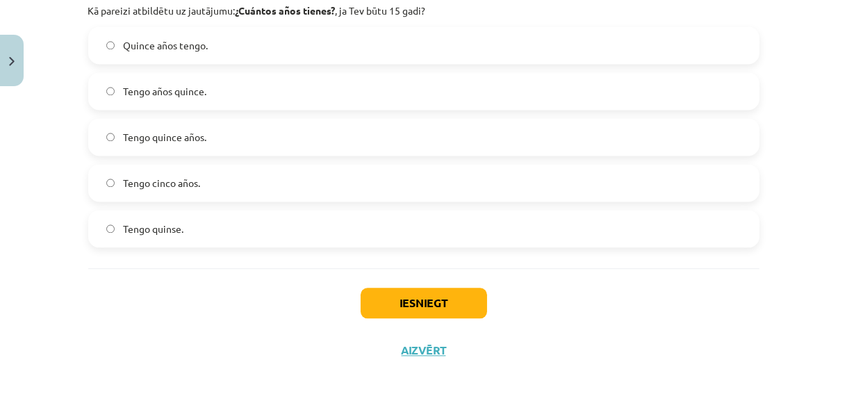
scroll to position [5583, 0]
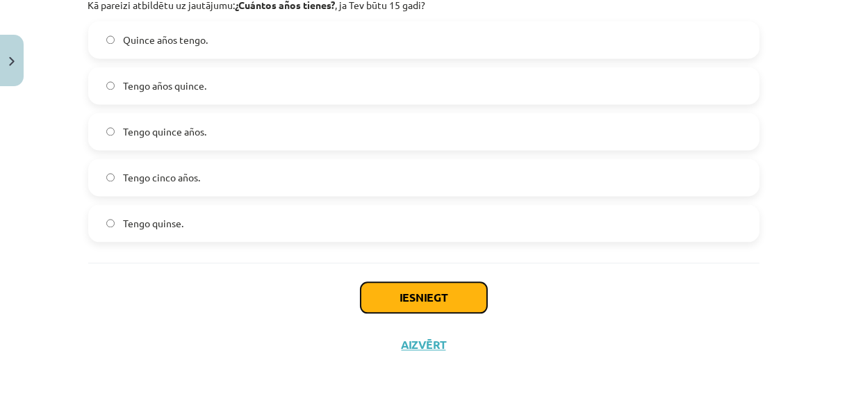
click at [387, 286] on button "Iesniegt" at bounding box center [424, 297] width 126 height 31
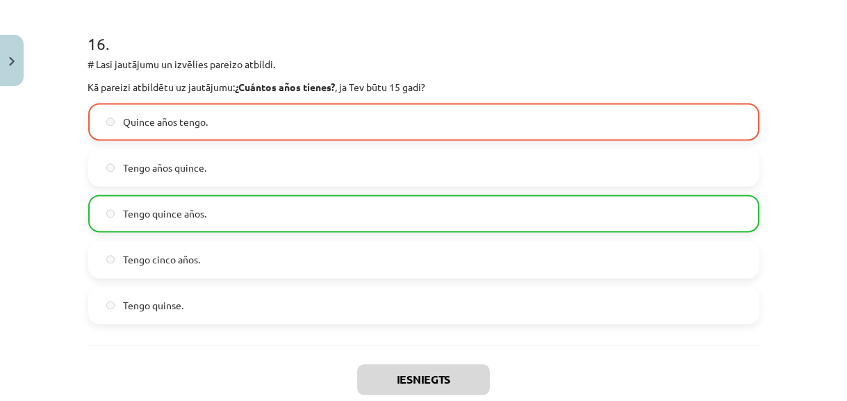
scroll to position [5628, 0]
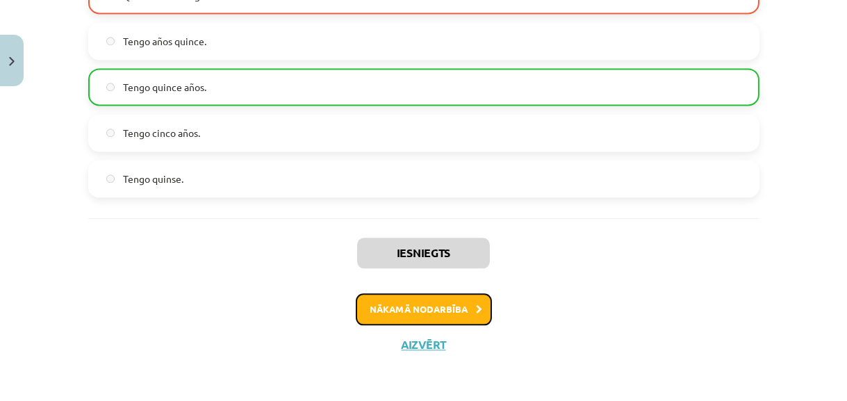
click at [457, 304] on button "Nākamā nodarbība" at bounding box center [424, 309] width 136 height 32
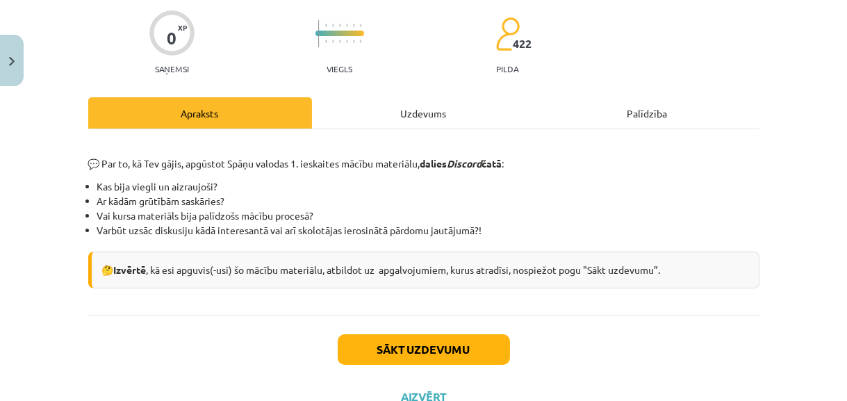
scroll to position [160, 0]
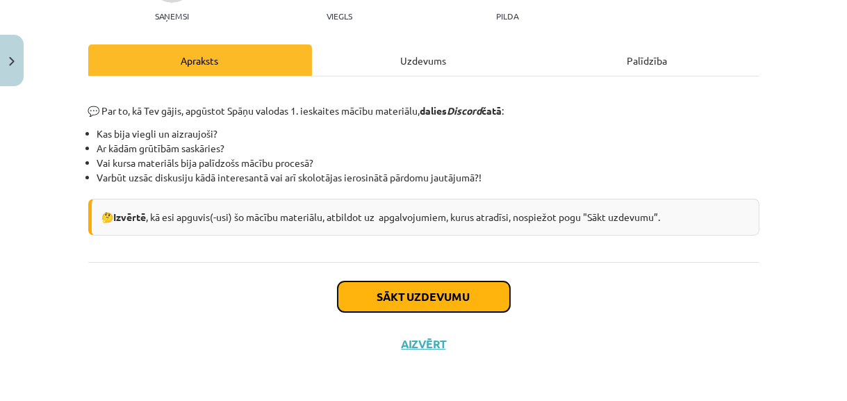
click at [482, 288] on button "Sākt uzdevumu" at bounding box center [424, 296] width 172 height 31
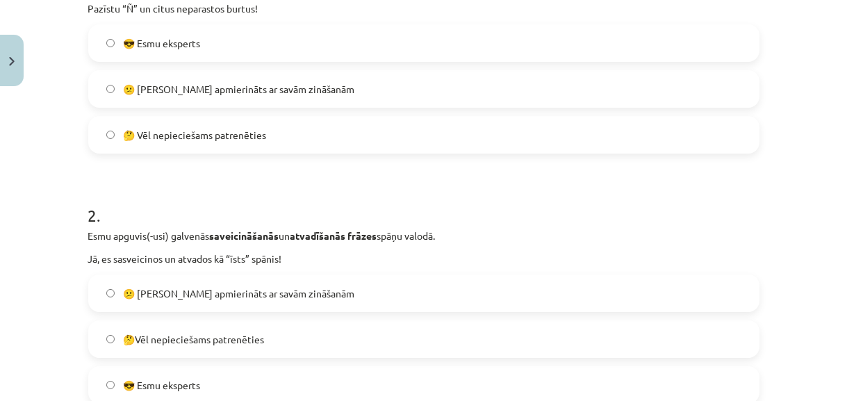
scroll to position [224, 0]
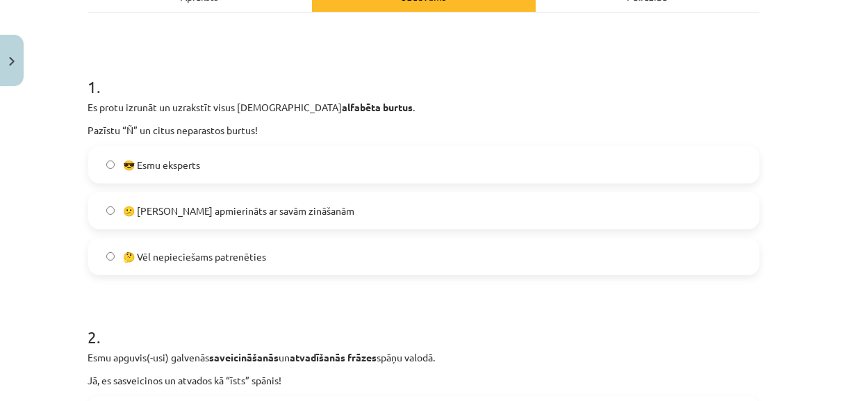
click at [382, 208] on label "😕 [PERSON_NAME] apmierināts ar savām zināšanām" at bounding box center [424, 210] width 668 height 35
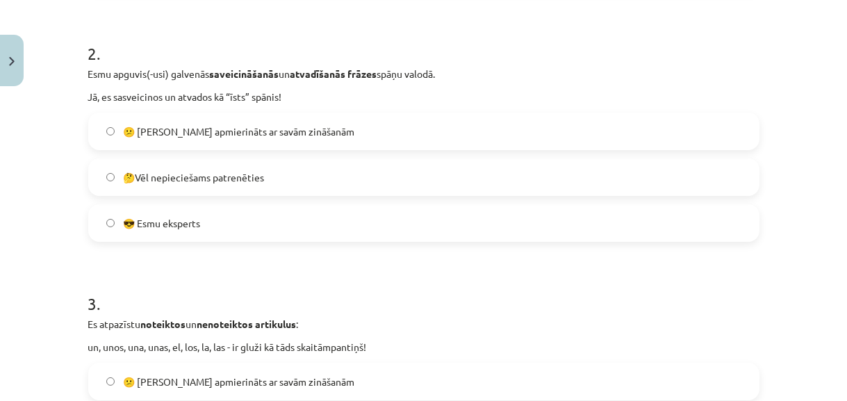
scroll to position [540, 0]
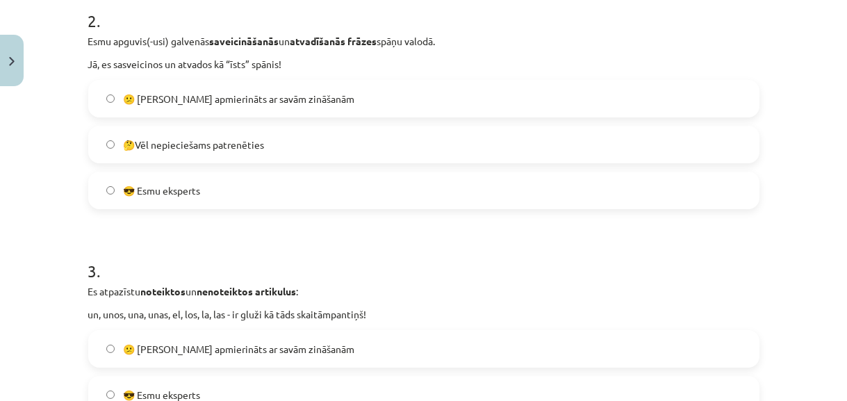
click at [347, 104] on label "😕 [PERSON_NAME] apmierināts ar savām zināšanām" at bounding box center [424, 98] width 668 height 35
click at [359, 147] on label "🤔Vēl nepieciešams patrenēties" at bounding box center [424, 144] width 668 height 35
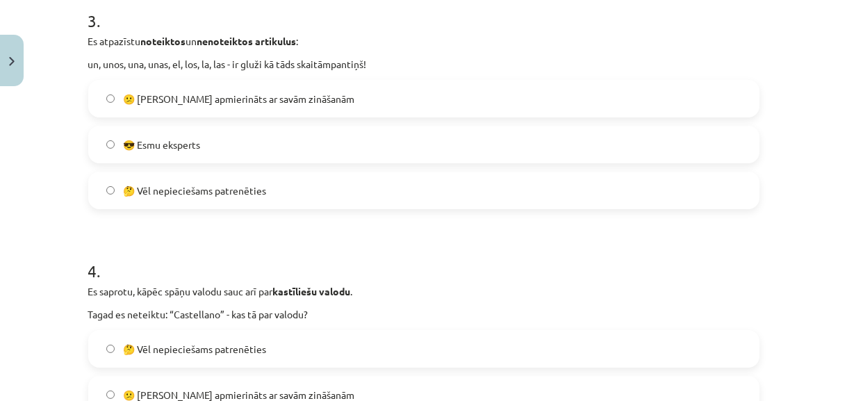
scroll to position [792, 0]
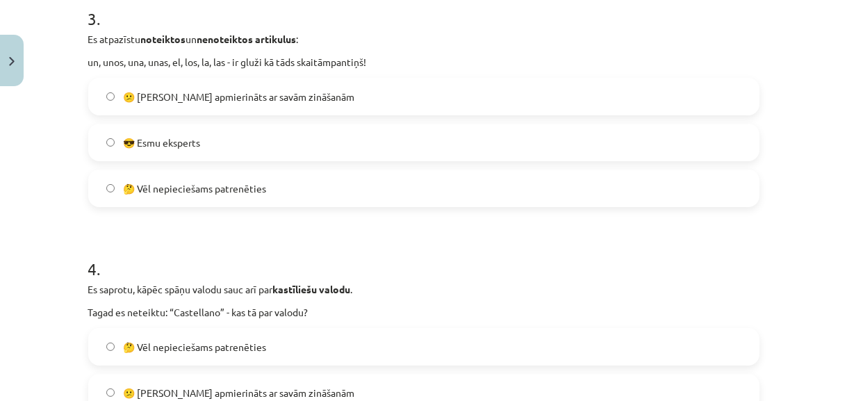
click at [350, 134] on label "😎 Esmu eksperts" at bounding box center [424, 142] width 668 height 35
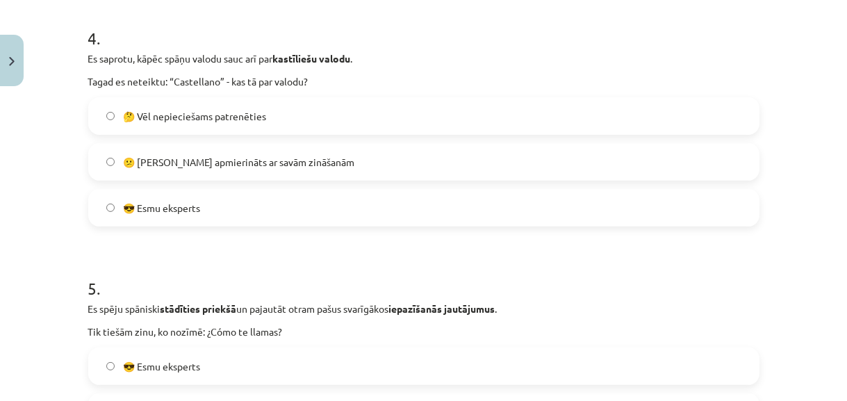
scroll to position [1045, 0]
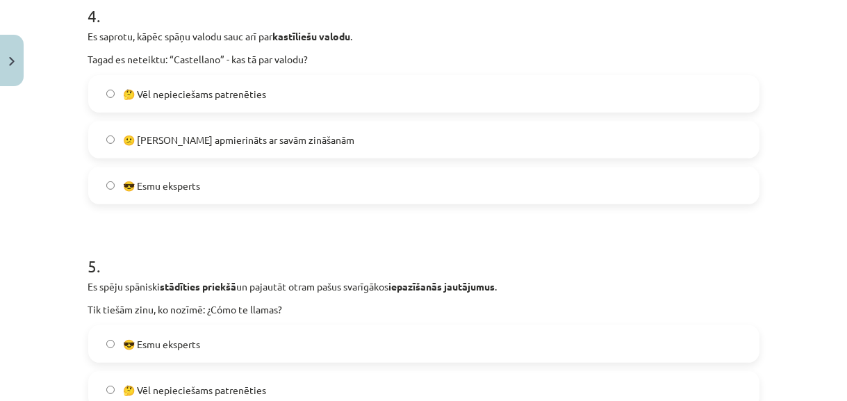
click at [343, 181] on label "😎 Esmu eksperts" at bounding box center [424, 185] width 668 height 35
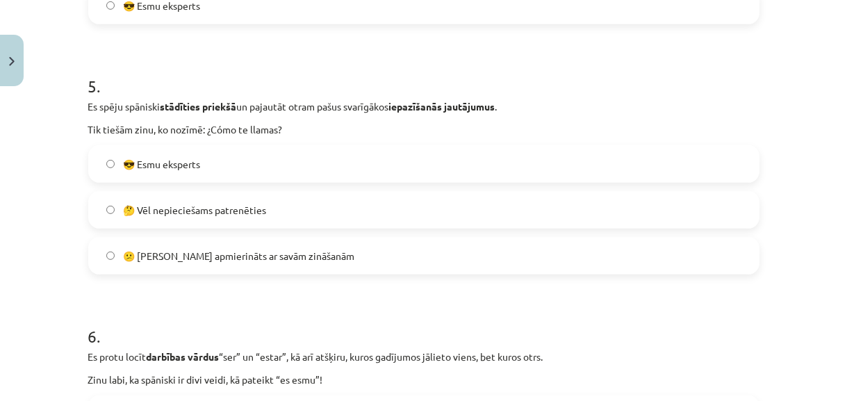
scroll to position [1235, 0]
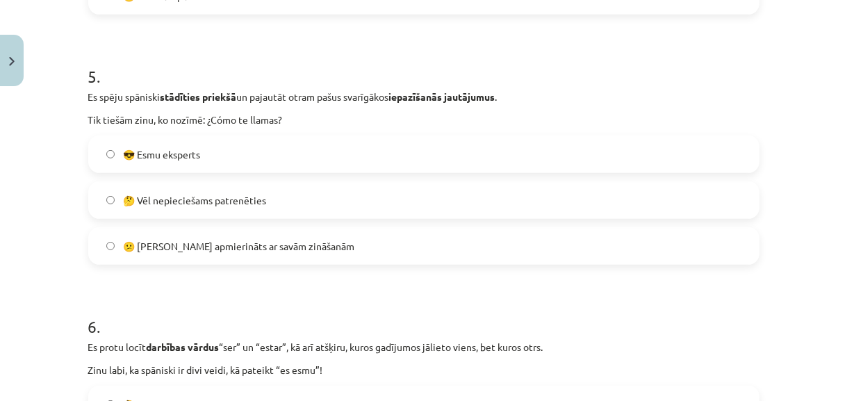
click at [312, 197] on label "🤔 Vēl nepieciešams patrenēties" at bounding box center [424, 200] width 668 height 35
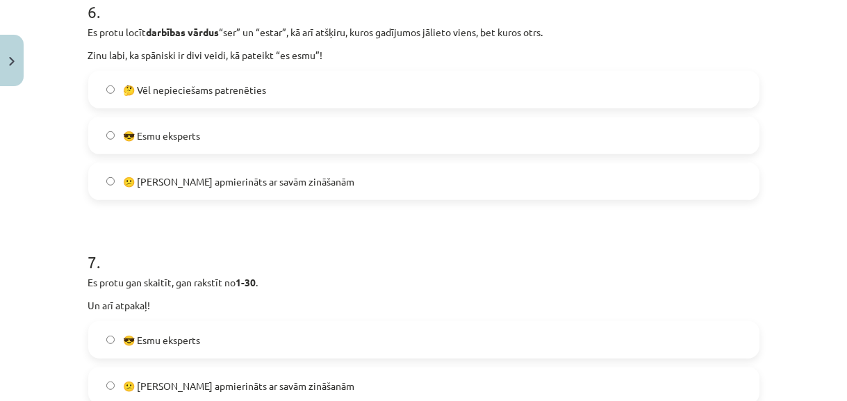
scroll to position [1550, 0]
click at [309, 181] on span "😕 [PERSON_NAME] apmierināts ar savām zināšanām" at bounding box center [238, 181] width 231 height 15
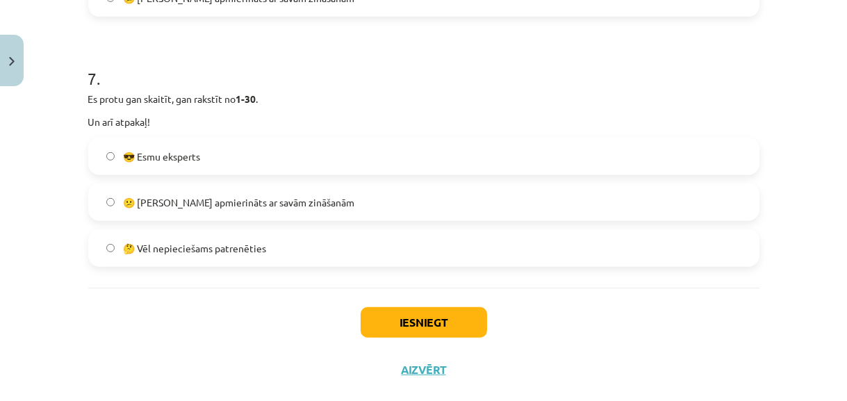
scroll to position [1740, 0]
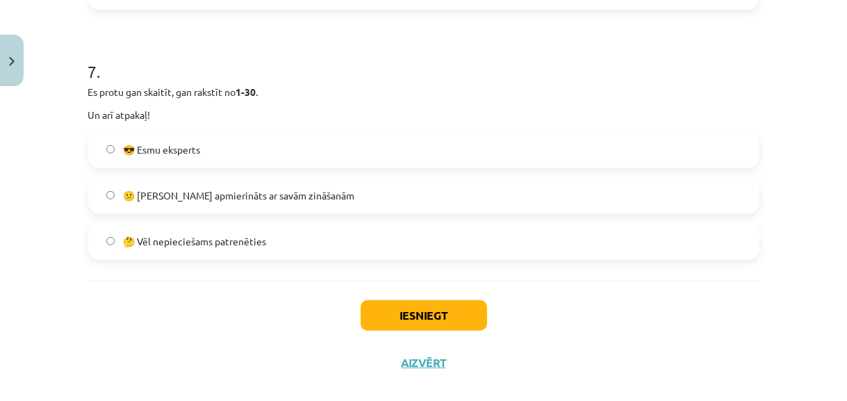
click at [312, 191] on span "😕 [PERSON_NAME] apmierināts ar savām zināšanām" at bounding box center [238, 195] width 231 height 15
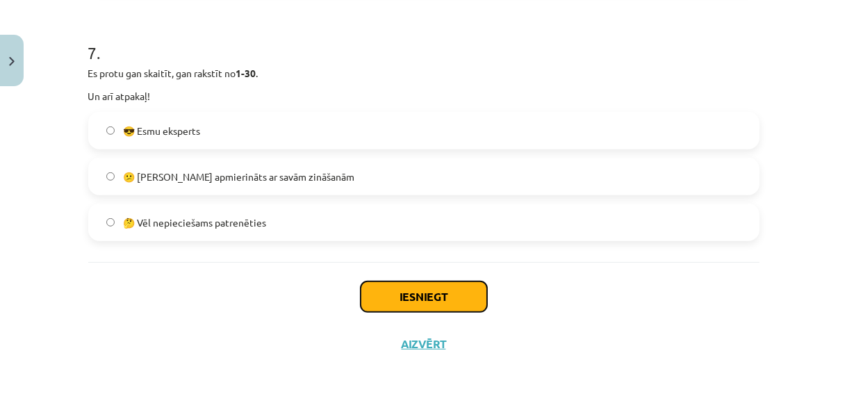
click at [393, 287] on button "Iesniegt" at bounding box center [424, 296] width 126 height 31
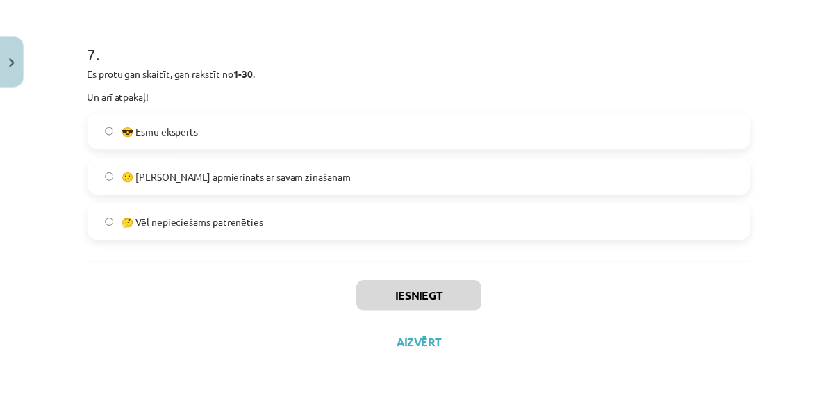
scroll to position [348, 0]
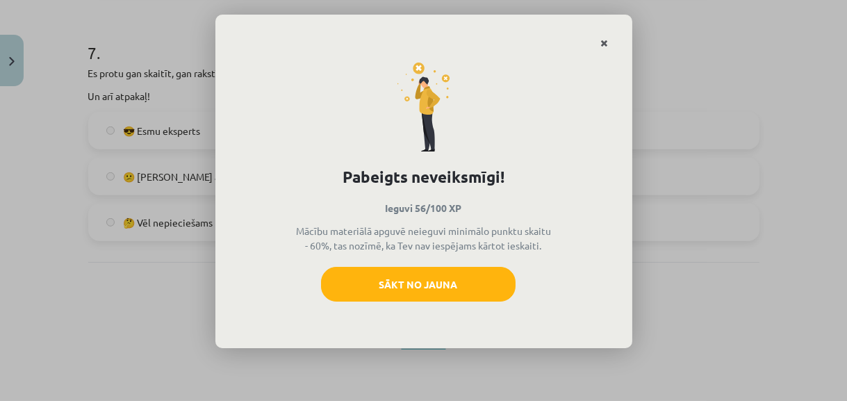
click at [606, 44] on icon "Close" at bounding box center [605, 44] width 8 height 10
